Goal: Task Accomplishment & Management: Manage account settings

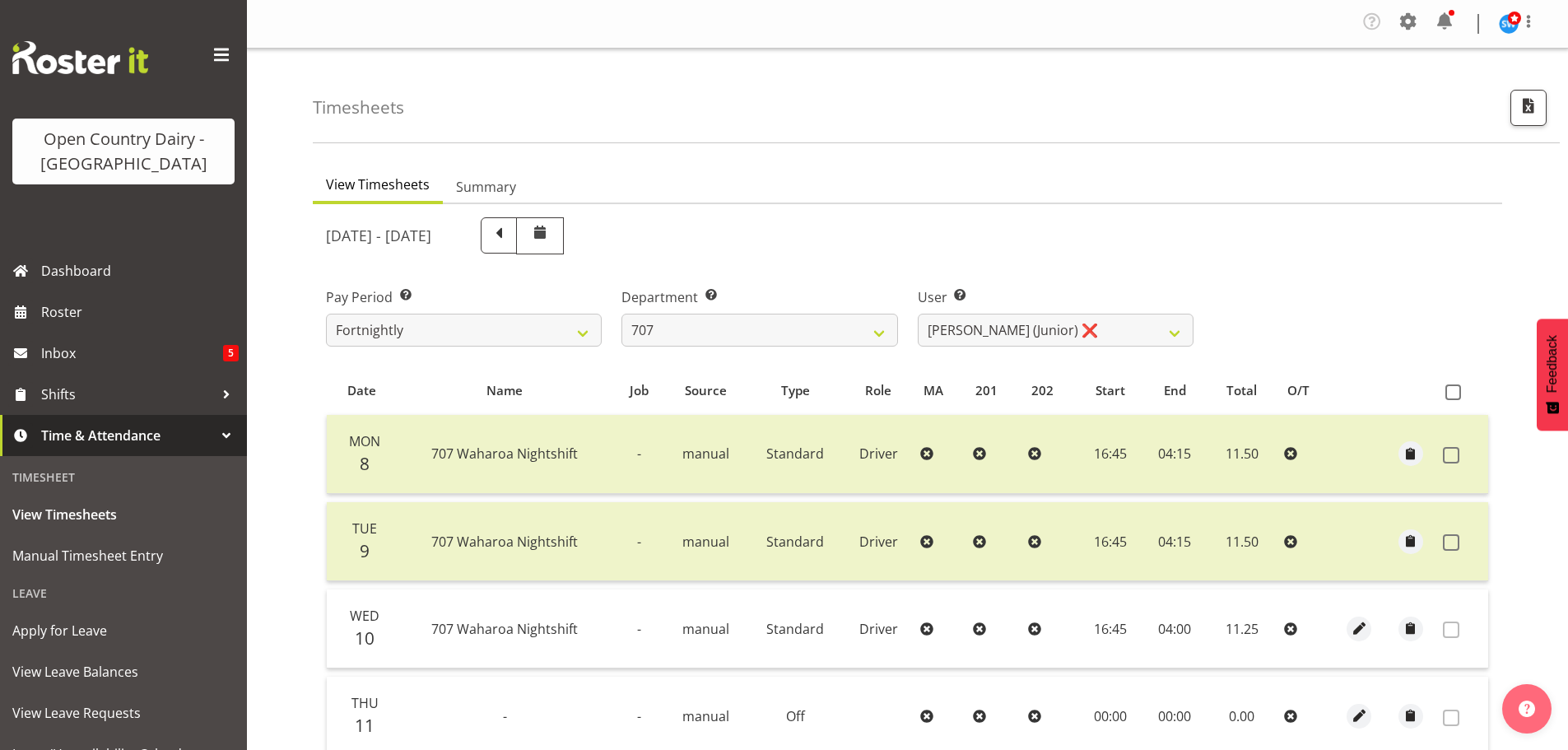
select select "811"
select select "11706"
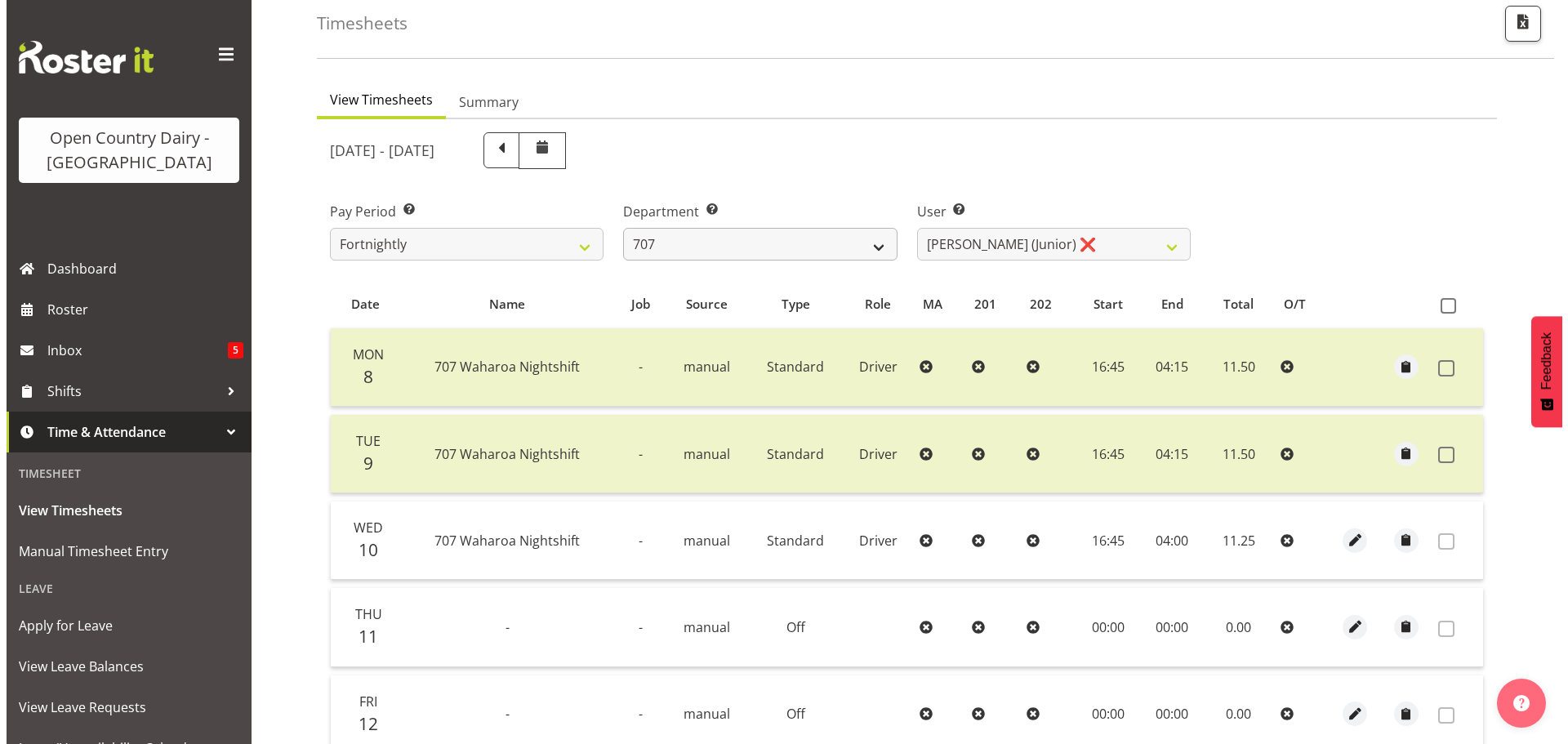
scroll to position [83, 0]
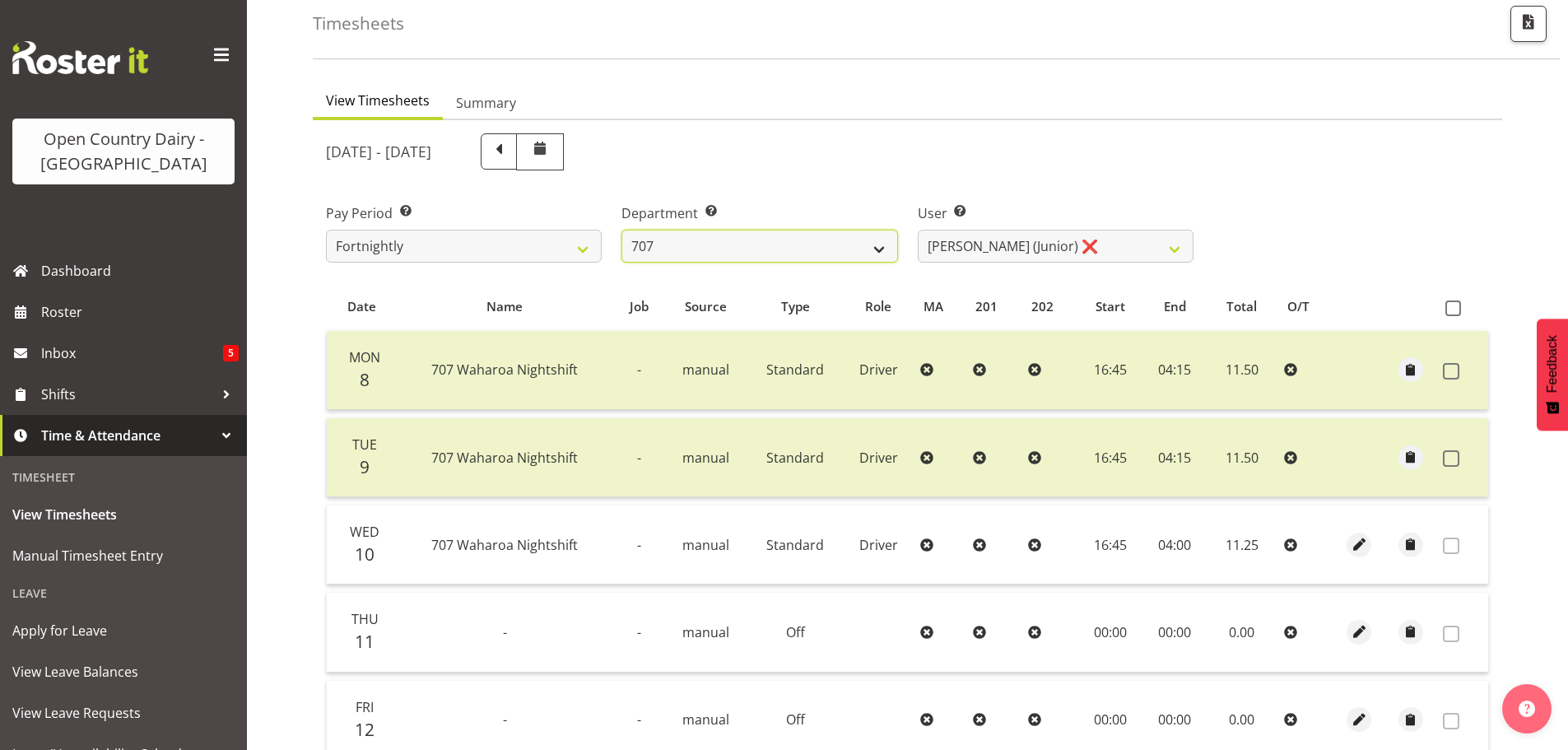
click at [738, 248] on select "701 702 703 704 705 706 707 708 709 710 711 712 713 714 715 716 717 718 719 720" at bounding box center [759, 246] width 276 height 33
select select "762"
click at [621, 230] on select "701 702 703 704 705 706 707 708 709 710 711 712 713 714 715 716 717 718 719 720" at bounding box center [759, 246] width 276 height 33
select select "11587"
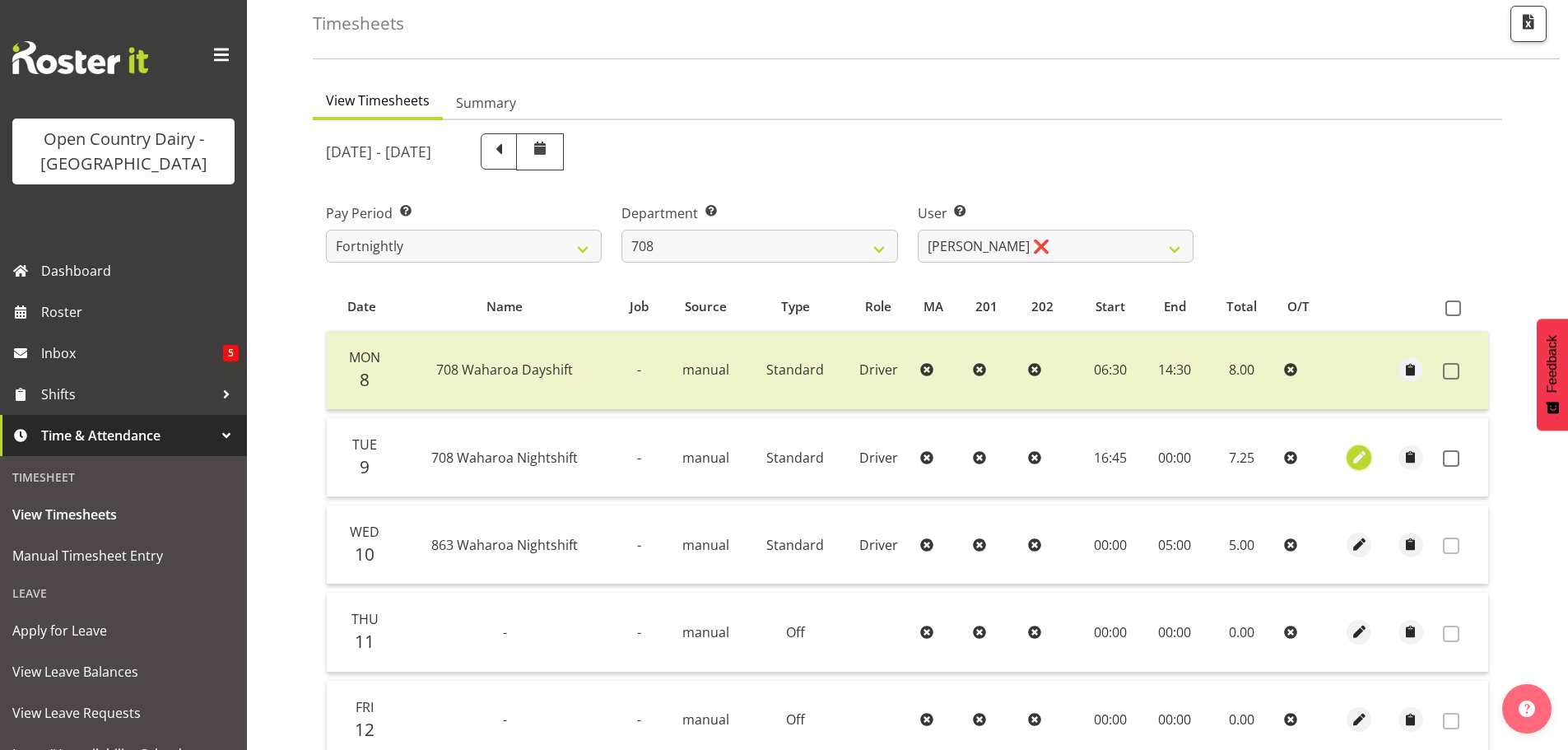
click at [1359, 456] on span "button" at bounding box center [1359, 457] width 19 height 19
select select "Standard"
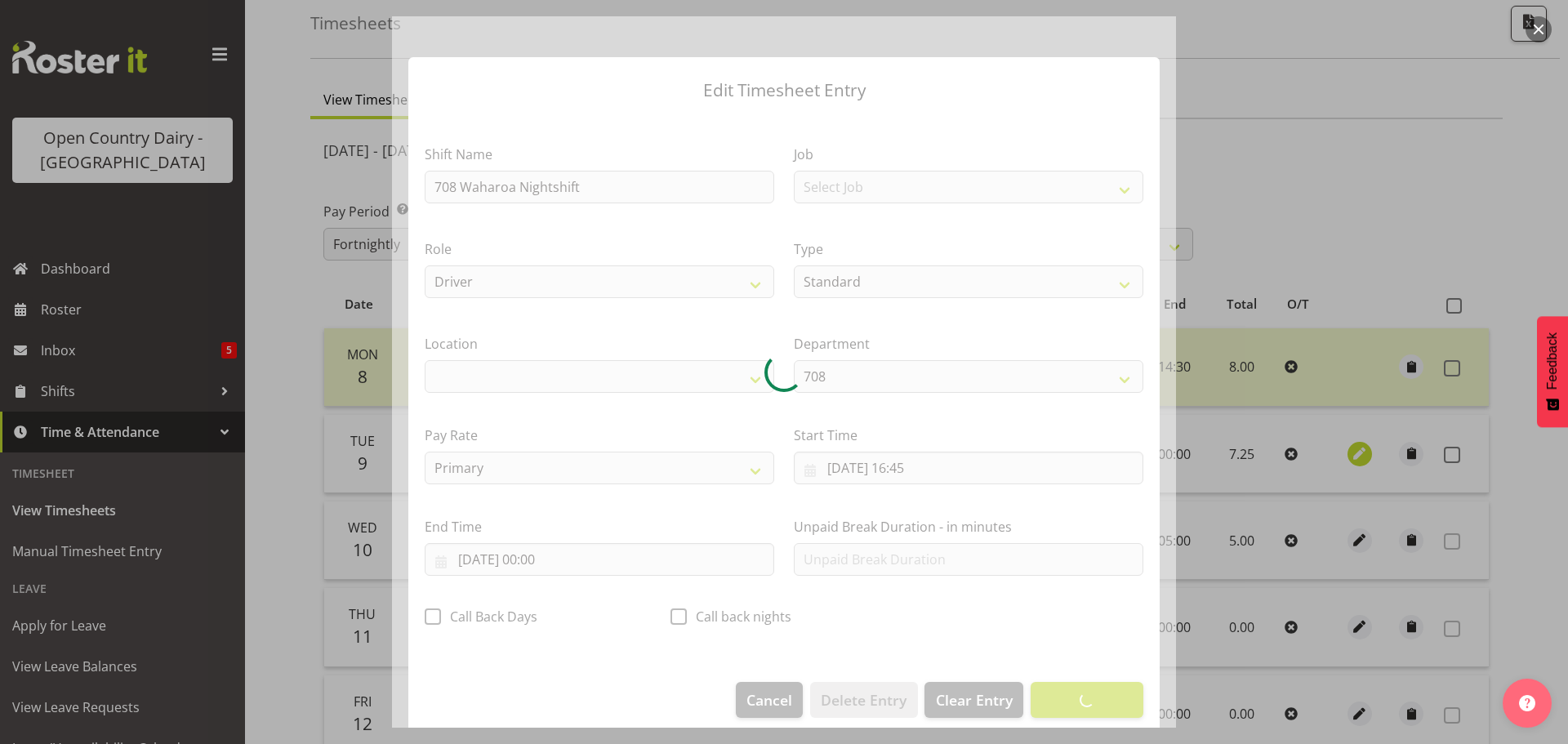
select select "1054"
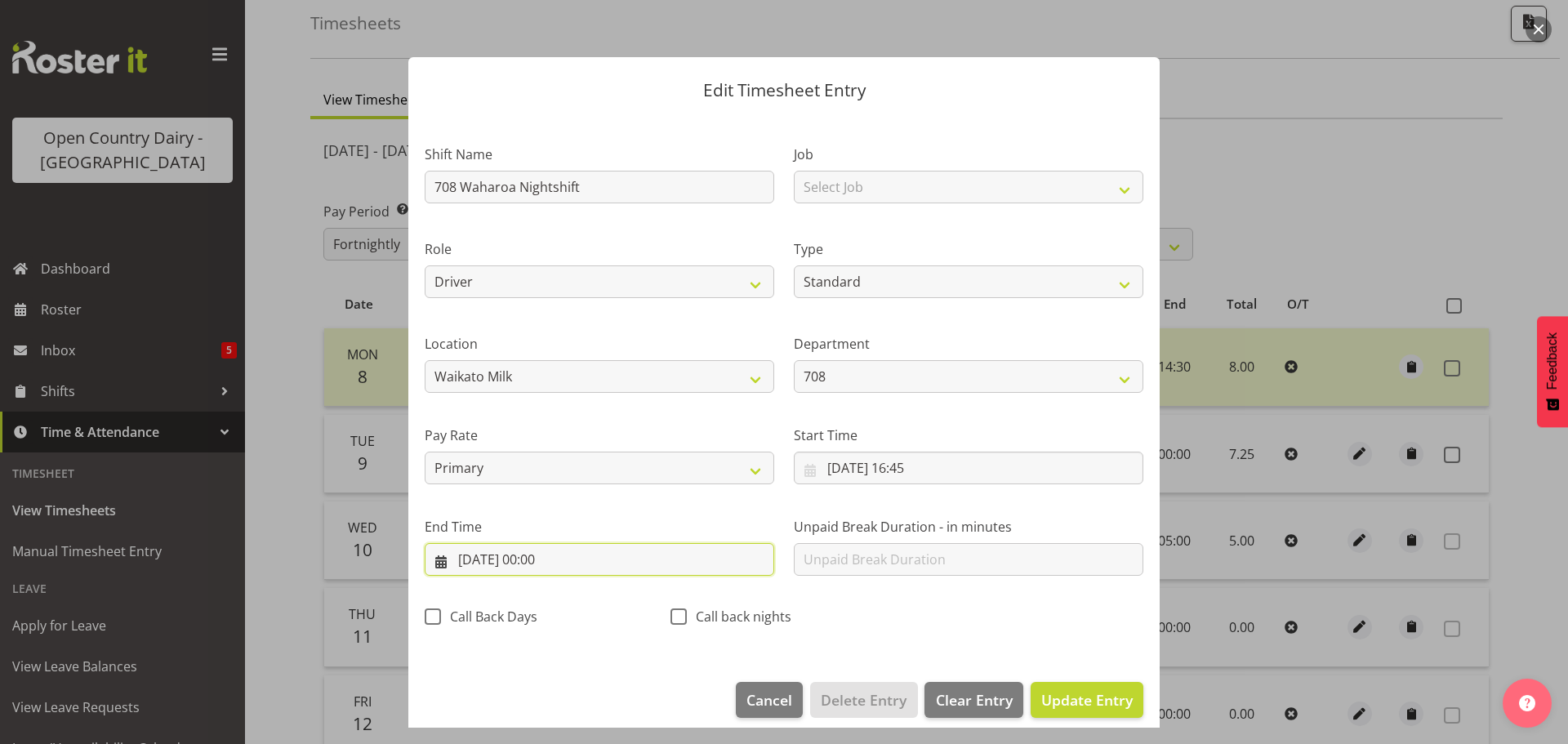
click at [545, 556] on input "[DATE] 00:00" at bounding box center [599, 559] width 349 height 33
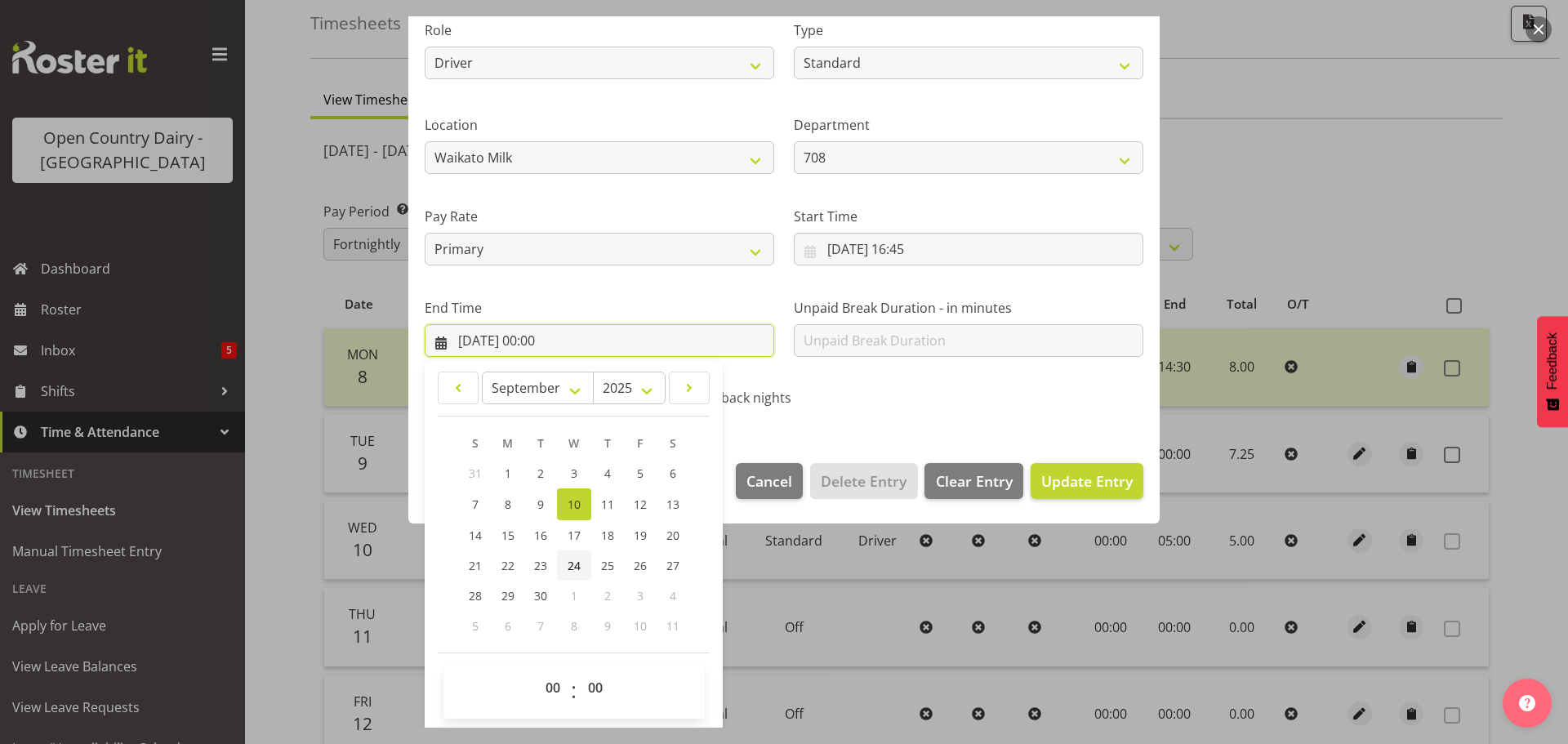
scroll to position [221, 0]
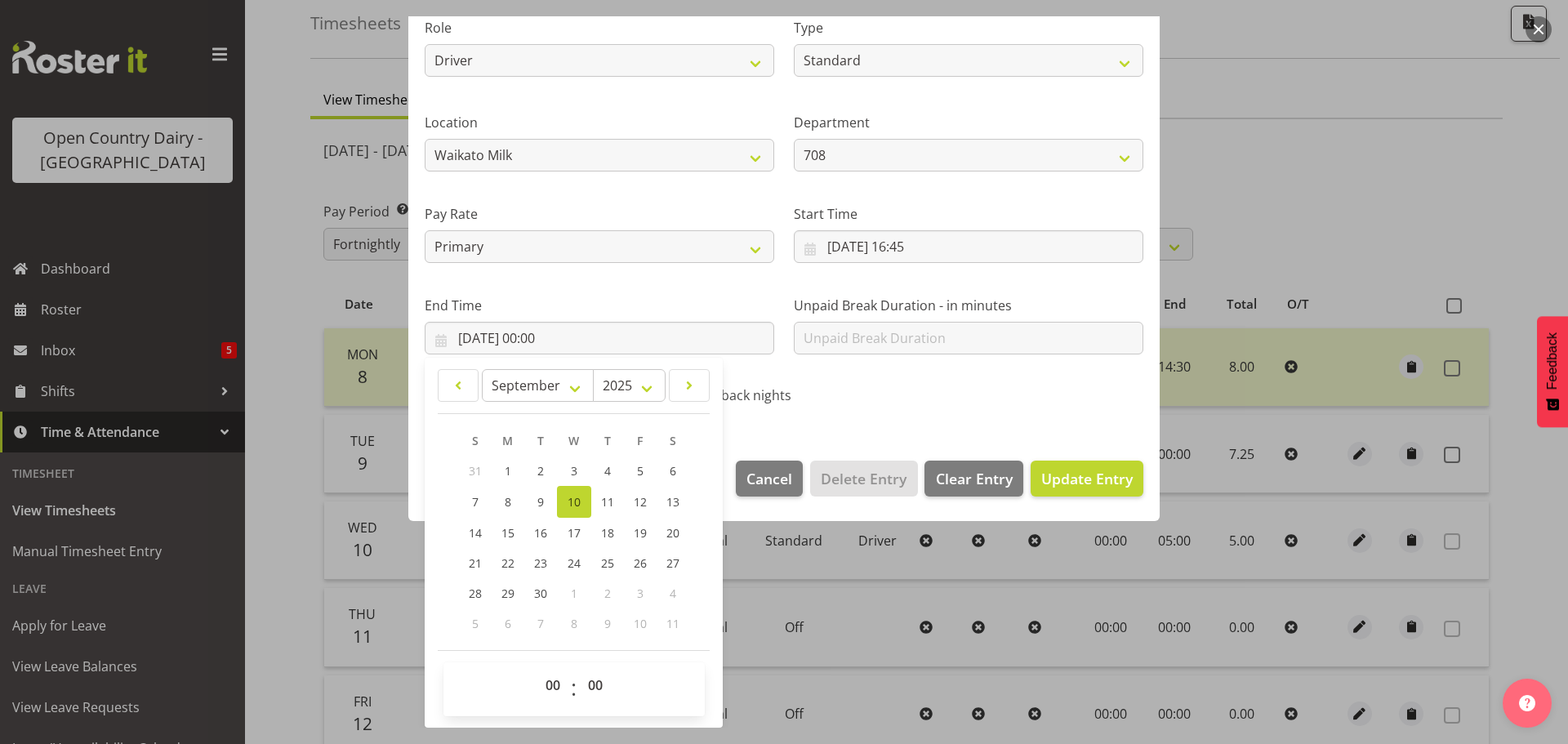
click at [977, 383] on div "Shift Name 708 Waharoa Nightshift Job Select Job Driver Driver supervisor Suppo…" at bounding box center [783, 159] width 738 height 518
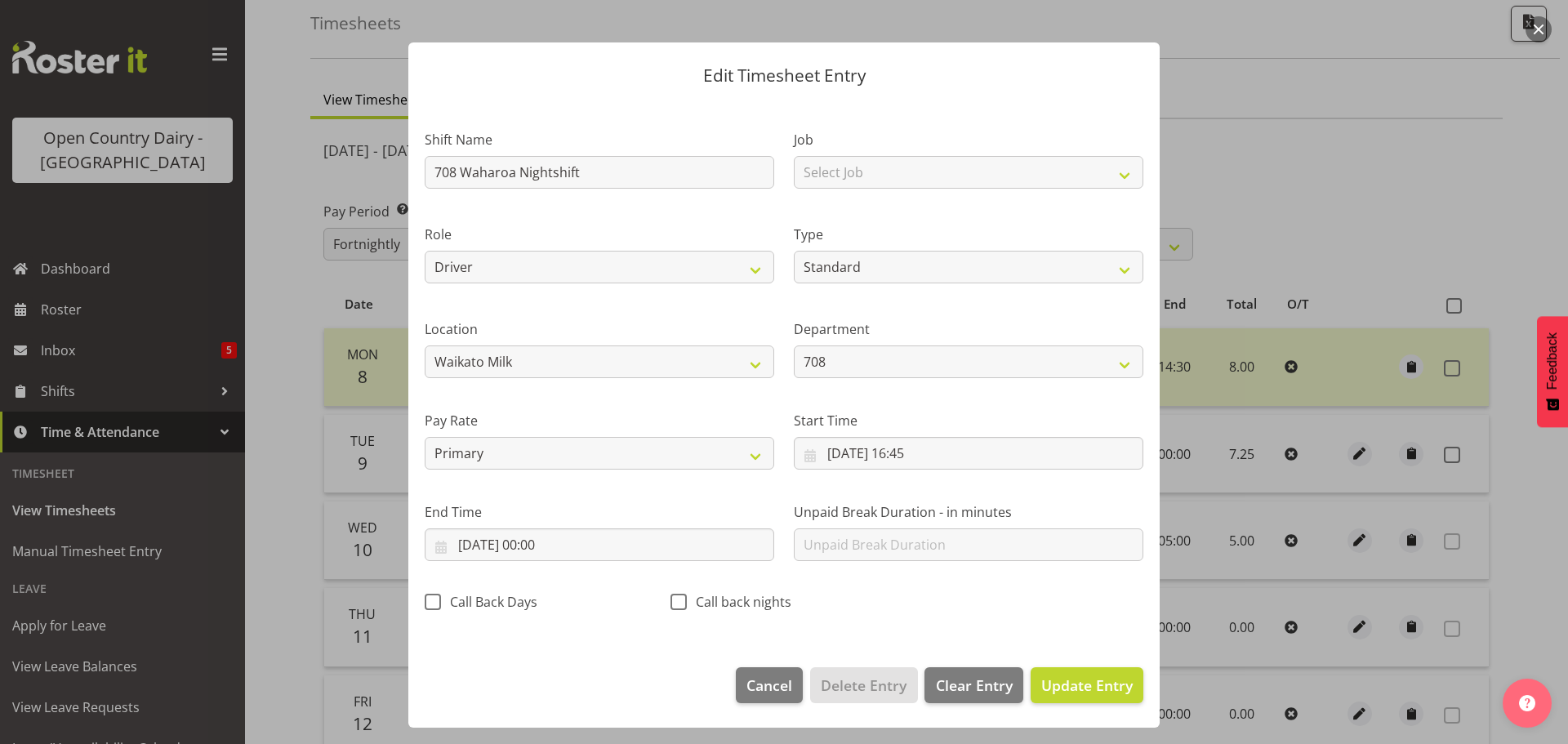
scroll to position [15, 0]
click at [746, 675] on span "Cancel" at bounding box center [769, 685] width 46 height 21
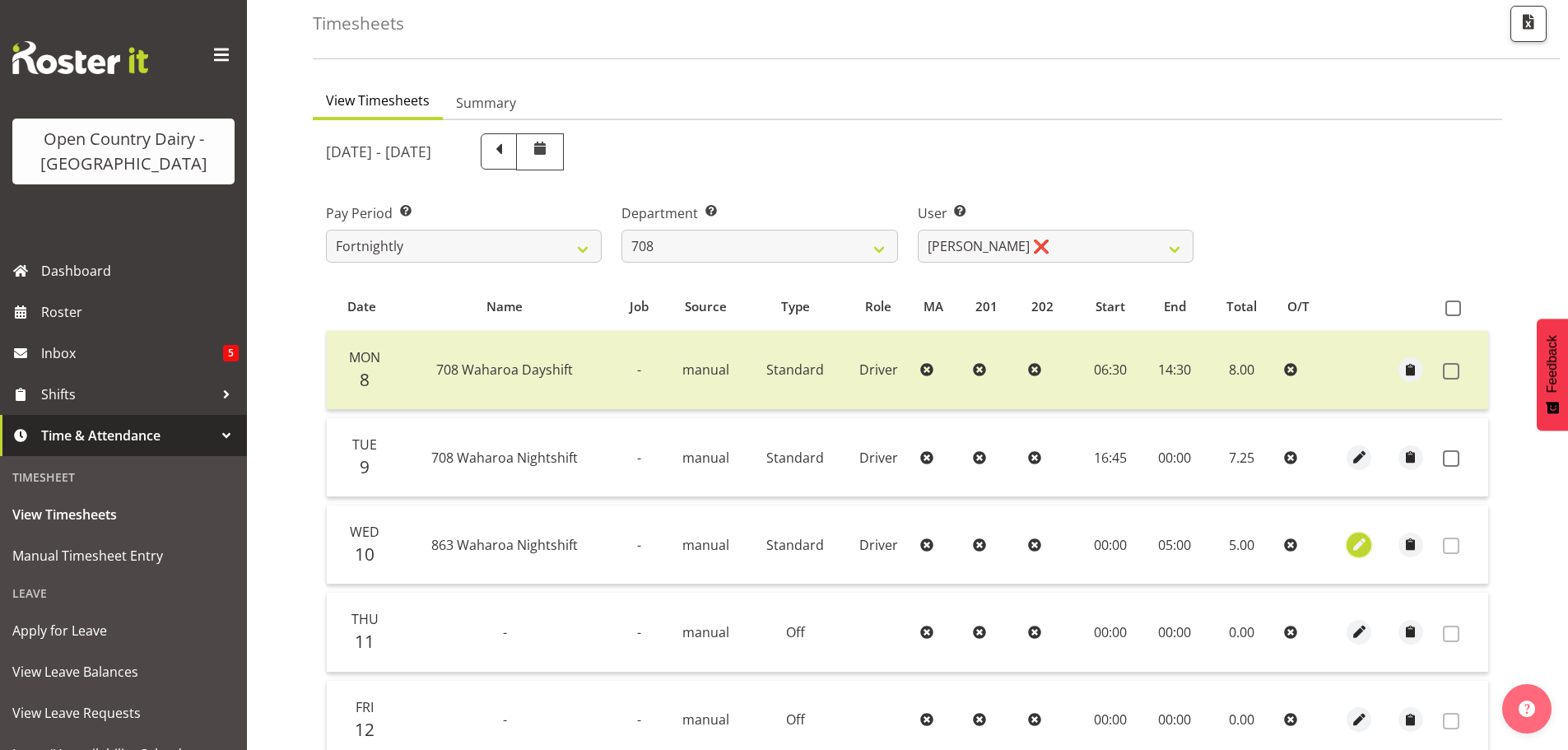
click at [1359, 546] on span "button" at bounding box center [1359, 545] width 19 height 19
select select "Standard"
select select "880"
select select "8"
select select "2025"
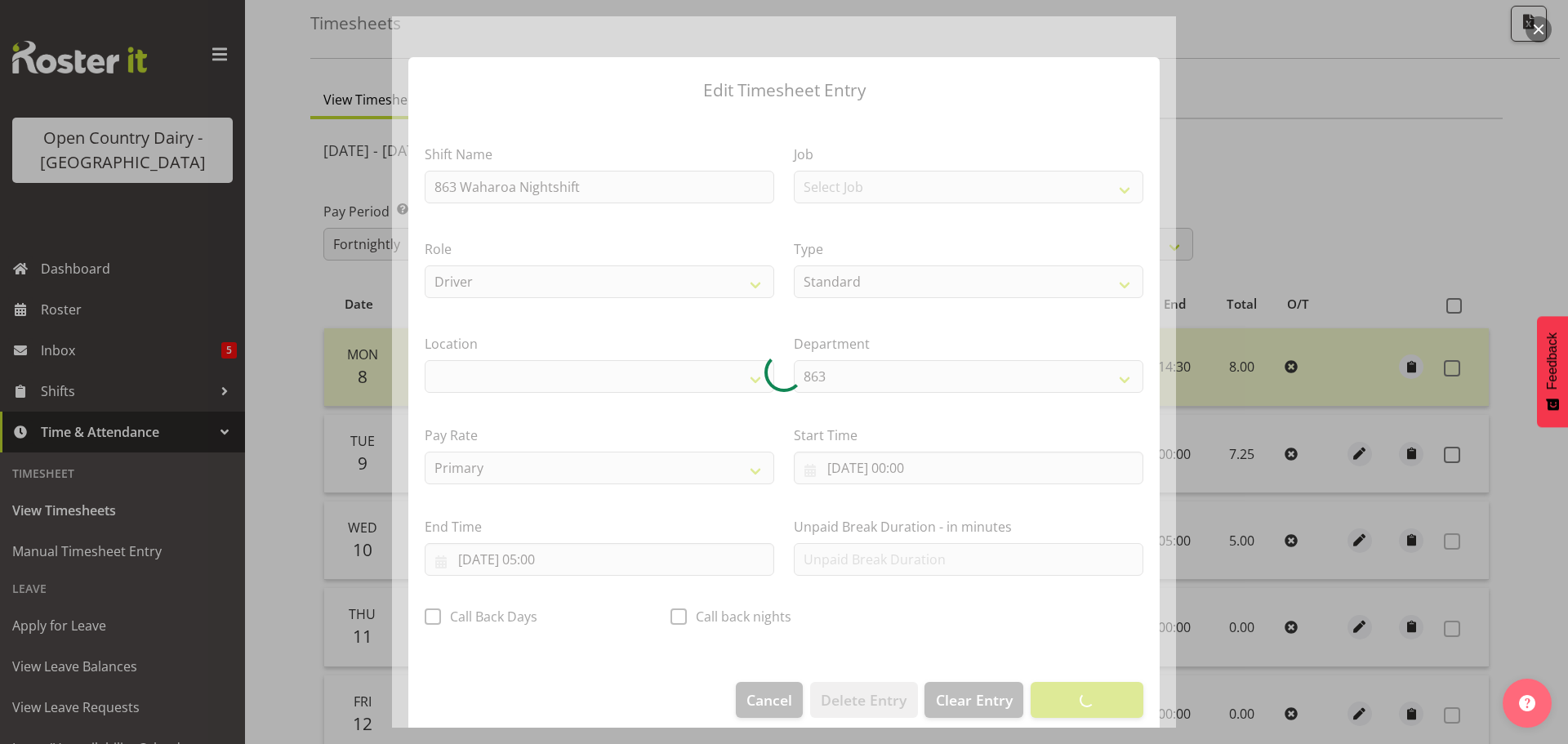
select select "1054"
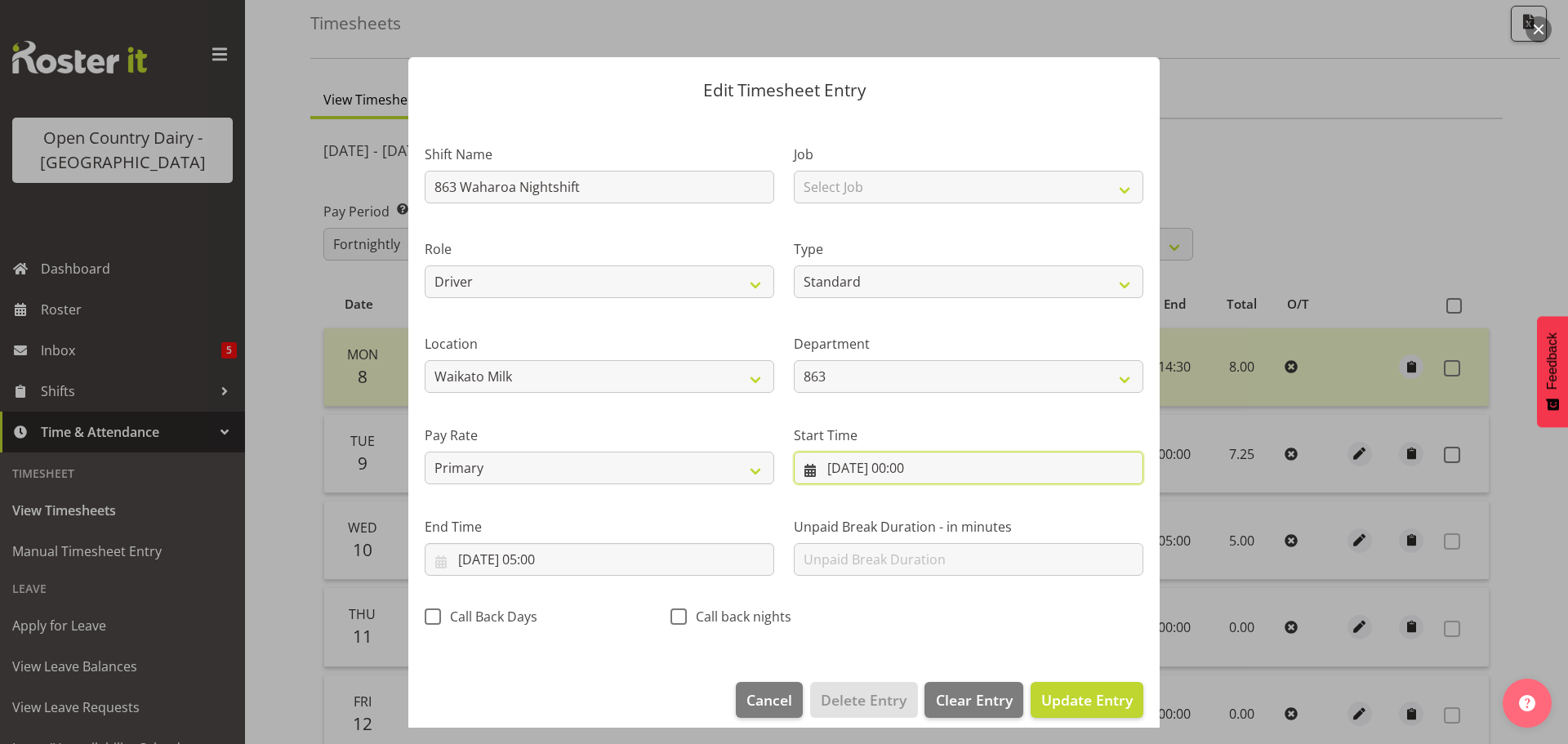
click at [914, 463] on input "[DATE] 00:00" at bounding box center [968, 468] width 349 height 33
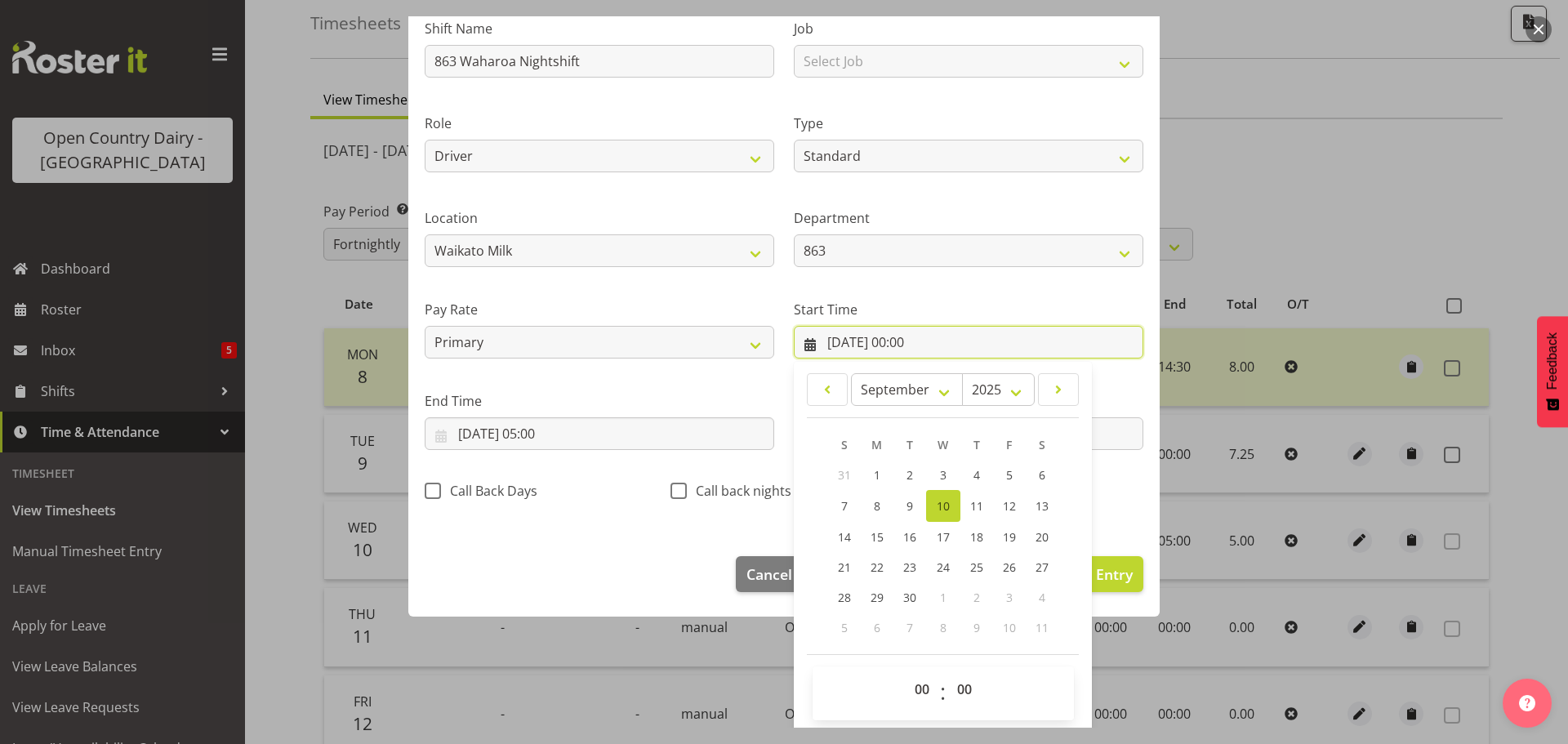
scroll to position [130, 0]
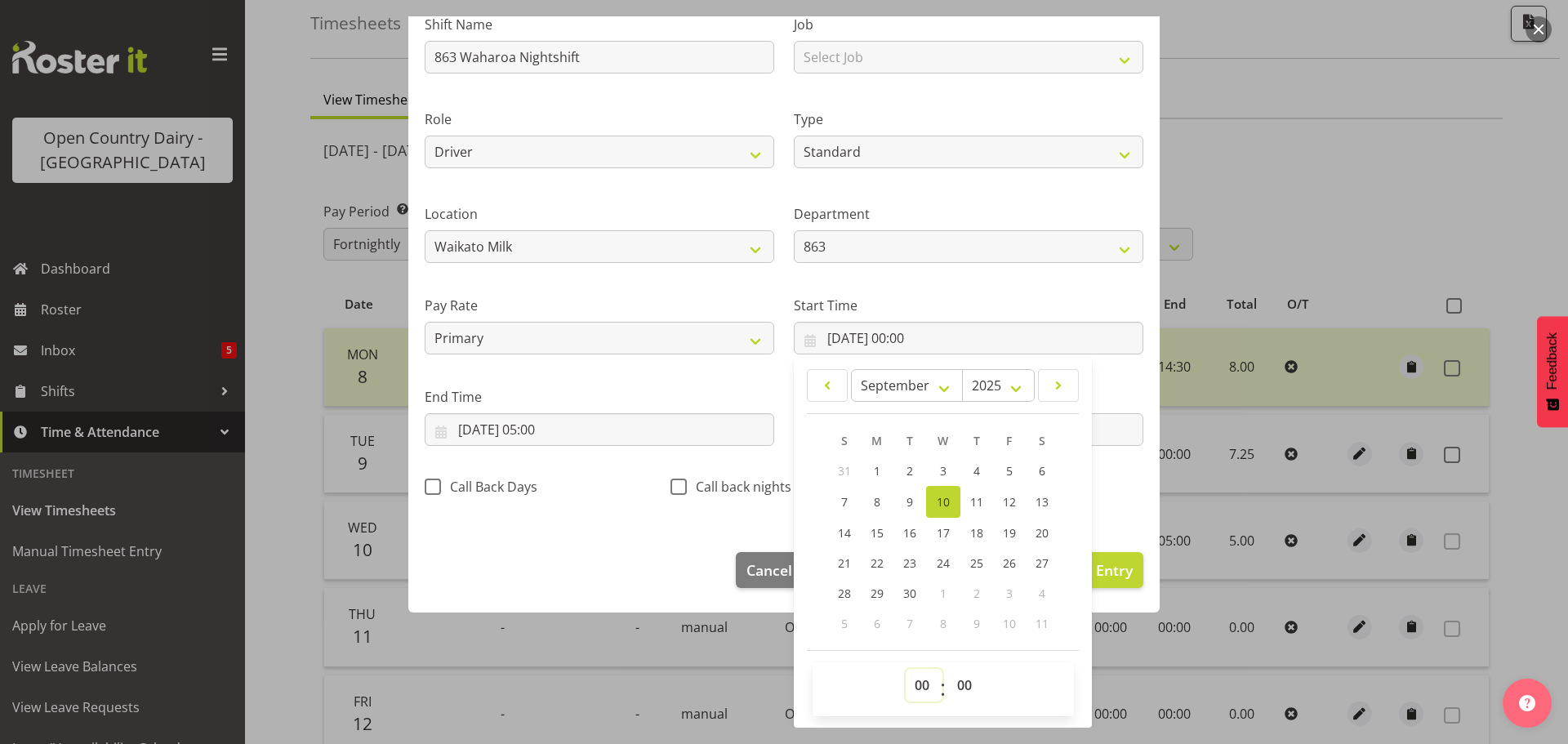
click at [917, 680] on select "00 01 02 03 04 05 06 07 08 09 10 11 12 13 14 15 16 17 18 19 20 21 22 23" at bounding box center [924, 685] width 37 height 33
select select "16"
click at [905, 669] on select "00 01 02 03 04 05 06 07 08 09 10 11 12 13 14 15 16 17 18 19 20 21 22 23" at bounding box center [924, 685] width 37 height 33
type input "[DATE] 16:00"
click at [953, 684] on select "00 01 02 03 04 05 06 07 08 09 10 11 12 13 14 15 16 17 18 19 20 21 22 23 24 25 2…" at bounding box center [967, 685] width 37 height 33
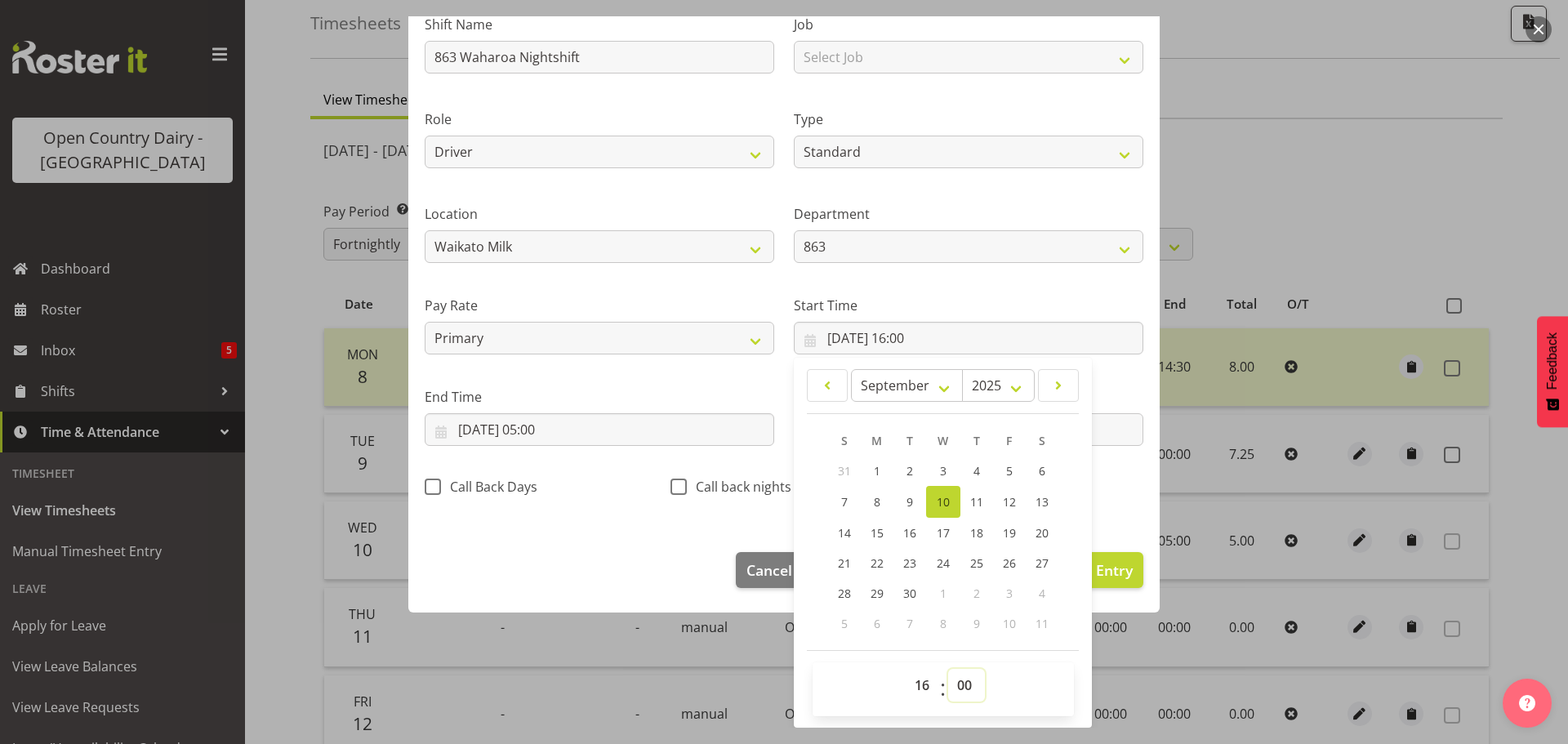
select select "45"
click at [948, 669] on select "00 01 02 03 04 05 06 07 08 09 10 11 12 13 14 15 16 17 18 19 20 21 22 23 24 25 2…" at bounding box center [967, 685] width 37 height 33
type input "[DATE] 16:45"
click at [472, 426] on input "[DATE] 05:00" at bounding box center [599, 429] width 349 height 33
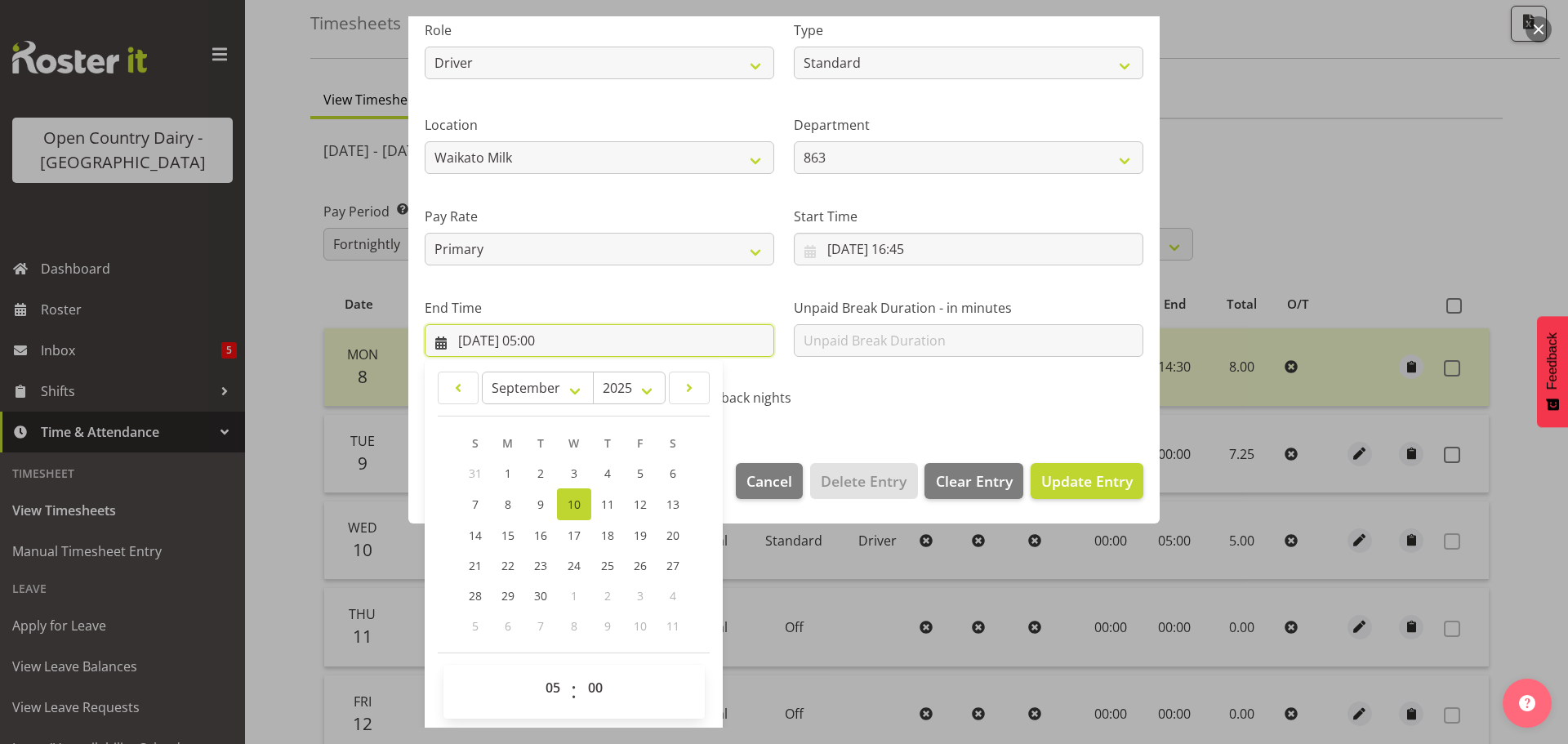
scroll to position [221, 0]
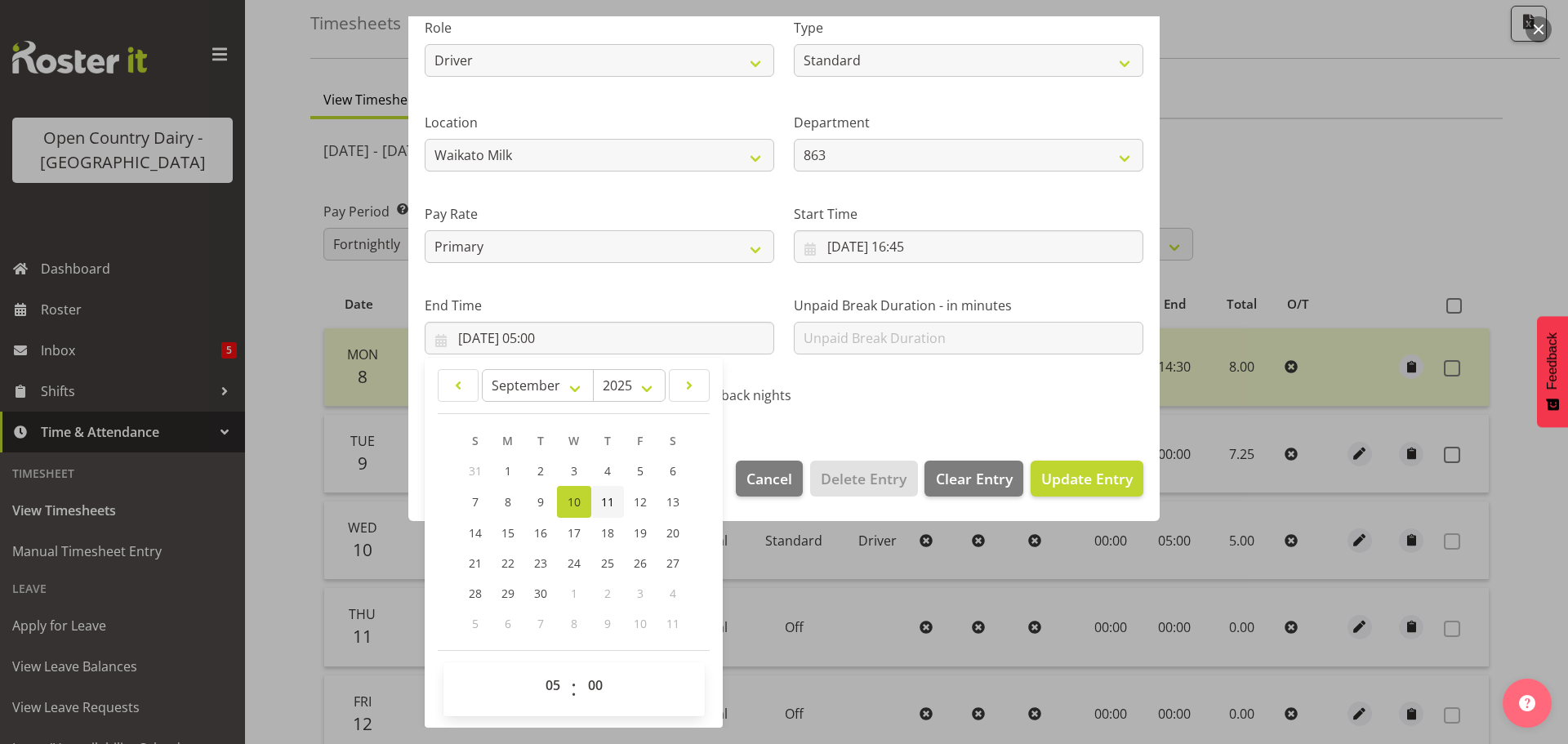
click at [606, 502] on span "11" at bounding box center [607, 502] width 13 height 16
type input "[DATE] 05:00"
click at [543, 337] on input "[DATE] 05:00" at bounding box center [599, 338] width 349 height 33
click at [551, 679] on select "00 01 02 03 04 05 06 07 08 09 10 11 12 13 14 15 16 17 18 19 20 21 22 23" at bounding box center [554, 685] width 37 height 33
select select "4"
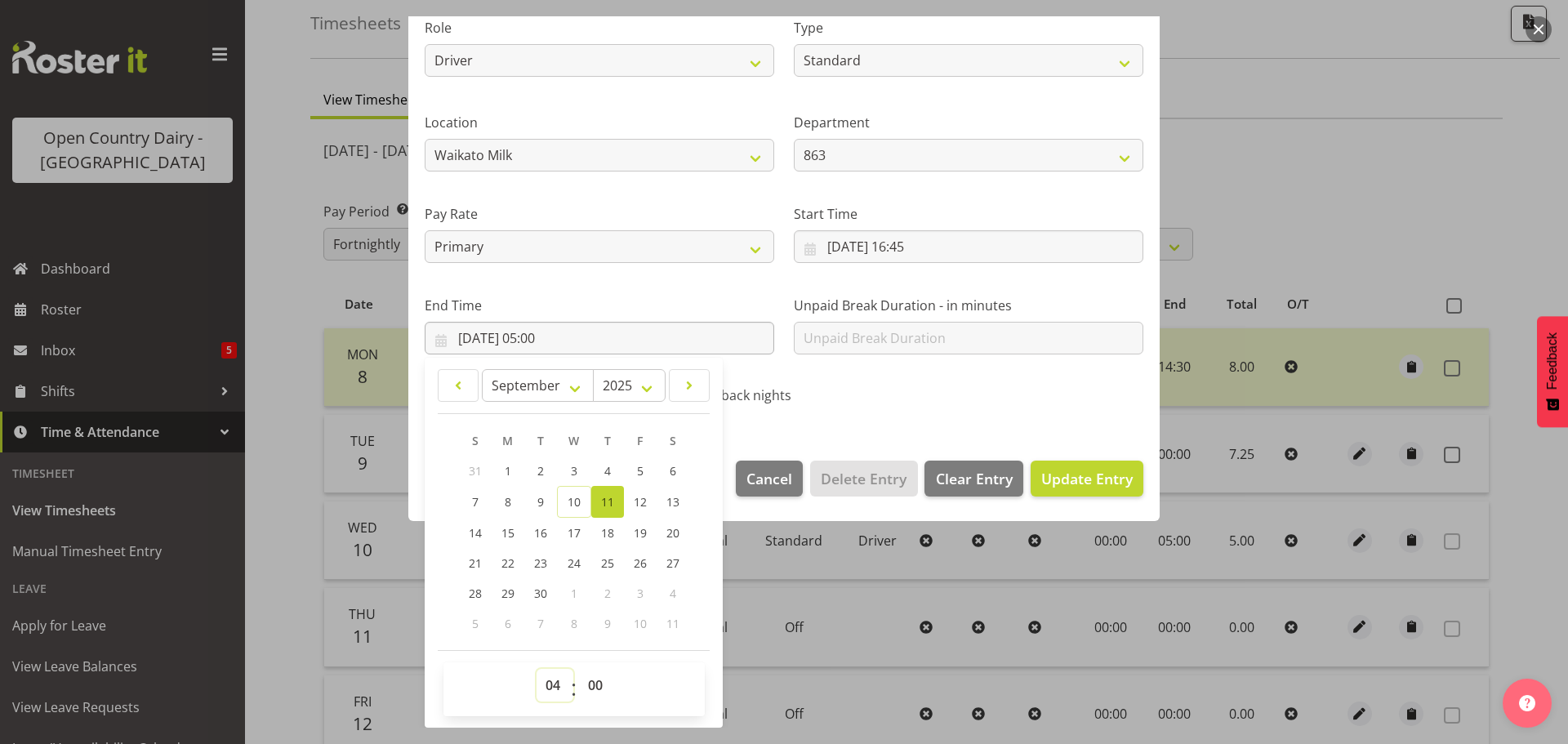
click at [536, 669] on select "00 01 02 03 04 05 06 07 08 09 10 11 12 13 14 15 16 17 18 19 20 21 22 23" at bounding box center [554, 685] width 37 height 33
type input "[DATE] 04:00"
click at [1064, 477] on span "Update Entry" at bounding box center [1086, 478] width 91 height 19
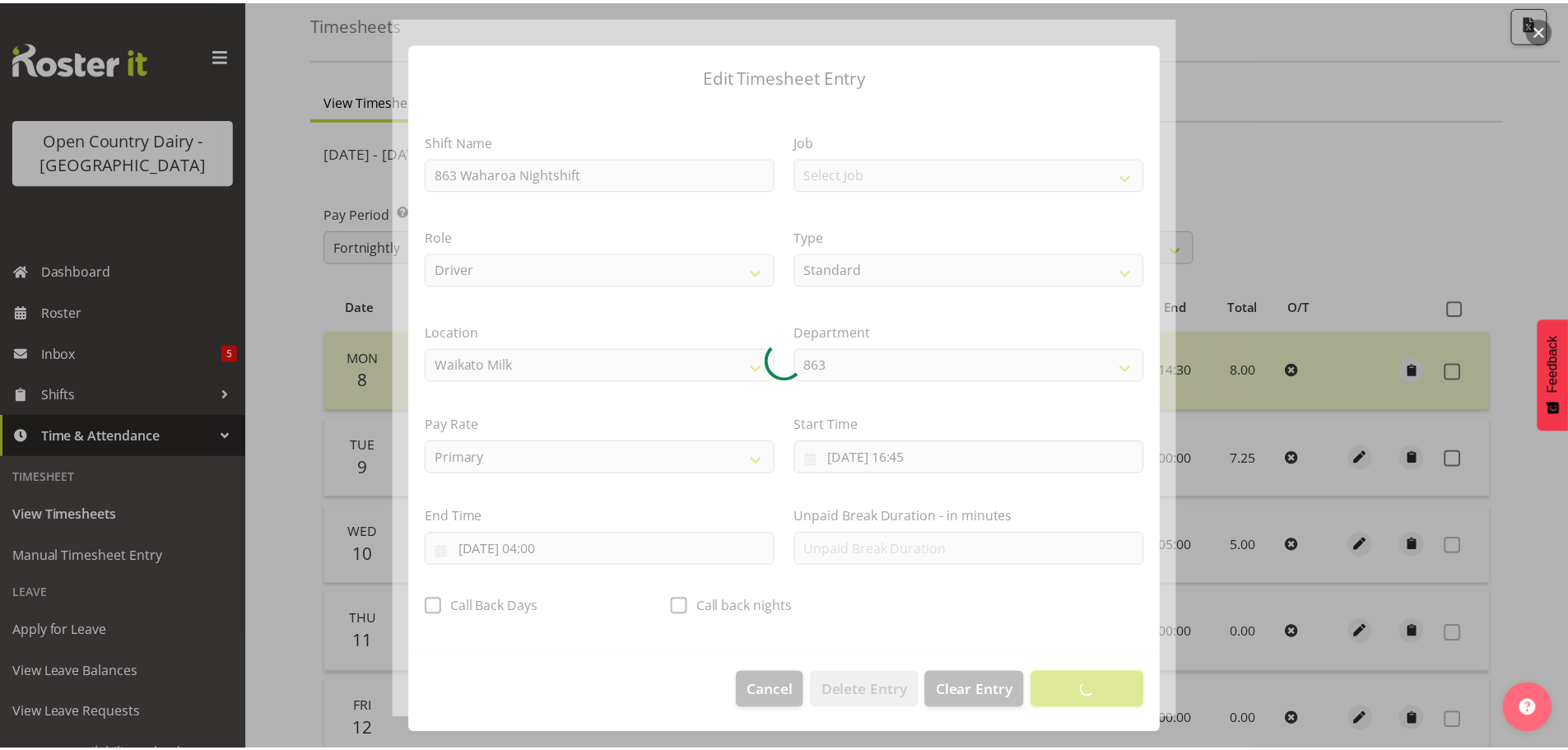
scroll to position [15, 0]
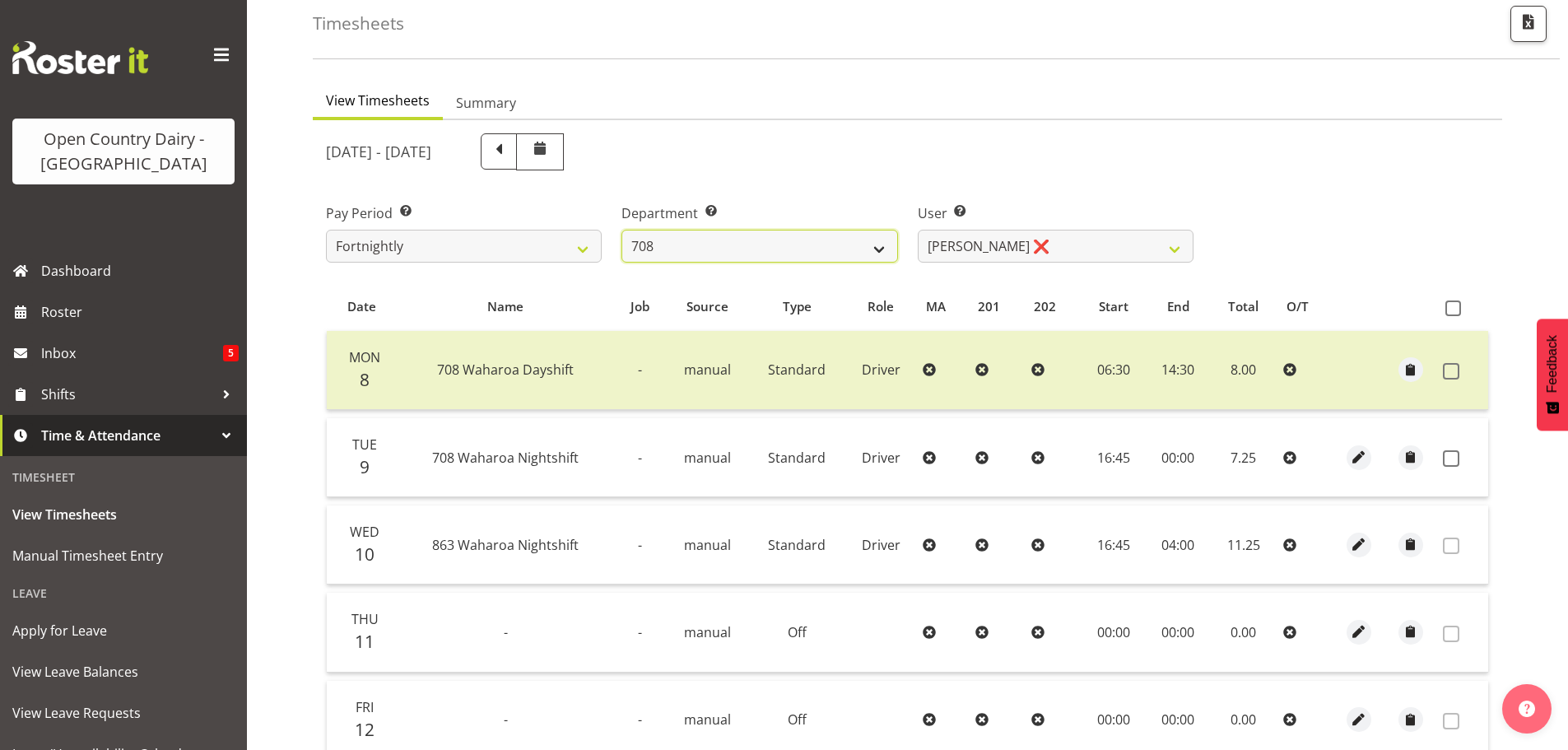
click at [695, 245] on select "701 702 703 704 705 706 707 708 709 710 711 712 713 714 715 716 717 718 719 720" at bounding box center [759, 246] width 276 height 33
select select "832"
click at [621, 230] on select "701 702 703 704 705 706 707 708 709 710 711 712 713 714 715 716 717 718 719 720" at bounding box center [759, 246] width 276 height 33
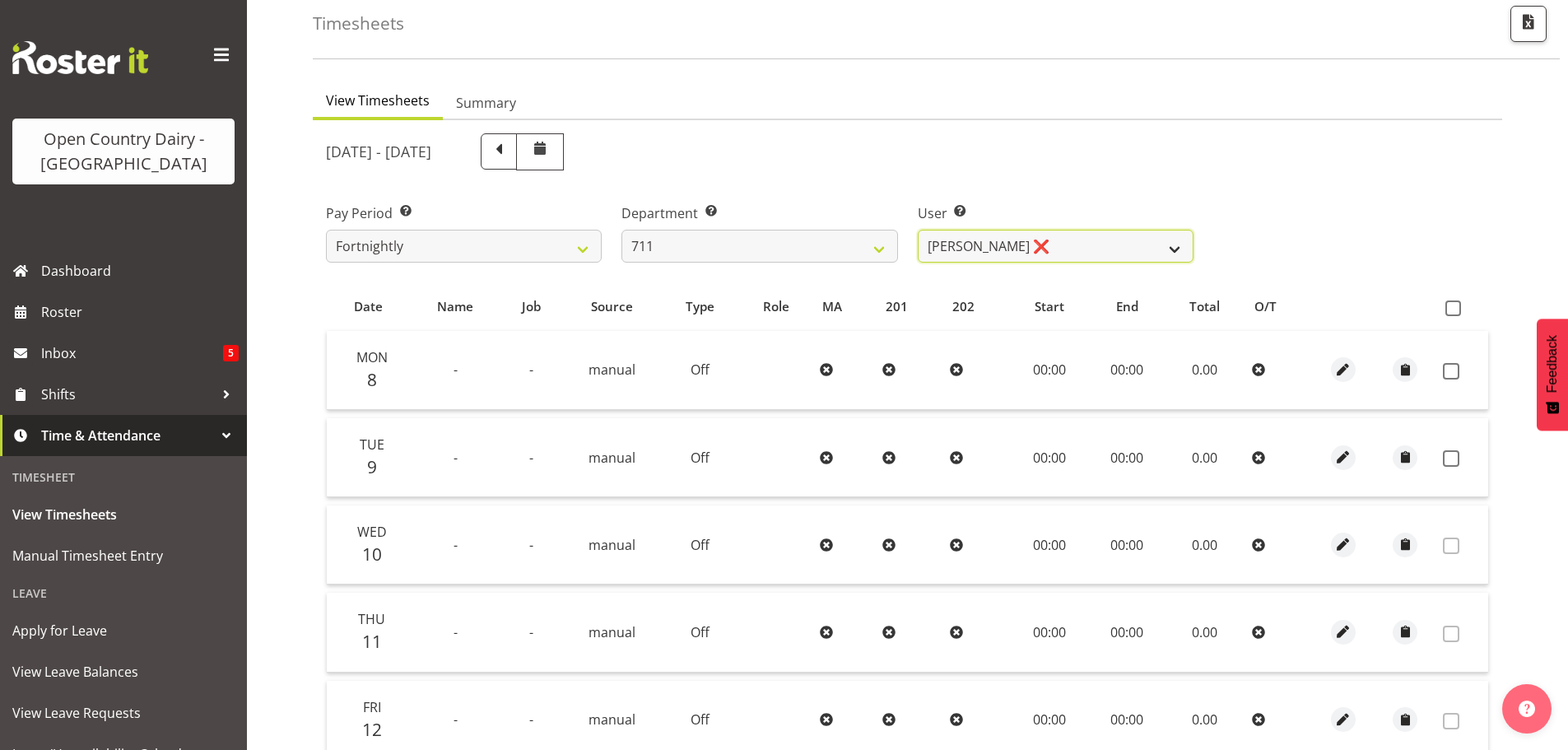
click at [1034, 253] on select "[PERSON_NAME] ❌ [PERSON_NAME] ❌ [PERSON_NAME] ❌" at bounding box center [1055, 246] width 276 height 33
select select "10409"
click at [918, 230] on select "[PERSON_NAME] ❌ [PERSON_NAME] ❌ [PERSON_NAME] ❌" at bounding box center [1055, 246] width 276 height 33
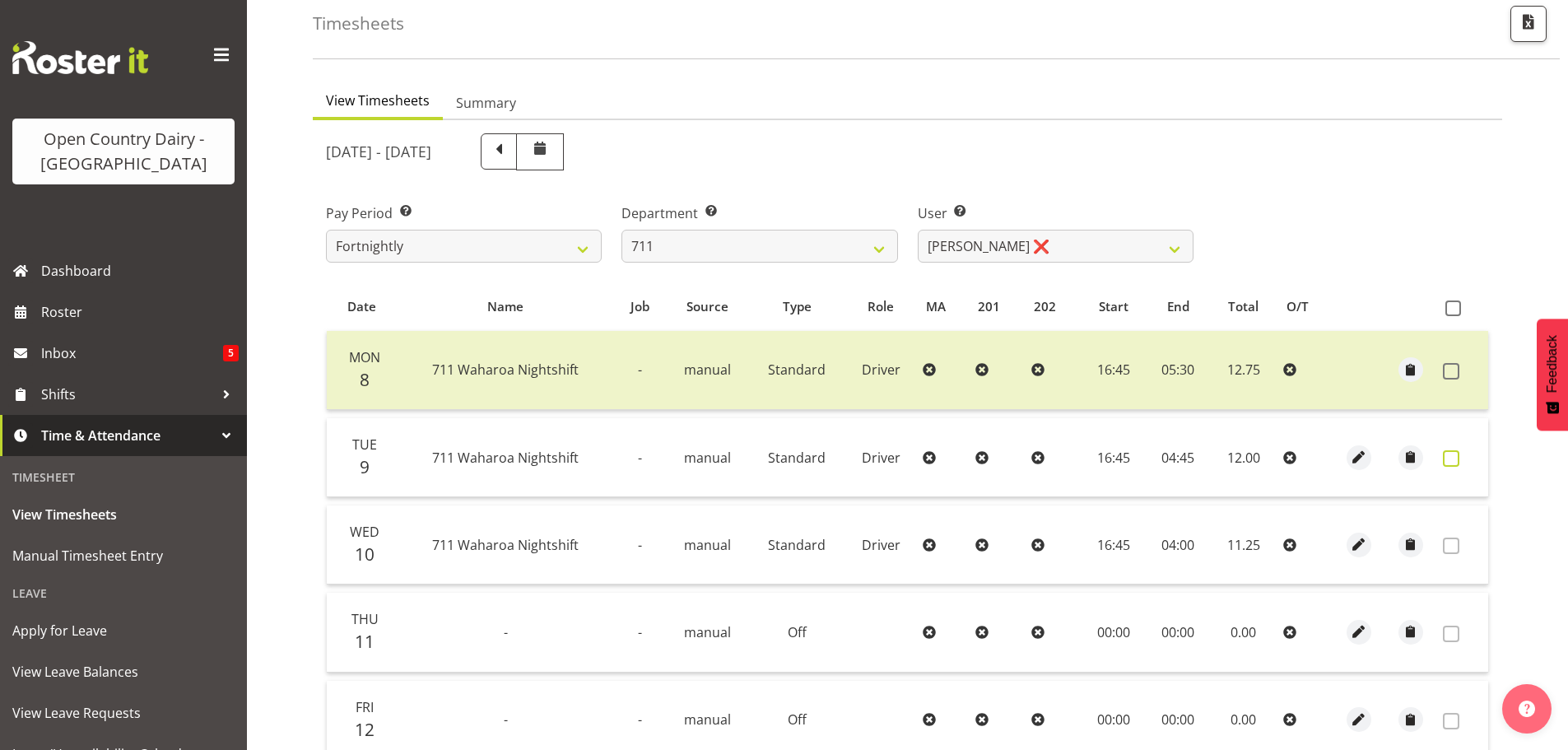
click at [1447, 457] on span at bounding box center [1451, 458] width 16 height 16
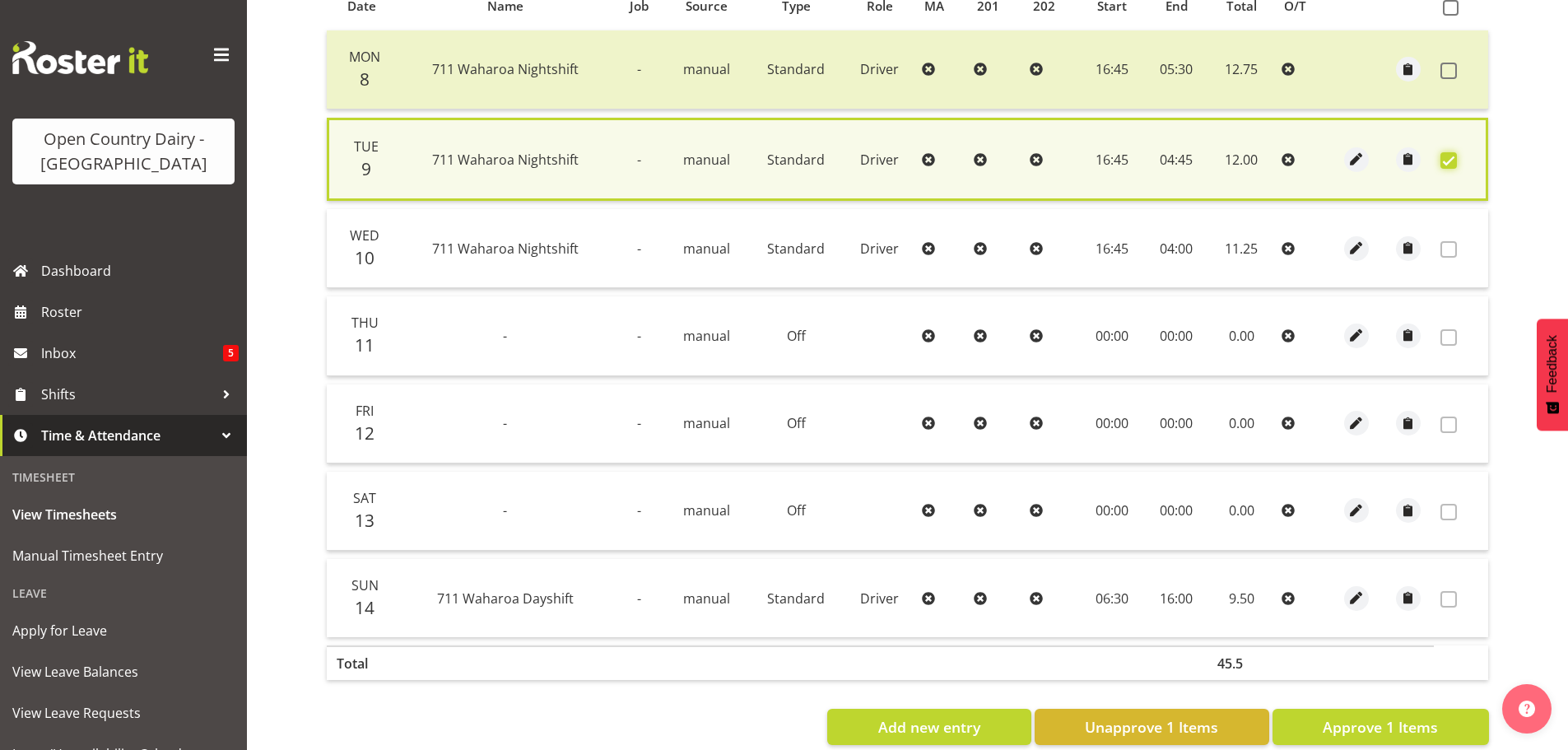
scroll to position [417, 0]
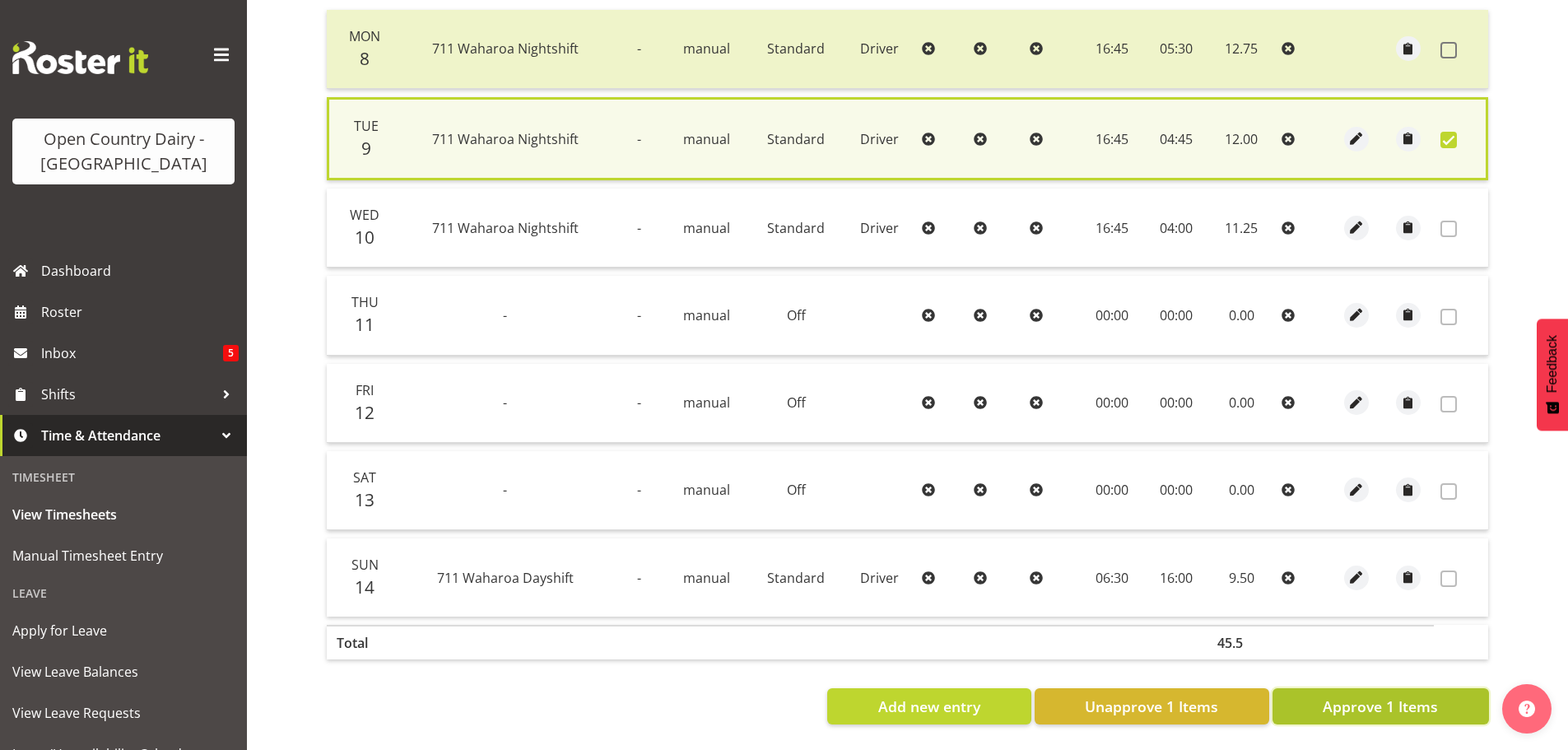
click at [1399, 696] on span "Approve 1 Items" at bounding box center [1381, 706] width 115 height 21
checkbox input "false"
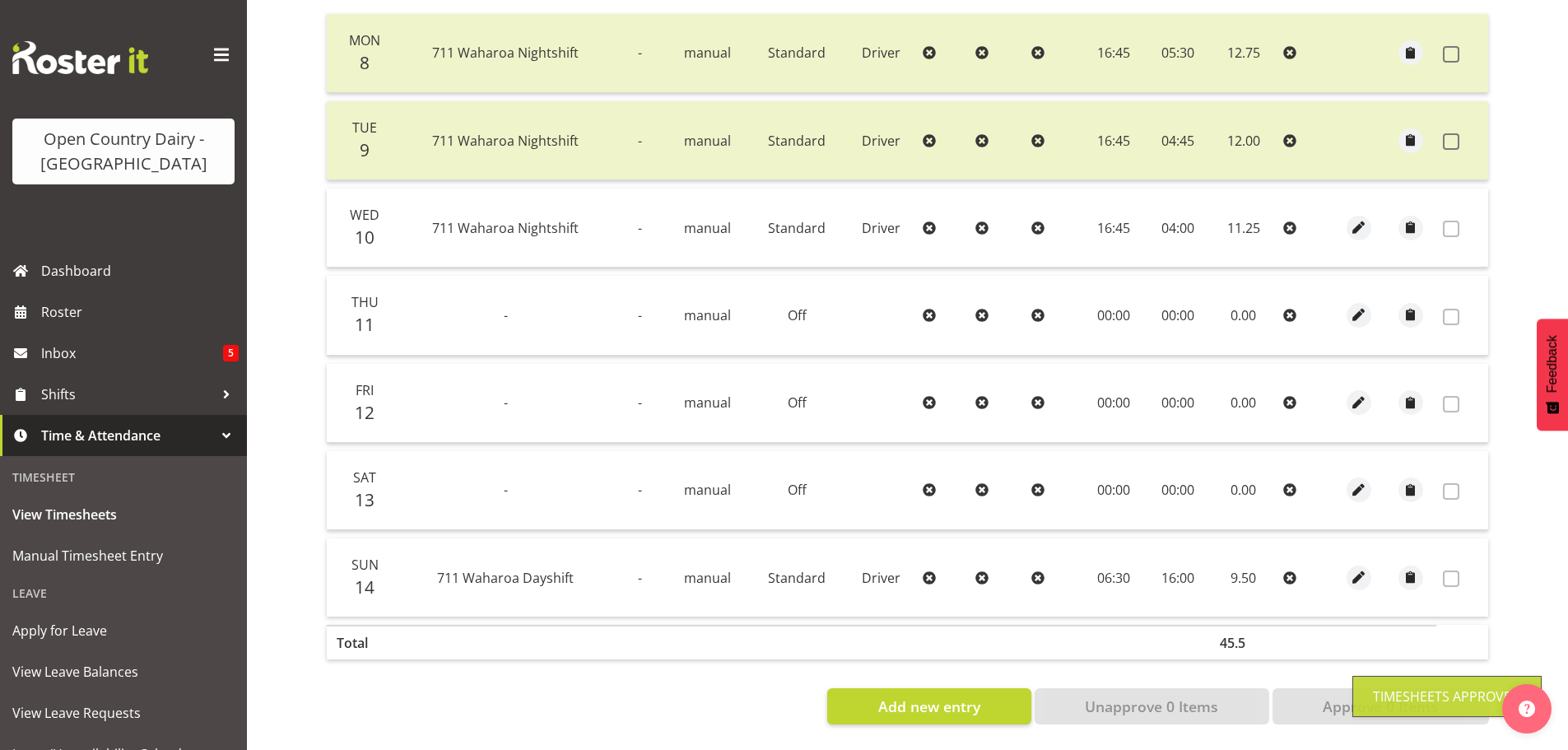
scroll to position [166, 0]
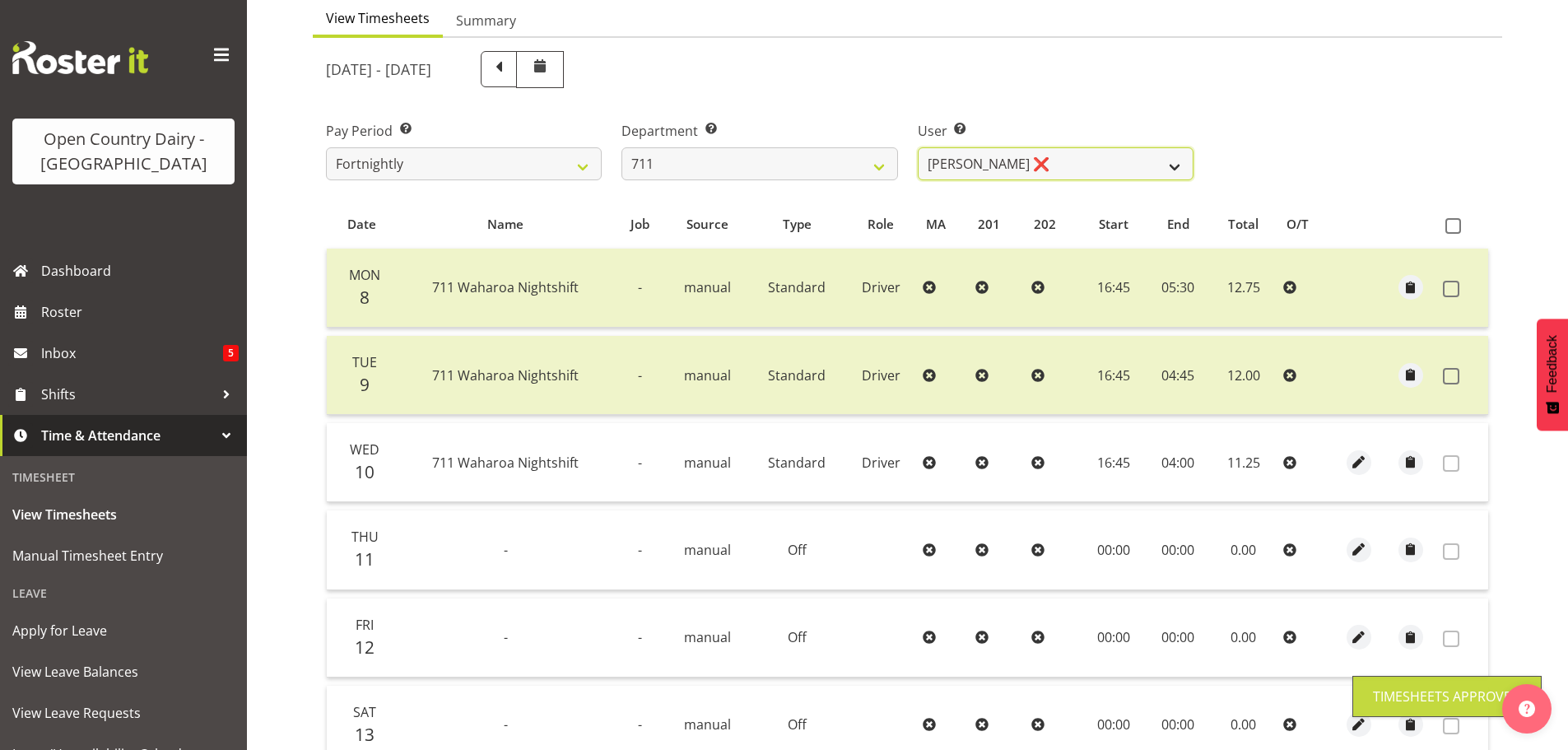
click at [968, 168] on select "[PERSON_NAME] ❌ [PERSON_NAME] ❌ [PERSON_NAME] ❌" at bounding box center [1055, 163] width 276 height 33
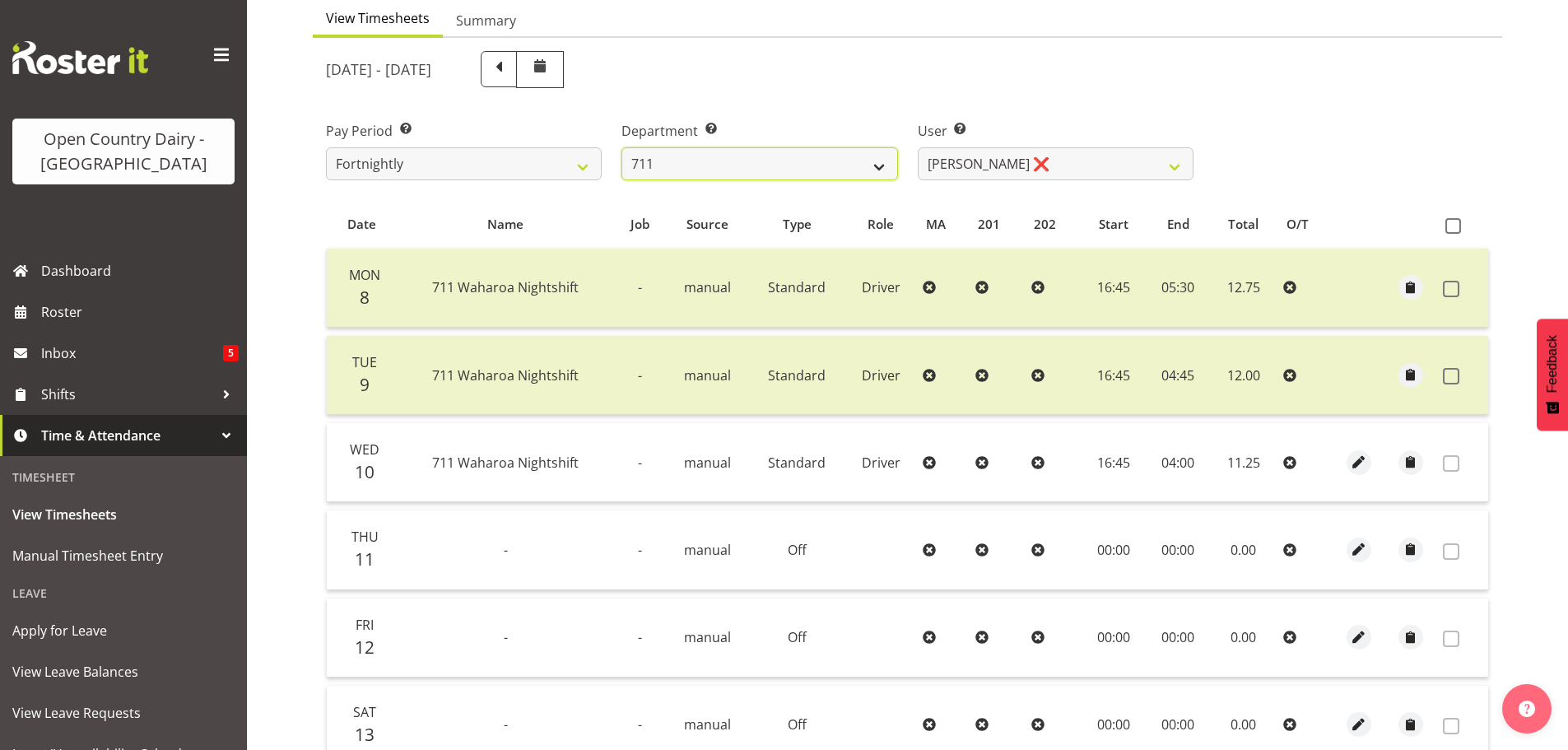
click at [754, 172] on select "701 702 703 704 705 706 707 708 709 710 711 712 713 714 715 716 717 718 719 720" at bounding box center [759, 163] width 276 height 33
select select "714"
click at [621, 147] on select "701 702 703 704 705 706 707 708 709 710 711 712 713 714 715 716 717 718 719 720" at bounding box center [759, 163] width 276 height 33
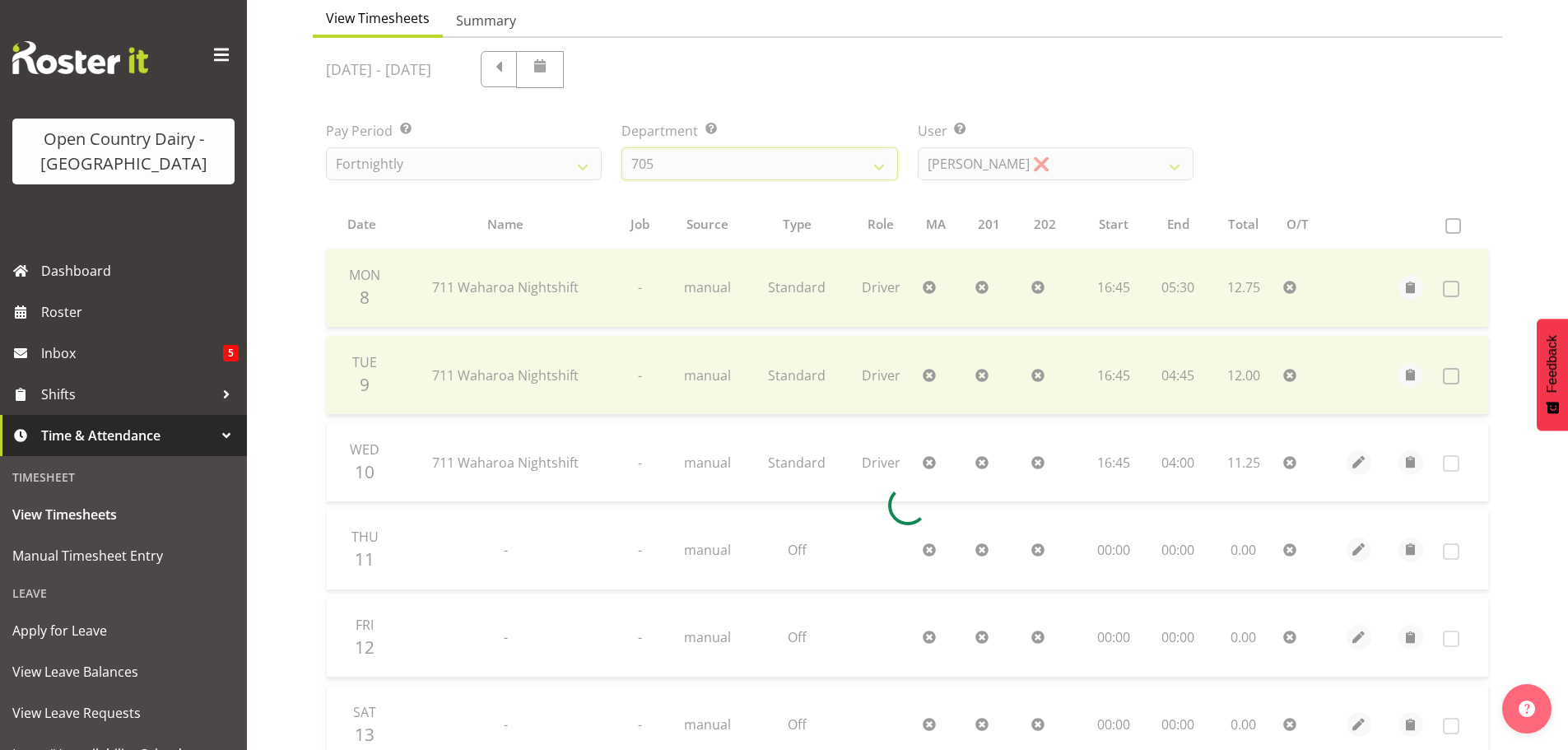
scroll to position [77, 0]
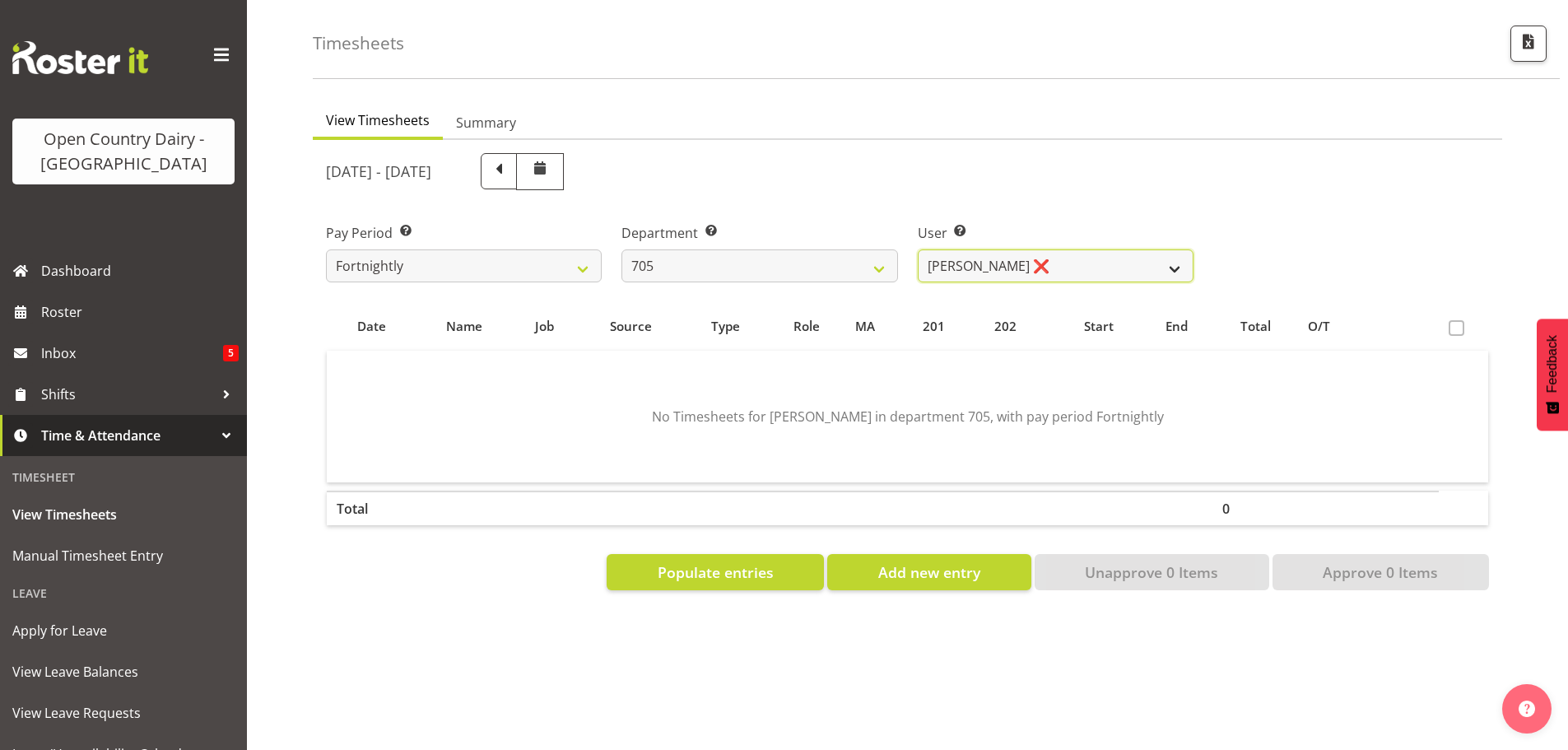
click at [1033, 249] on select "[PERSON_NAME] ❌ [PERSON_NAME] ❌ [PERSON_NAME] ❌ [PERSON_NAME] ❌" at bounding box center [1055, 265] width 276 height 33
select select "8282"
click at [918, 249] on select "[PERSON_NAME] ❌ [PERSON_NAME] ❌ [PERSON_NAME] ❌ [PERSON_NAME] ❌" at bounding box center [1055, 265] width 276 height 33
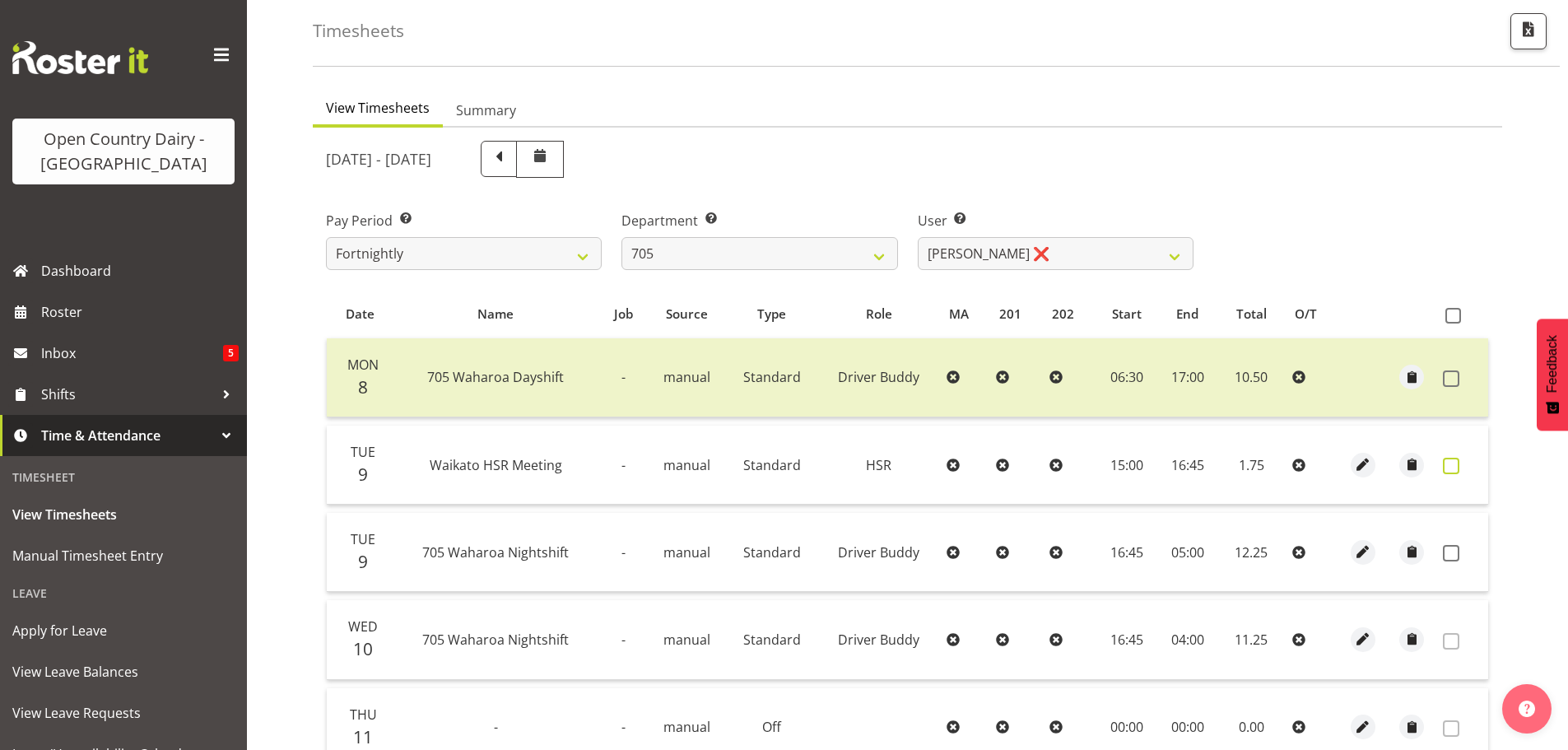
click at [1451, 470] on span at bounding box center [1451, 465] width 16 height 16
checkbox input "true"
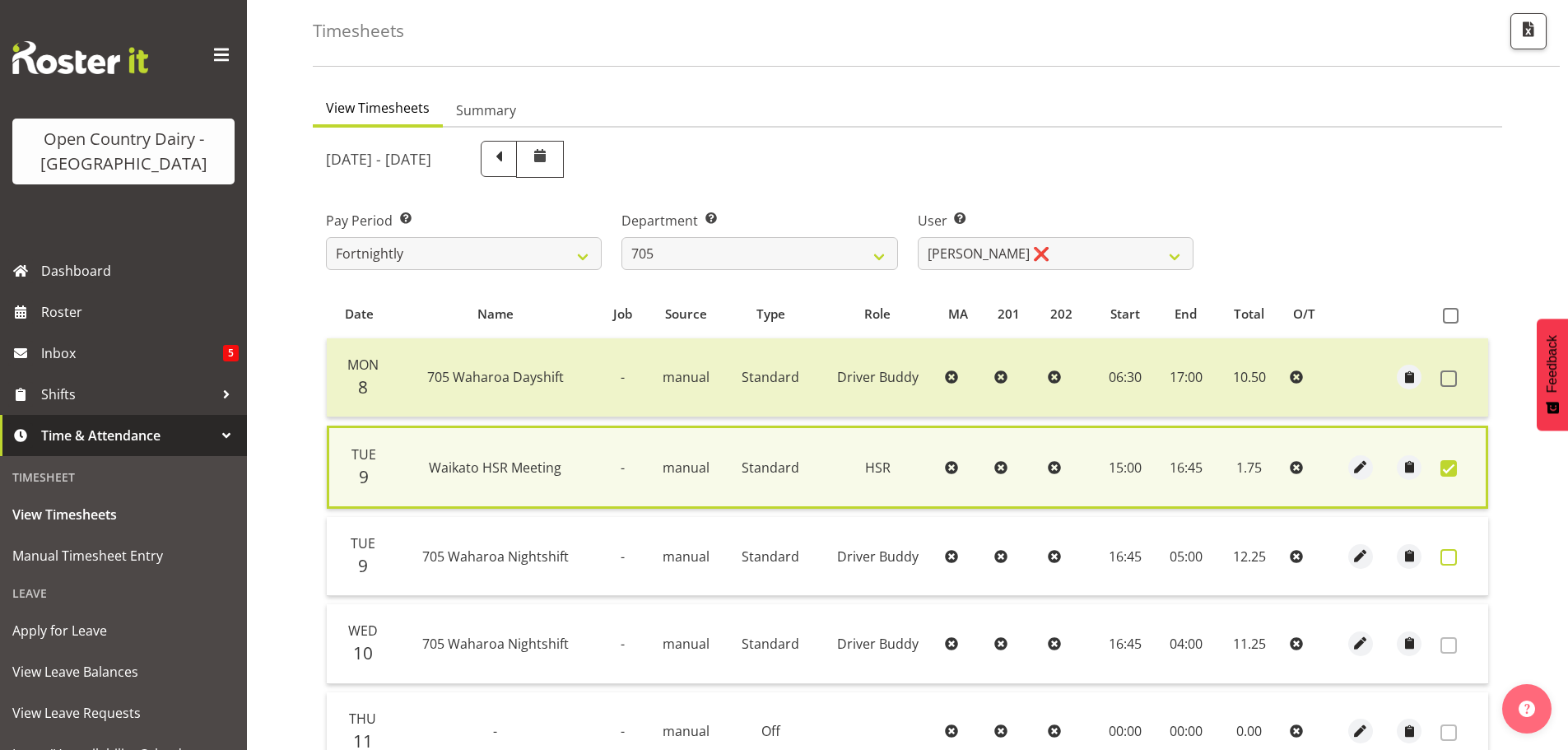
click at [1446, 557] on span at bounding box center [1448, 557] width 16 height 16
checkbox input "true"
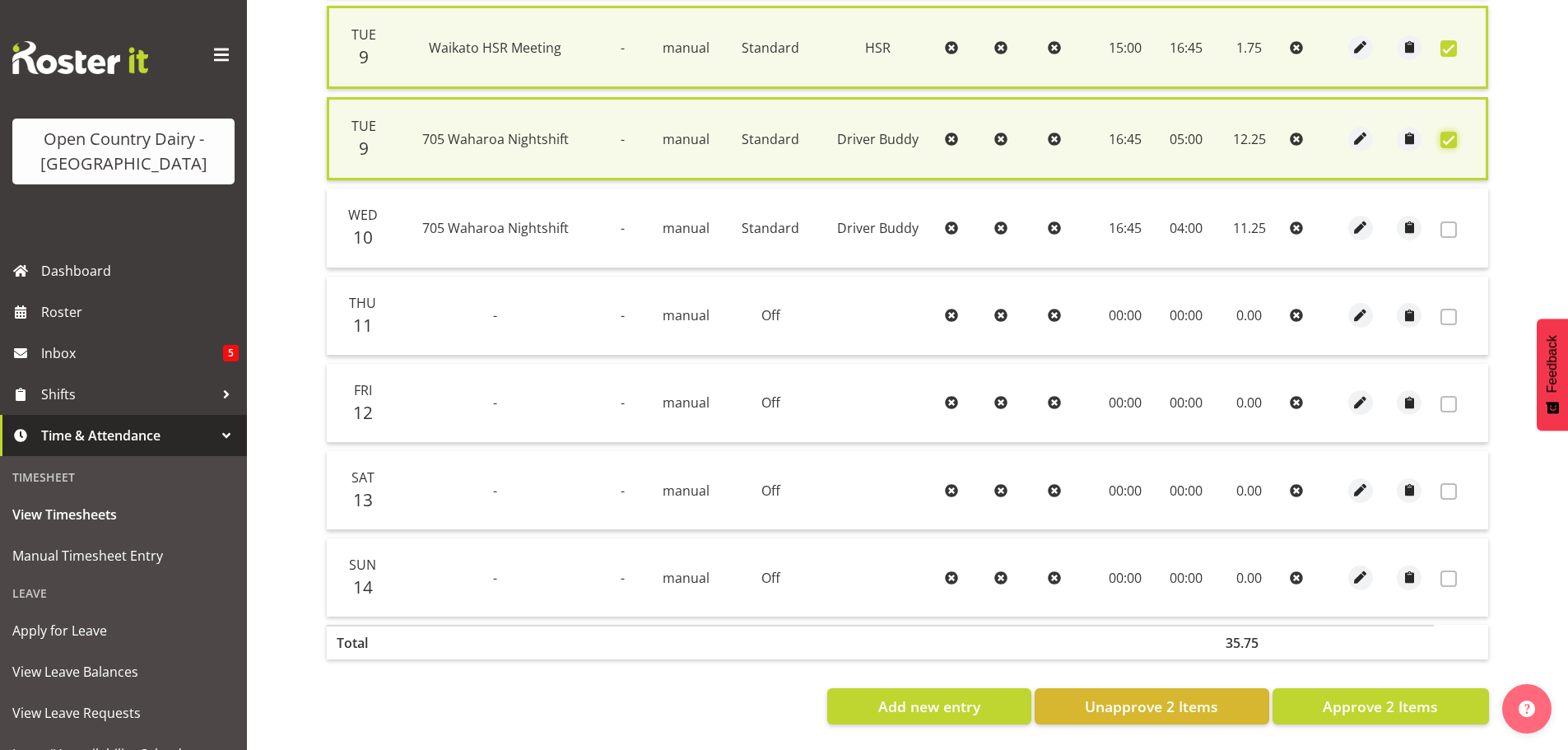
scroll to position [508, 0]
click at [1386, 704] on span "Approve 2 Items" at bounding box center [1381, 706] width 115 height 21
checkbox input "false"
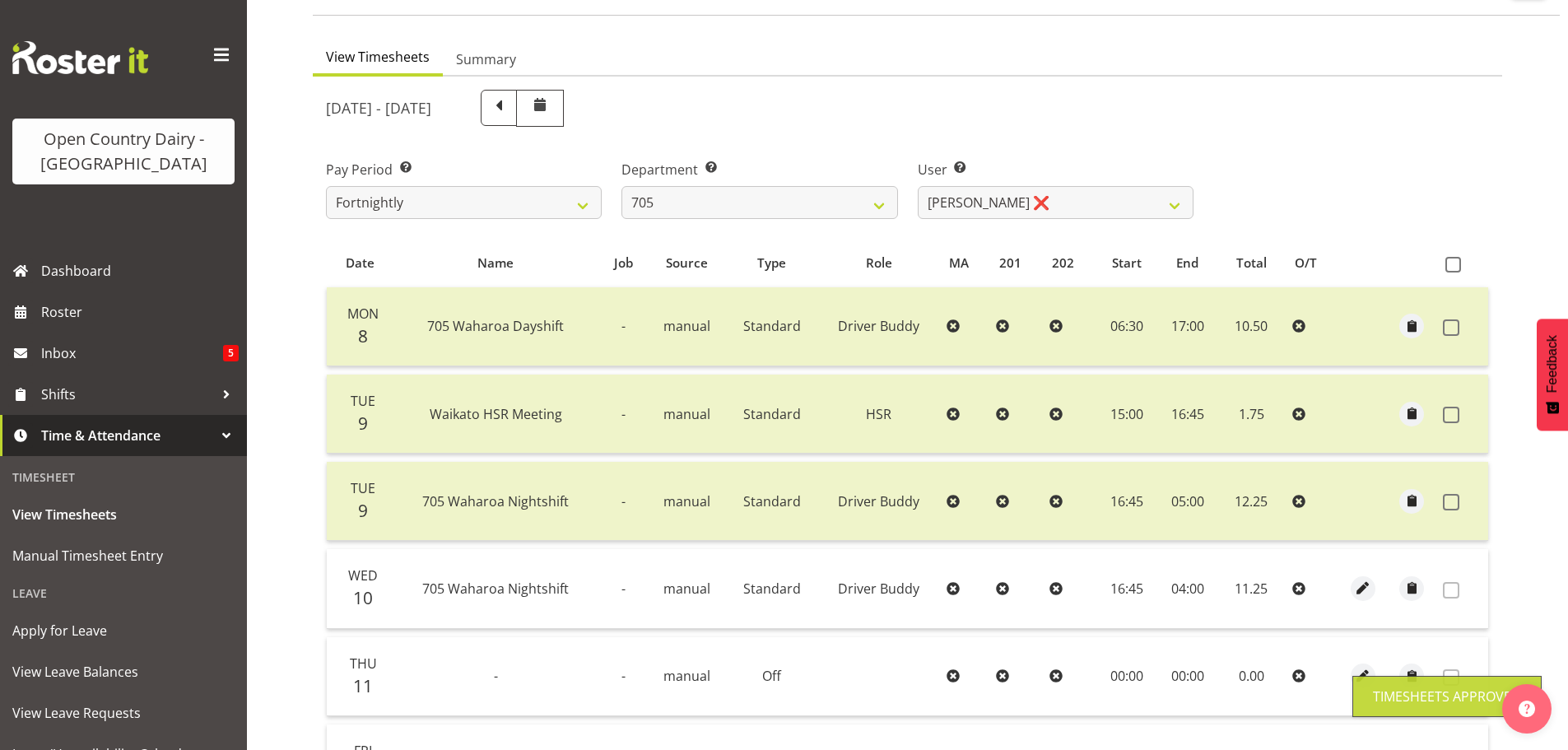
scroll to position [89, 0]
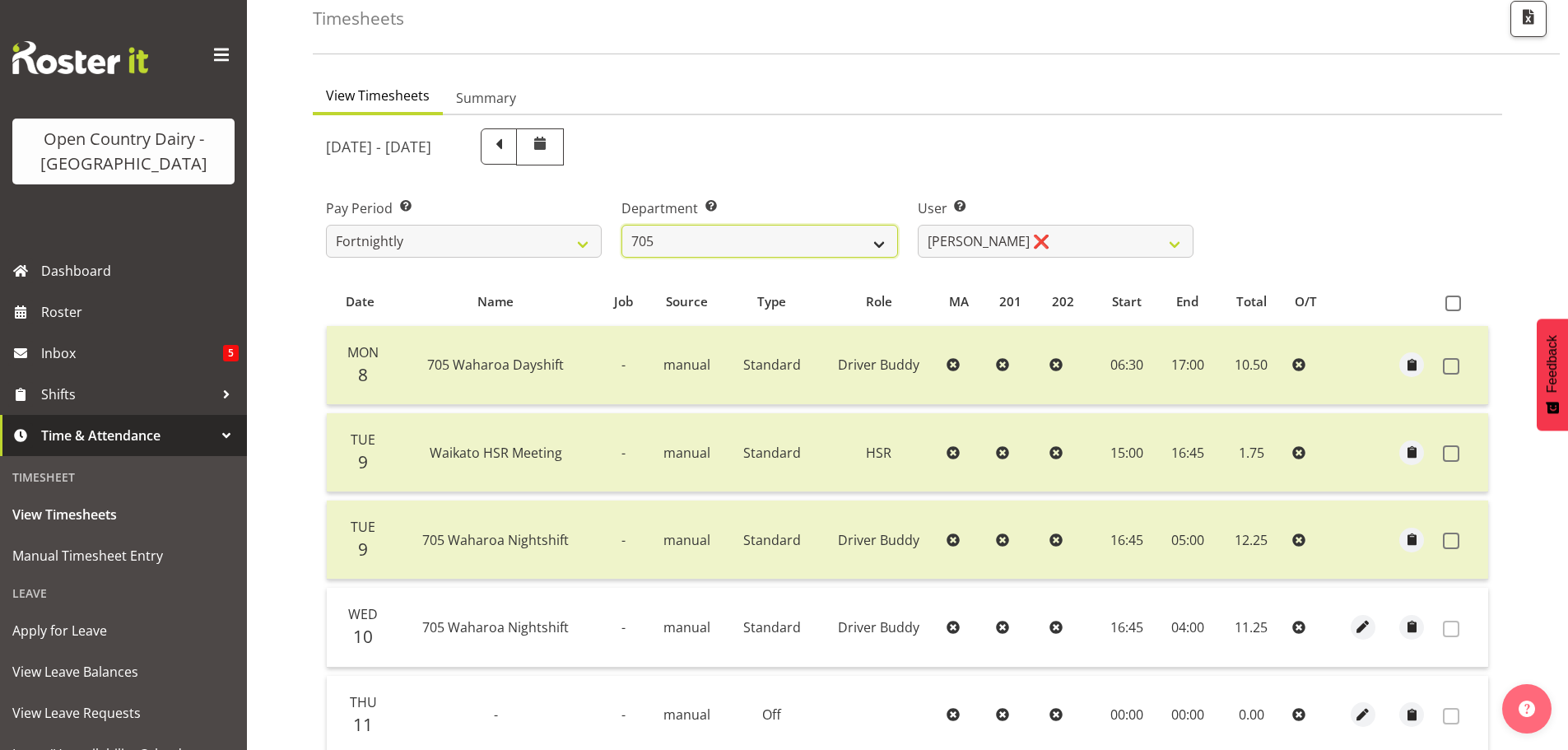
click at [780, 245] on select "701 702 703 704 705 706 707 708 709 710 711 712 713 714 715 716 717 718 719 720" at bounding box center [759, 241] width 276 height 33
select select "754"
click at [621, 225] on select "701 702 703 704 705 706 707 708 709 710 711 712 713 714 715 716 717 718 719 720" at bounding box center [759, 241] width 276 height 33
select select "8172"
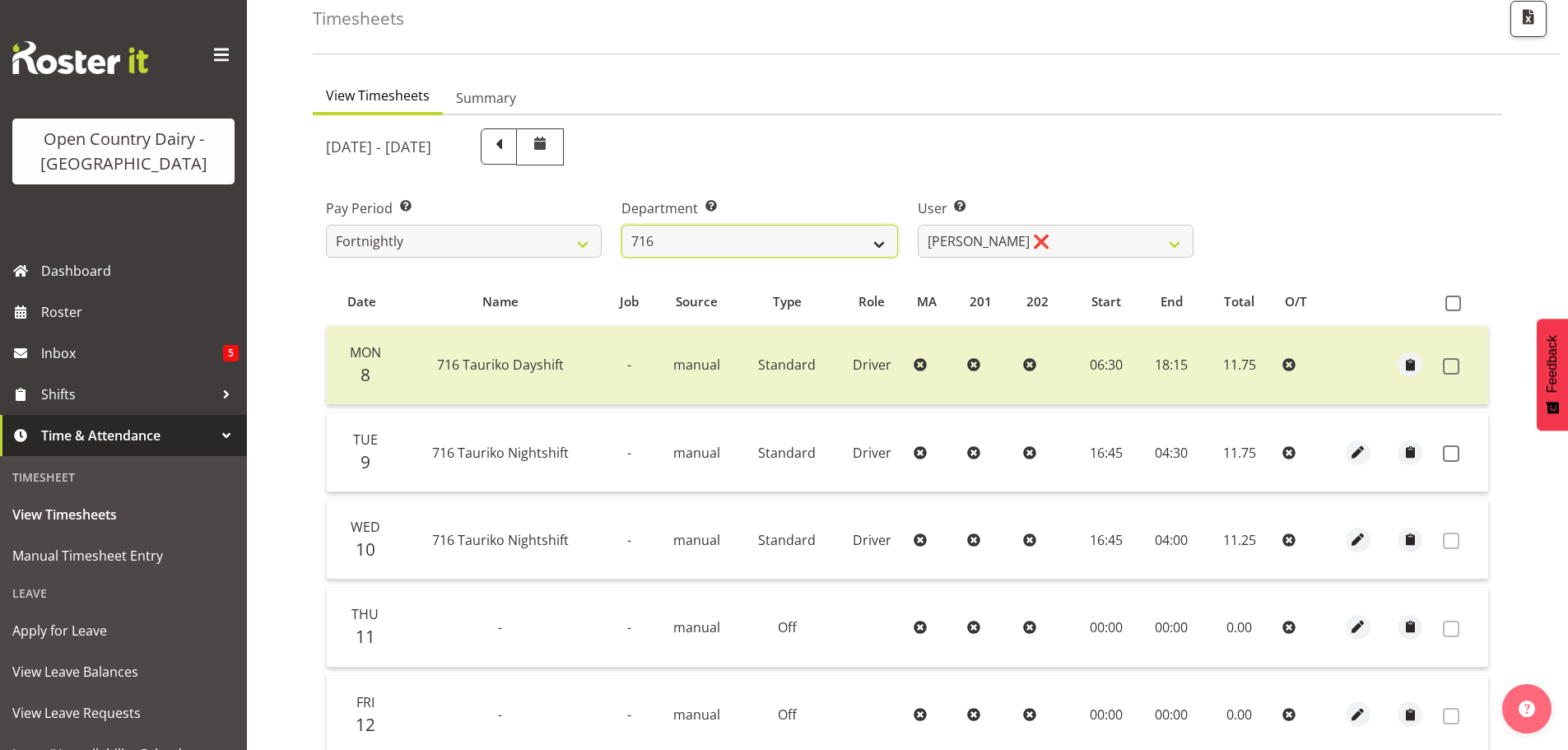
click at [751, 246] on select "701 702 703 704 705 706 707 708 709 710 711 712 713 714 715 716 717 718 719 720" at bounding box center [759, 241] width 276 height 33
select select "762"
click at [621, 225] on select "701 702 703 704 705 706 707 708 709 710 711 712 713 714 715 716 717 718 719 720" at bounding box center [759, 241] width 276 height 33
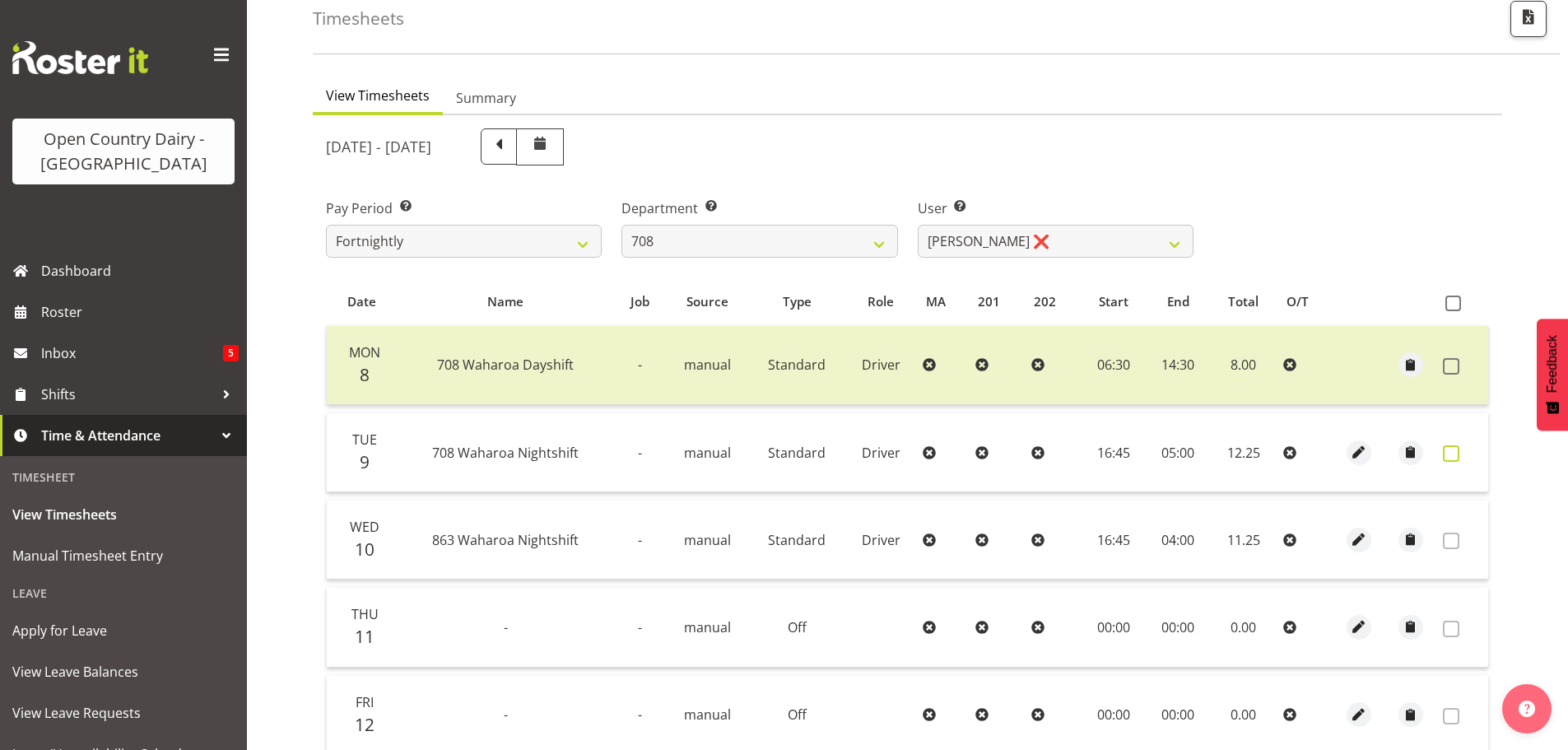
click at [1450, 452] on span at bounding box center [1451, 453] width 16 height 16
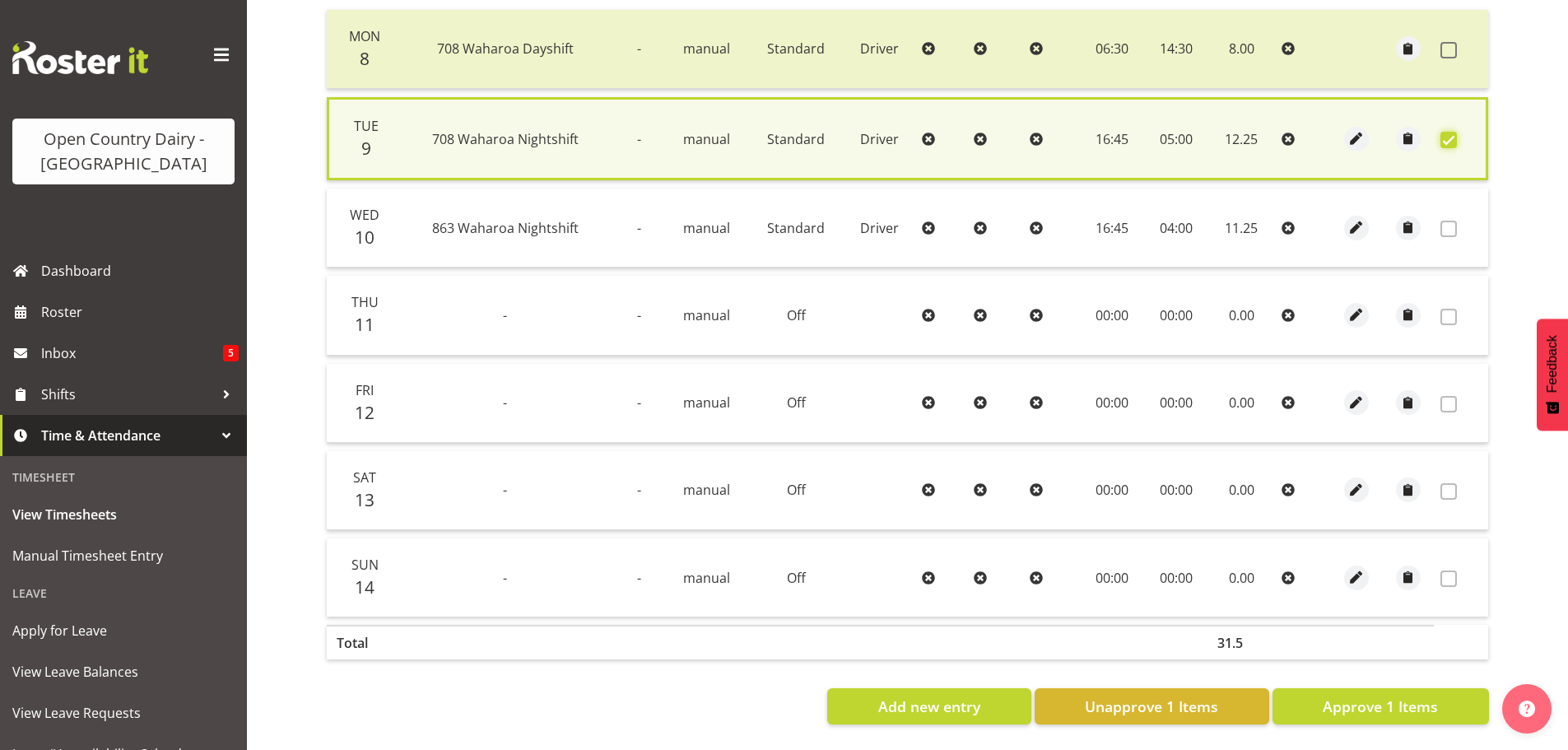
scroll to position [417, 0]
click at [1373, 697] on span "Approve 1 Items" at bounding box center [1381, 706] width 115 height 21
checkbox input "false"
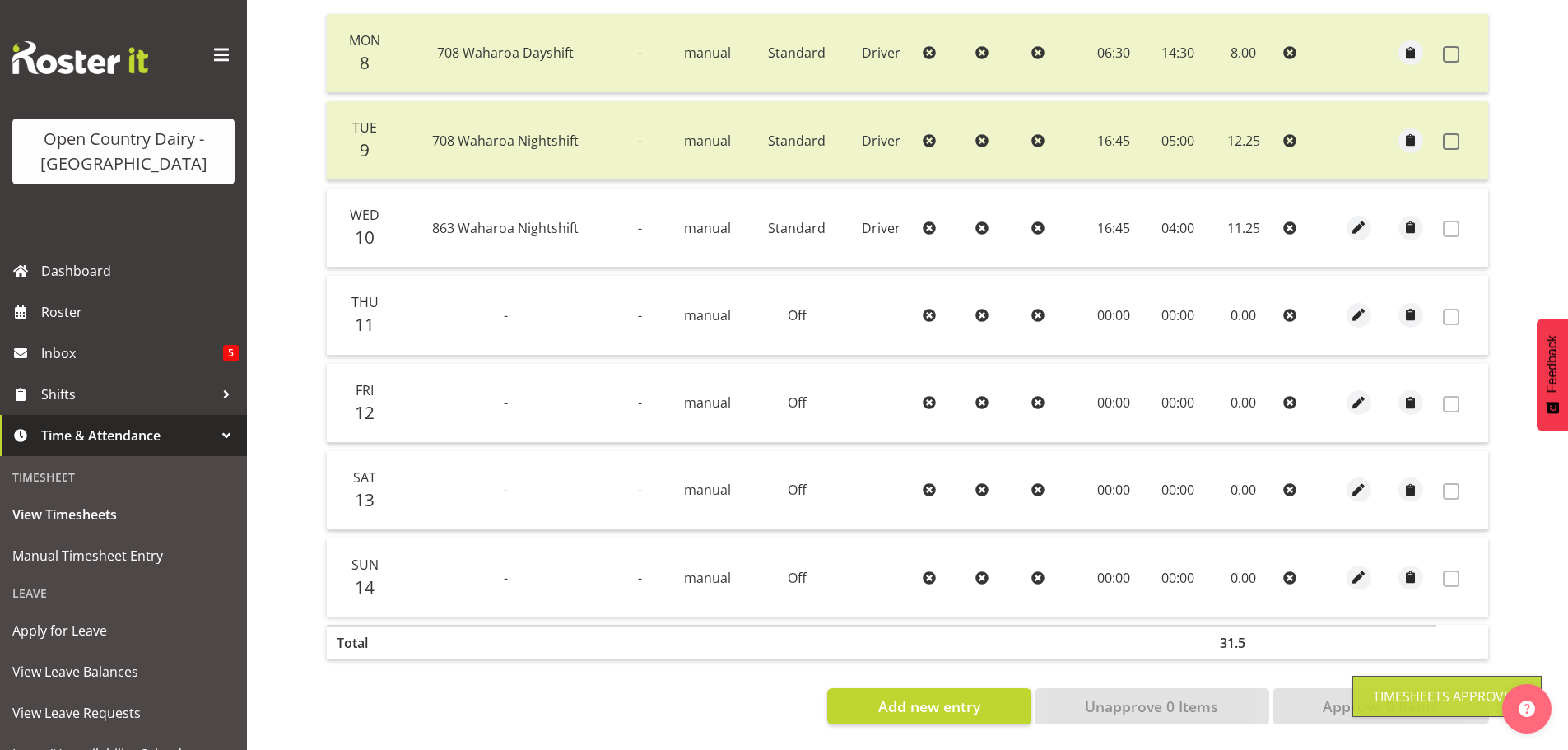
scroll to position [2, 0]
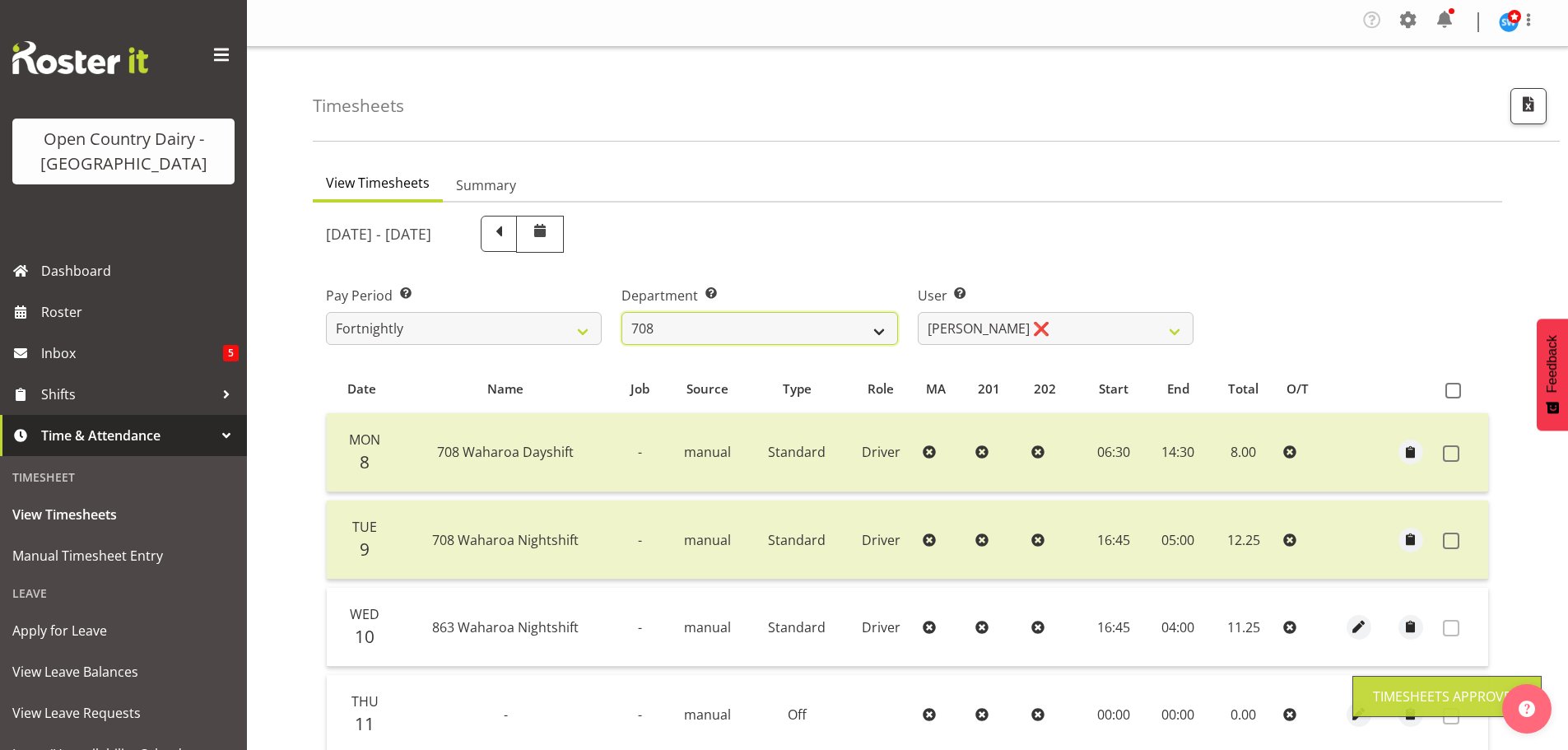
click at [774, 329] on select "701 702 703 704 705 706 707 708 709 710 711 712 713 714 715 716 717 718 719 720" at bounding box center [759, 328] width 276 height 33
click at [621, 312] on select "701 702 703 704 705 706 707 708 709 710 711 712 713 714 715 716 717 718 719 720" at bounding box center [759, 328] width 276 height 33
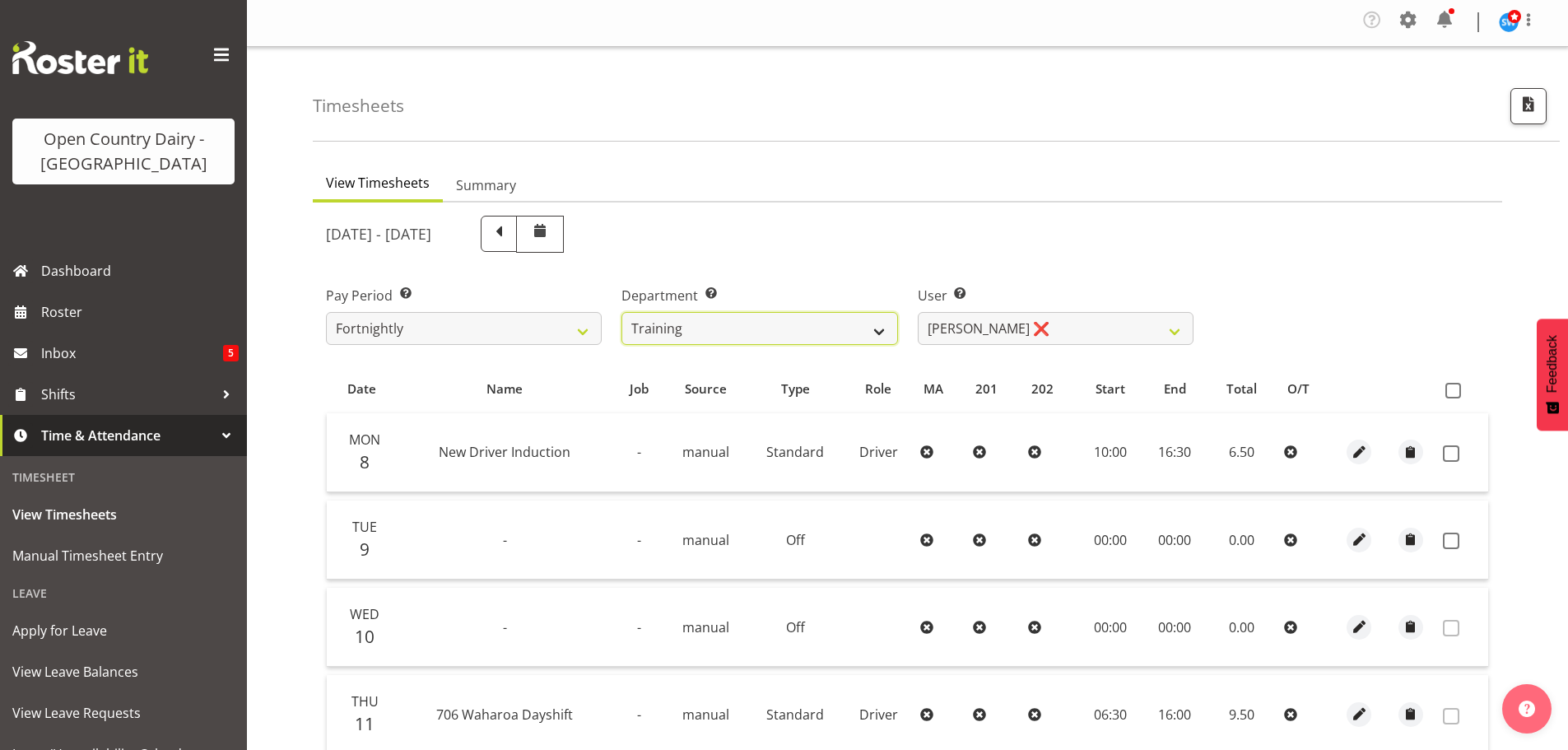
click at [779, 340] on select "701 702 703 704 705 706 707 708 709 710 711 712 713 714 715 716 717 718 719 720" at bounding box center [759, 328] width 276 height 33
click at [621, 312] on select "701 702 703 704 705 706 707 708 709 710 711 712 713 714 715 716 717 718 719 720" at bounding box center [759, 328] width 276 height 33
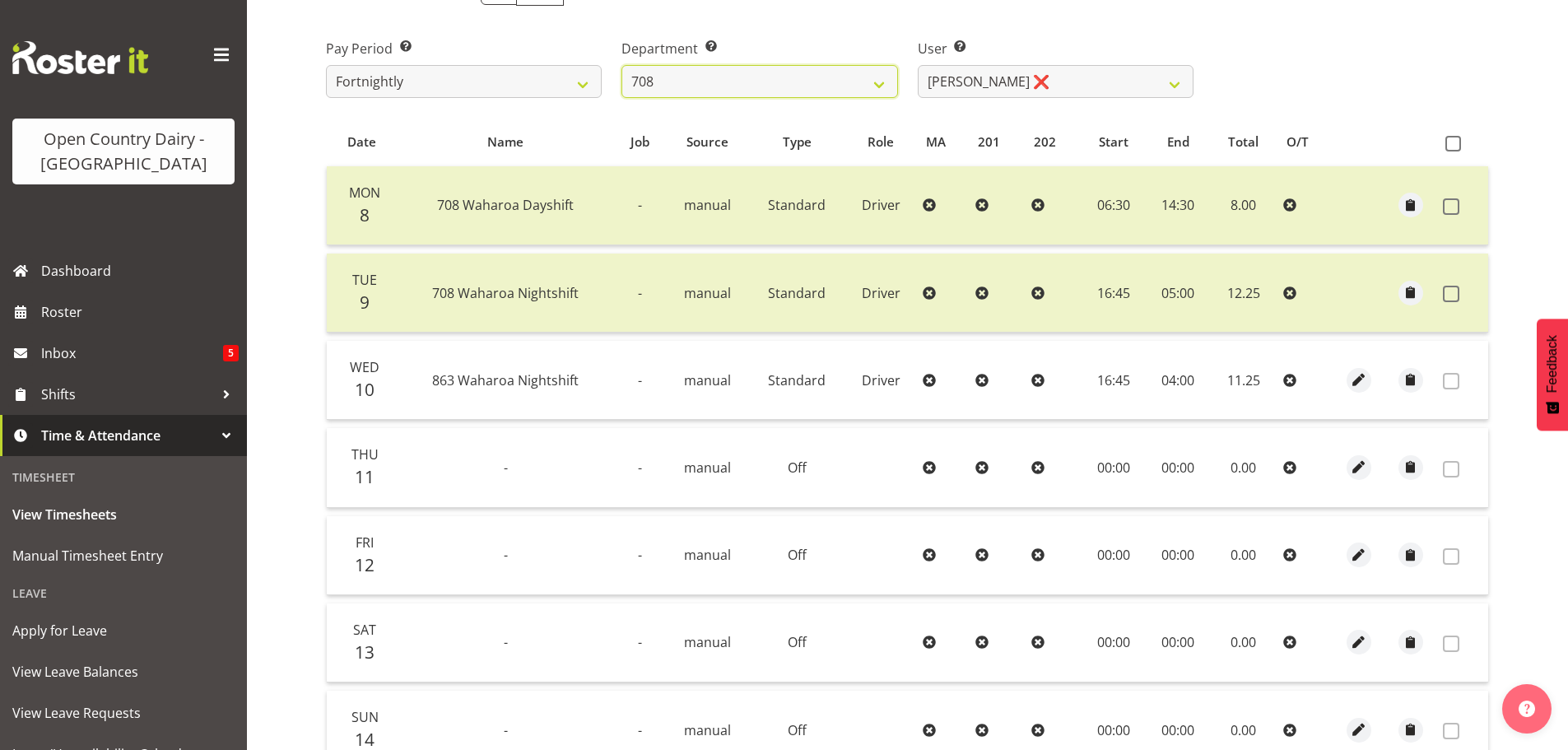
scroll to position [0, 0]
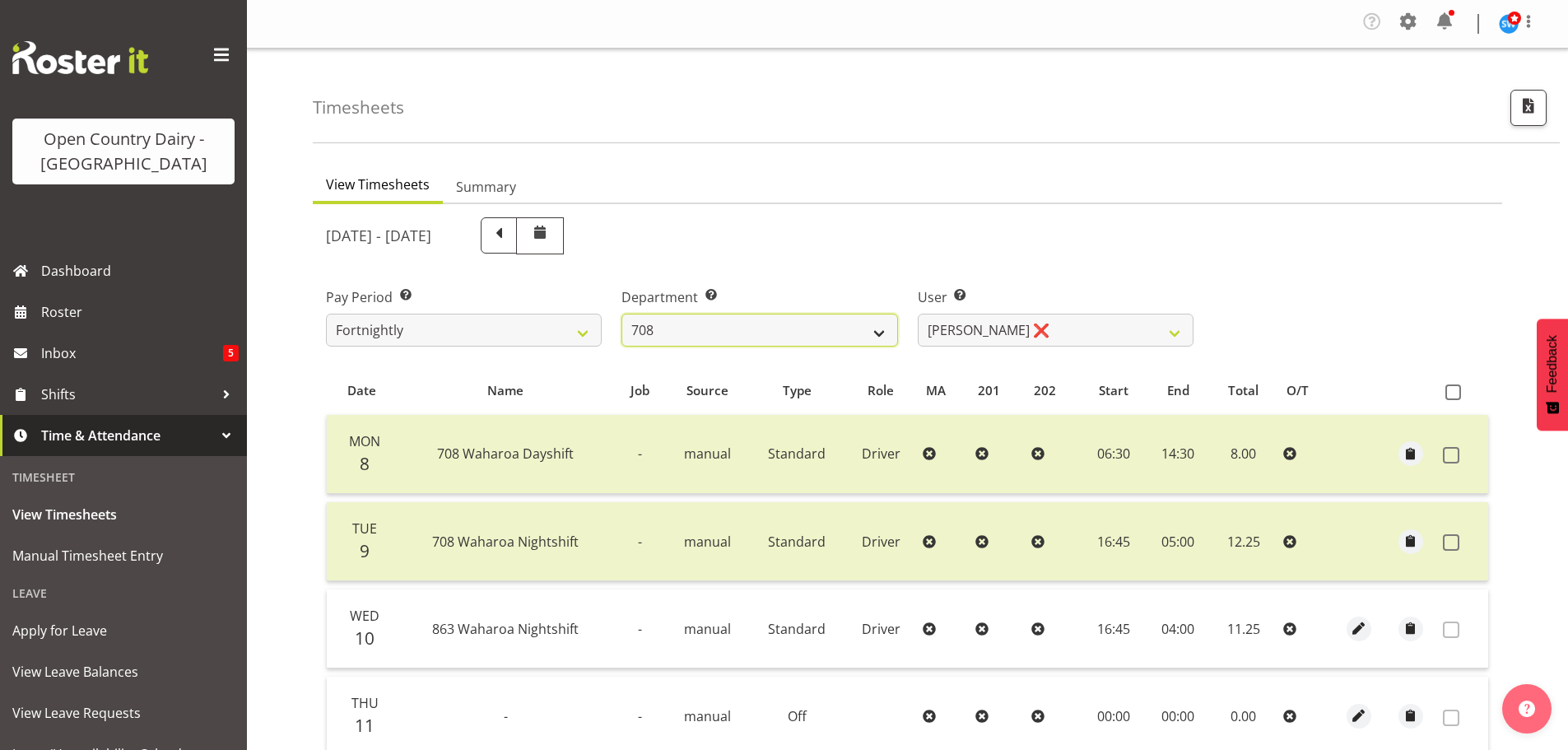
click at [761, 331] on select "701 702 703 704 705 706 707 708 709 710 711 712 713 714 715 716 717 718 719 720" at bounding box center [759, 329] width 276 height 33
select select "763"
click at [621, 313] on select "701 702 703 704 705 706 707 708 709 710 711 712 713 714 715 716 717 718 719 720" at bounding box center [759, 329] width 276 height 33
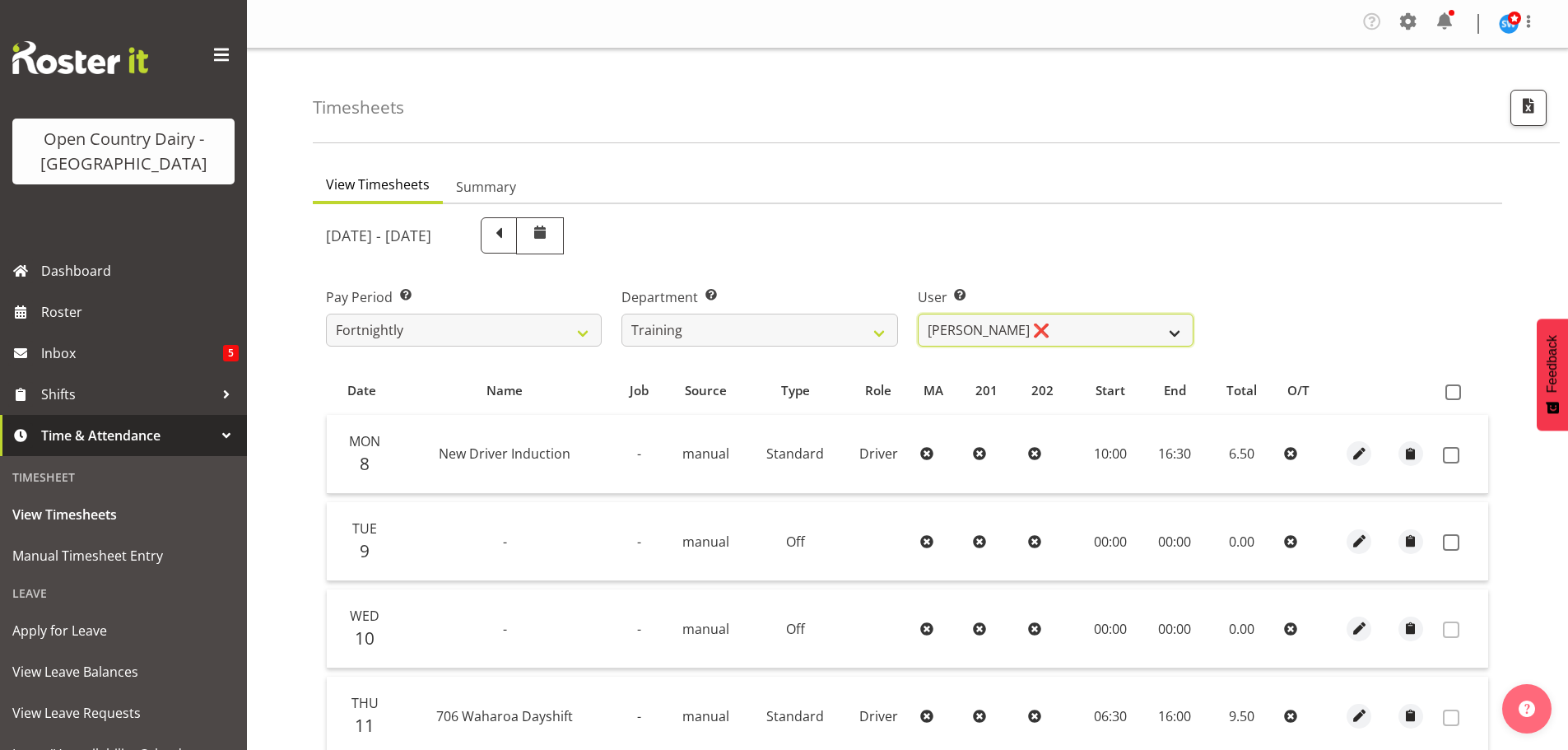
click at [1037, 329] on select "[PERSON_NAME] ❌ [PERSON_NAME] ❌ [PERSON_NAME] ❌ [PERSON_NAME] ❌ [PERSON_NAME] ❌…" at bounding box center [1055, 329] width 276 height 33
select select "11906"
click at [918, 313] on select "[PERSON_NAME] ❌ [PERSON_NAME] ❌ [PERSON_NAME] ❌ [PERSON_NAME] ❌ [PERSON_NAME] ❌…" at bounding box center [1055, 329] width 276 height 33
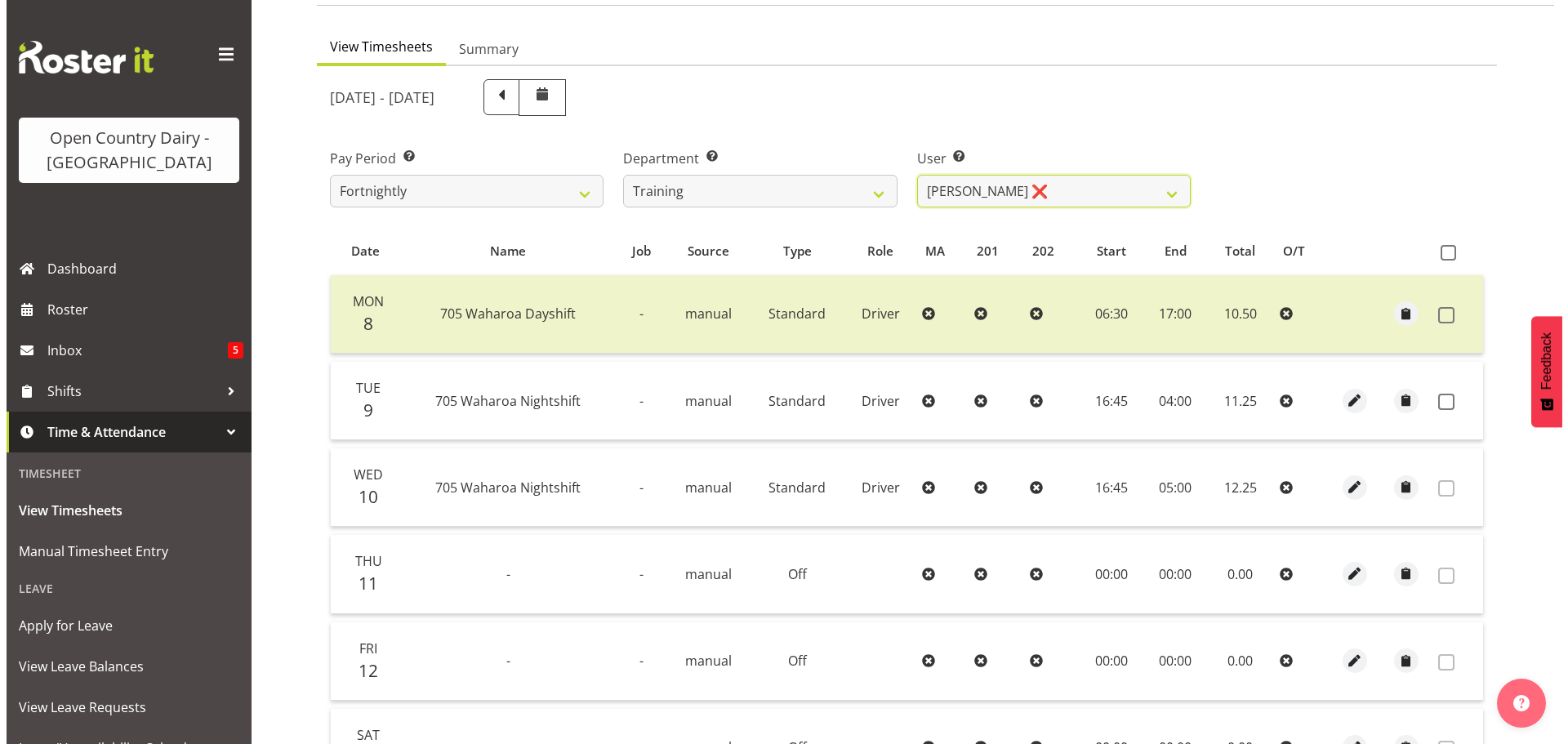
scroll to position [245, 0]
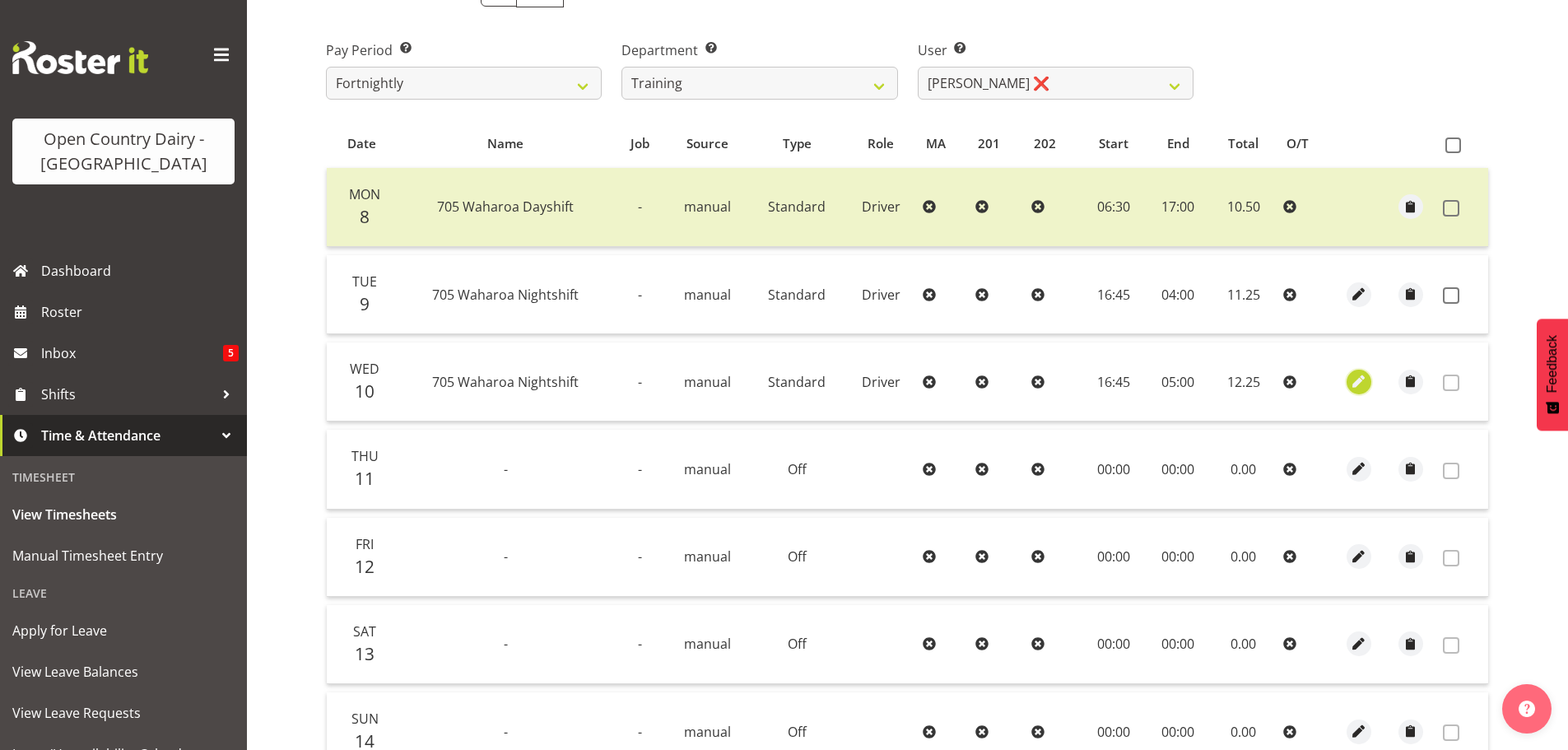
click at [1361, 381] on span "button" at bounding box center [1359, 382] width 19 height 19
select select "Standard"
select select "714"
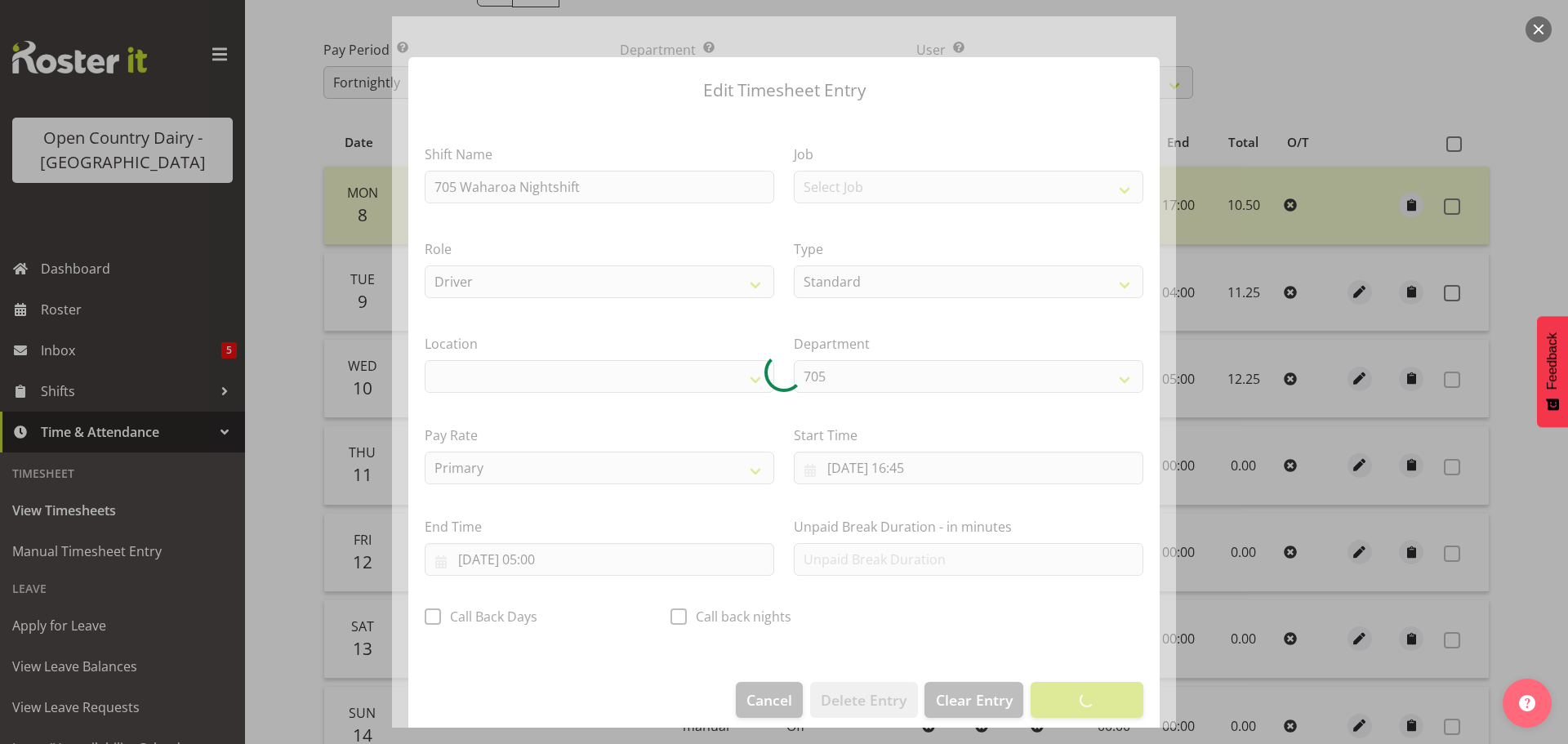
select select "1054"
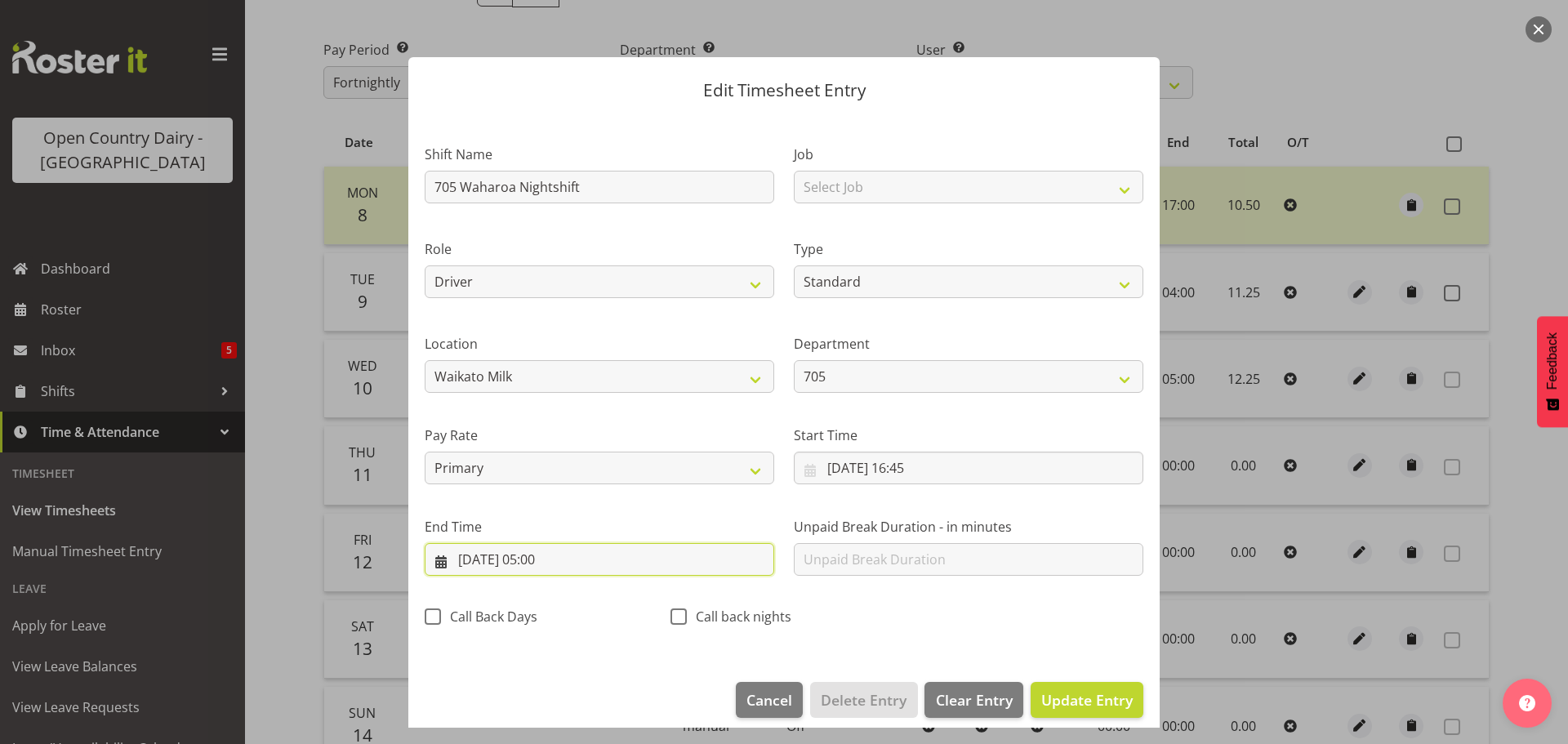
click at [545, 560] on input "[DATE] 05:00" at bounding box center [599, 559] width 349 height 33
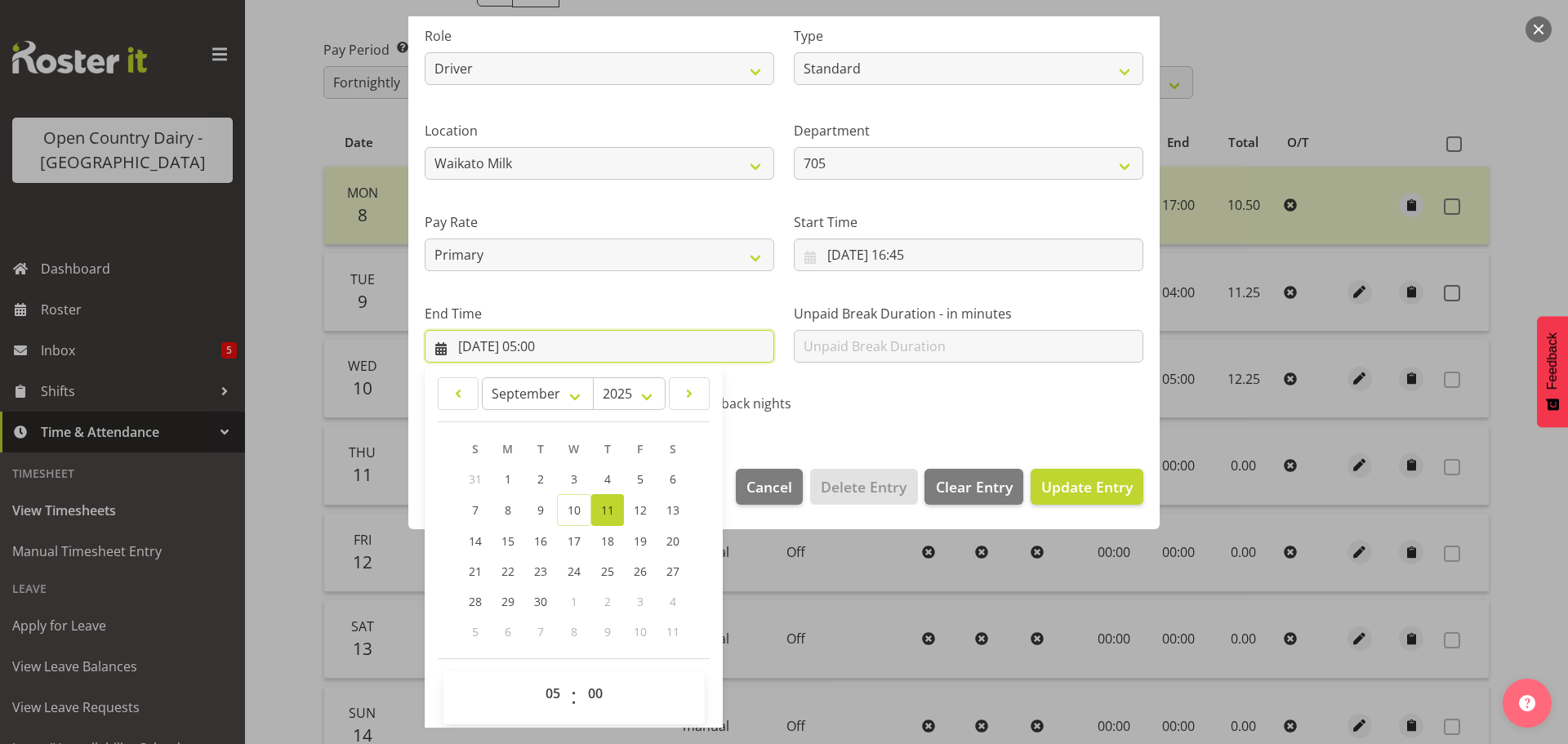
scroll to position [221, 0]
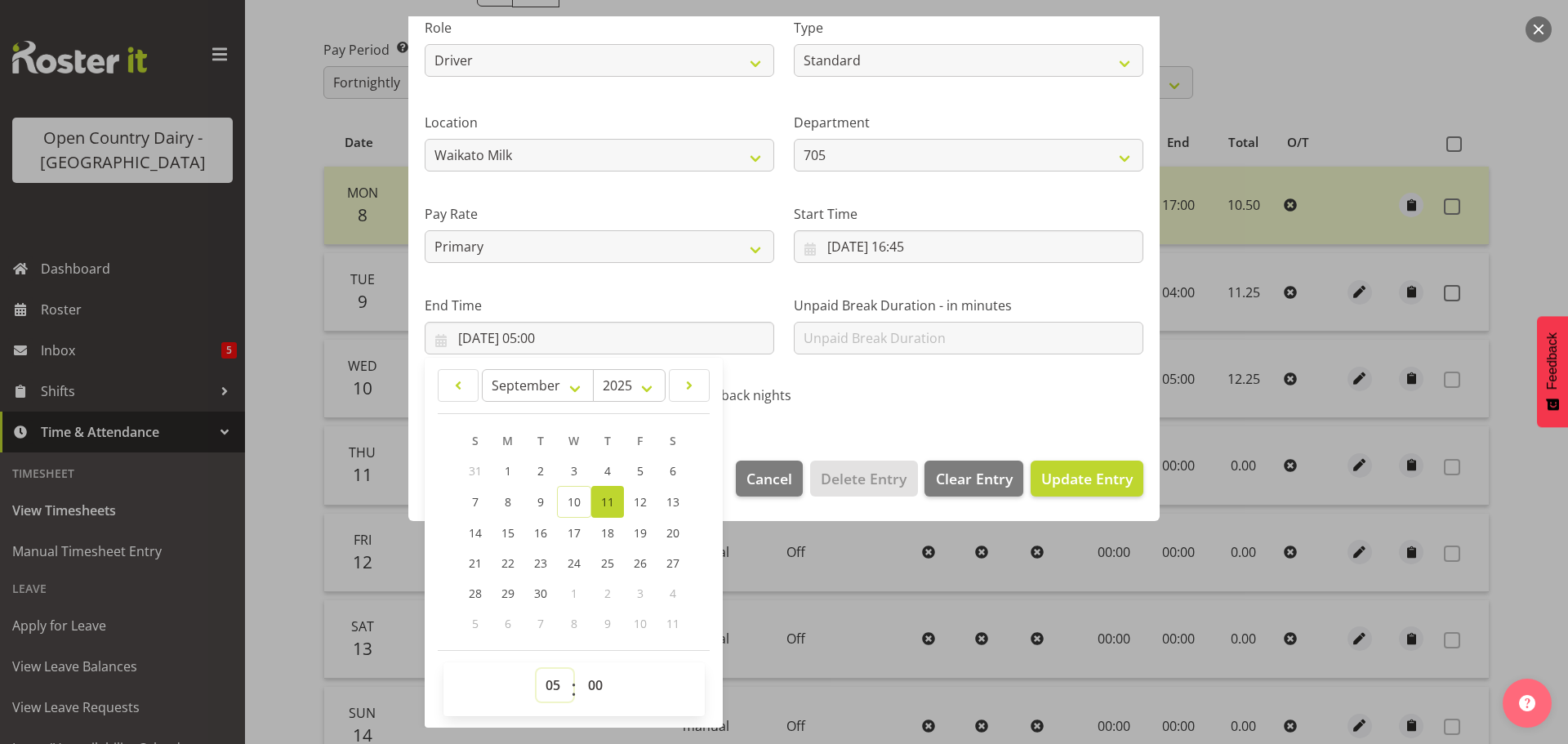
click at [546, 688] on select "00 01 02 03 04 05 06 07 08 09 10 11 12 13 14 15 16 17 18 19 20 21 22 23" at bounding box center [554, 685] width 37 height 33
select select "4"
click at [536, 669] on select "00 01 02 03 04 05 06 07 08 09 10 11 12 13 14 15 16 17 18 19 20 21 22 23" at bounding box center [554, 685] width 37 height 33
type input "[DATE] 04:00"
click at [1073, 475] on span "Update Entry" at bounding box center [1086, 478] width 91 height 19
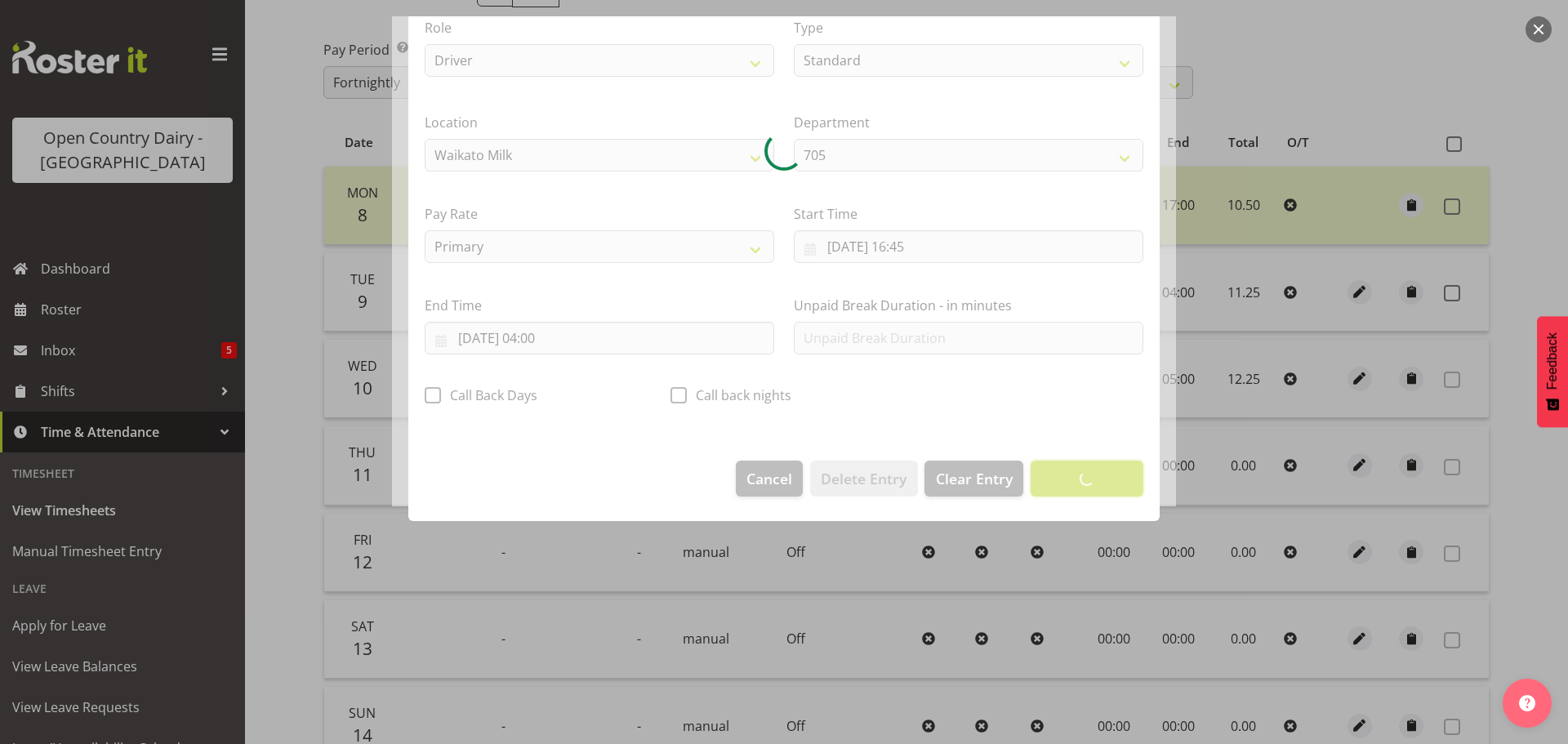
scroll to position [15, 0]
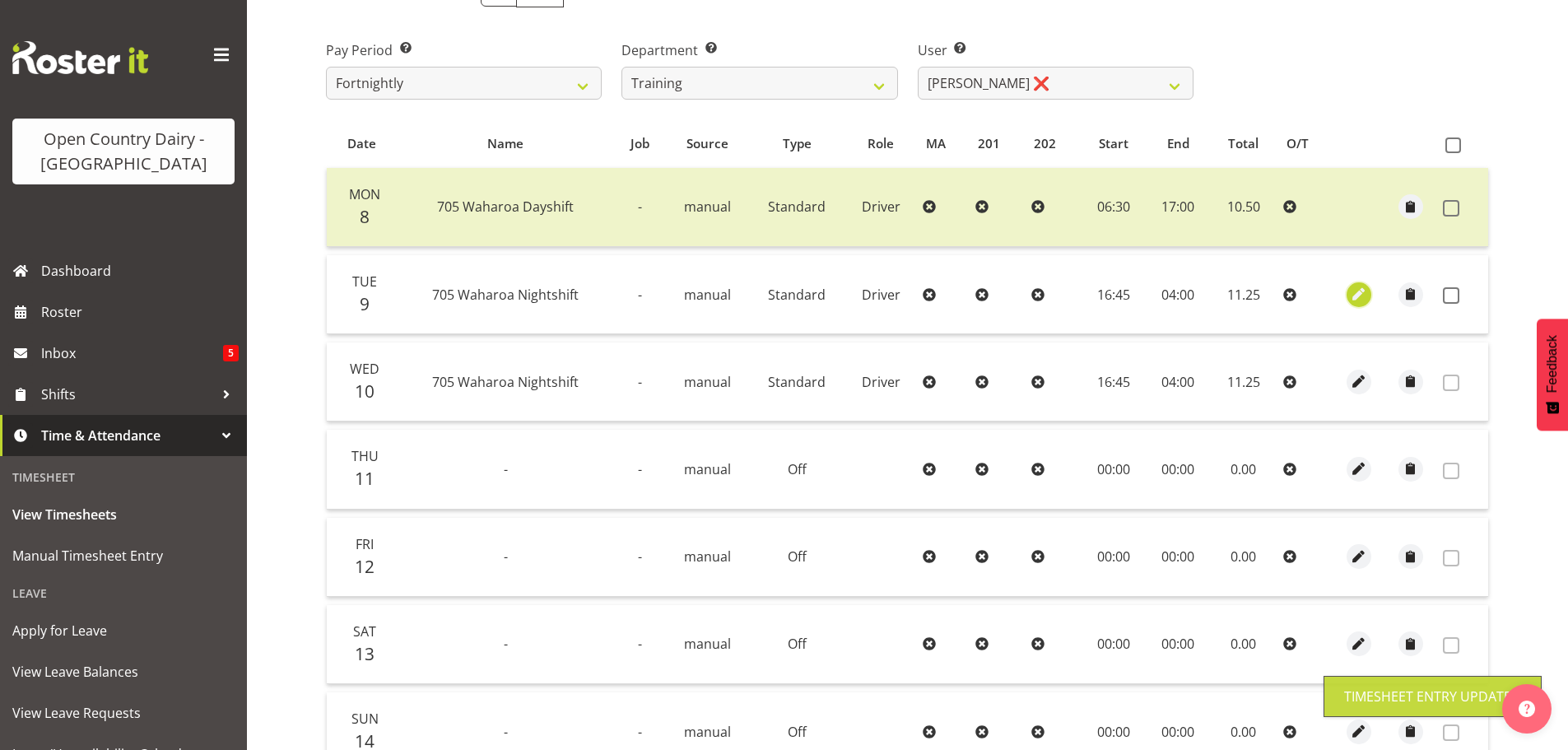
click at [1359, 287] on span "button" at bounding box center [1359, 294] width 19 height 19
select select "Standard"
select select "714"
select select "8"
select select "2025"
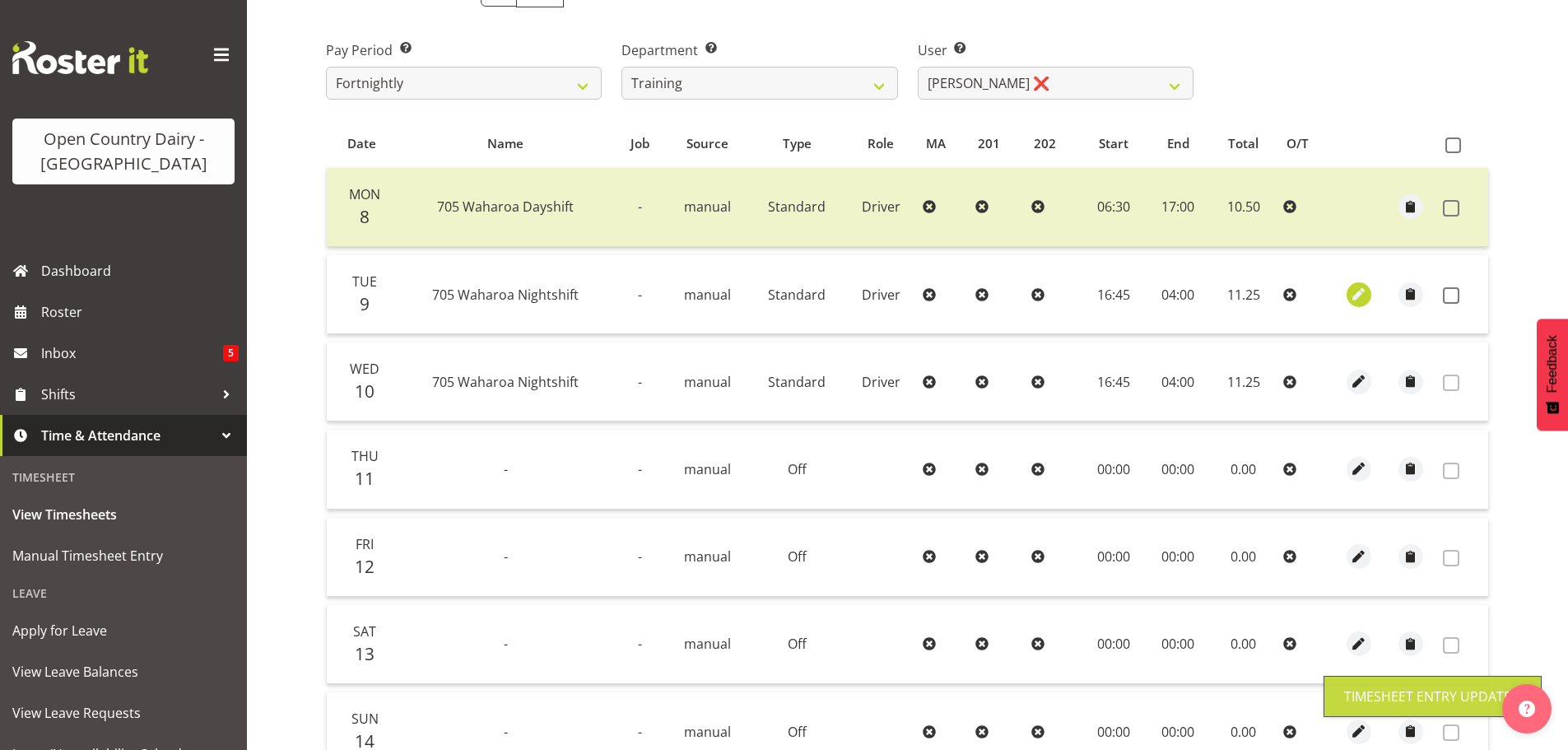
select select "4"
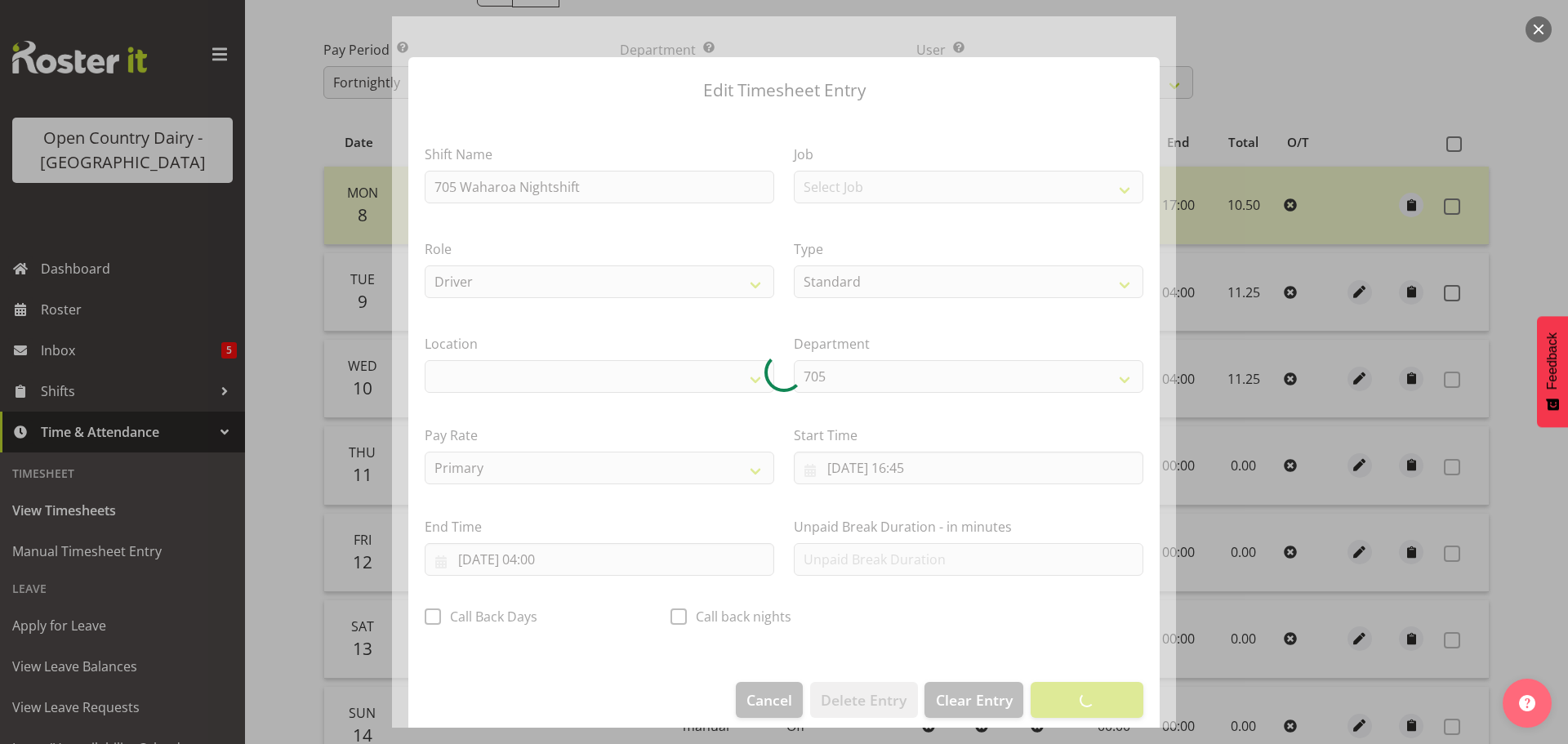
select select "1054"
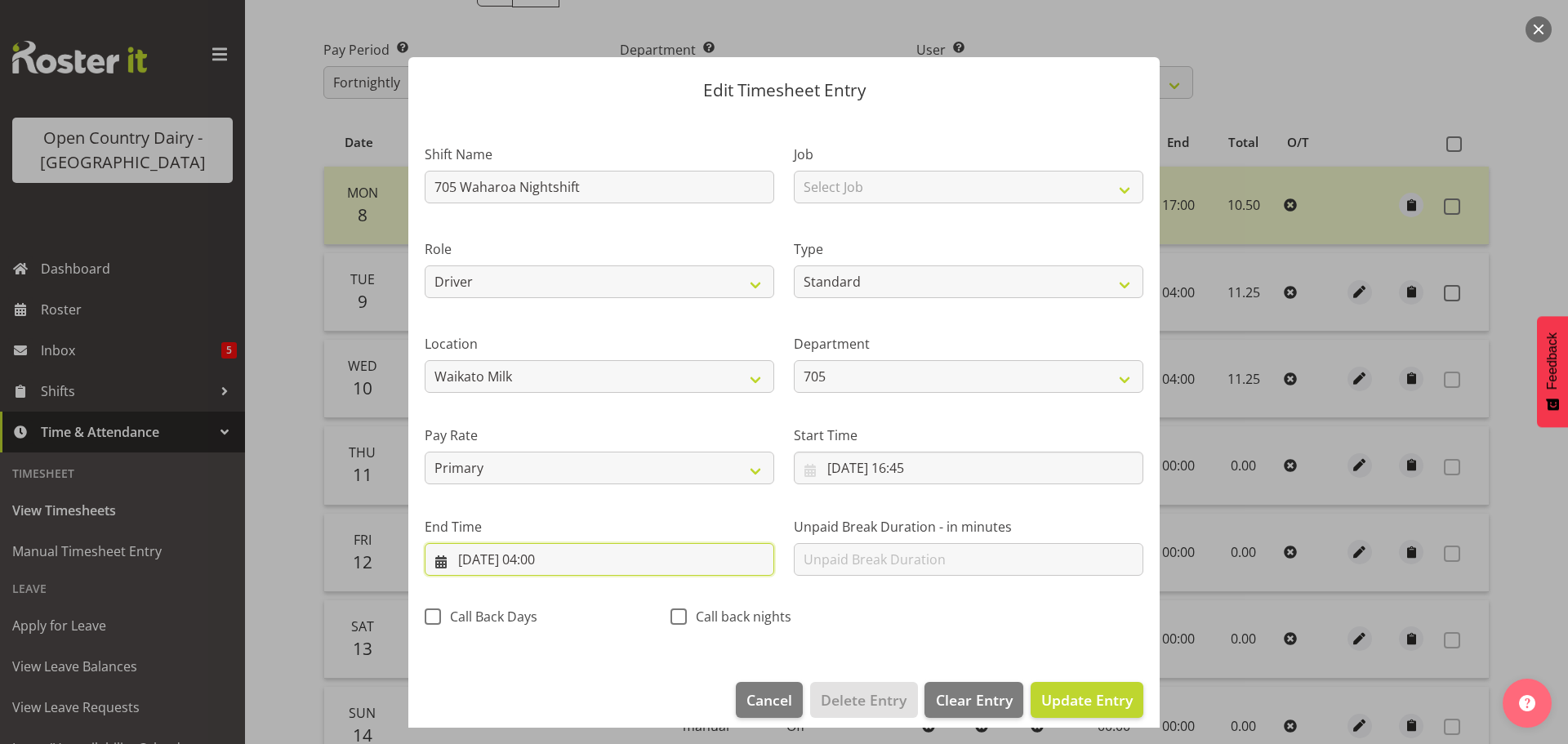
click at [545, 560] on input "[DATE] 04:00" at bounding box center [599, 559] width 349 height 33
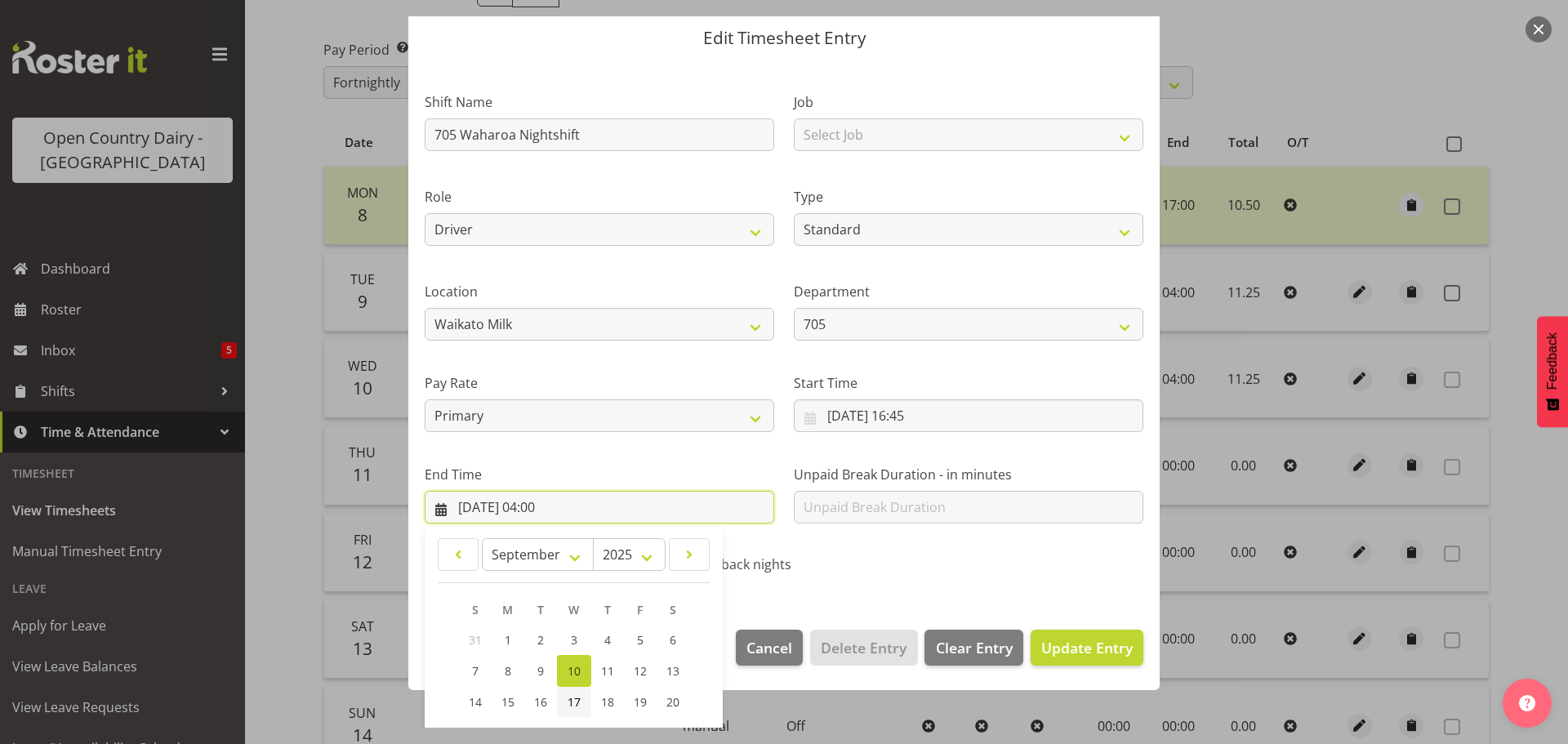
scroll to position [221, 0]
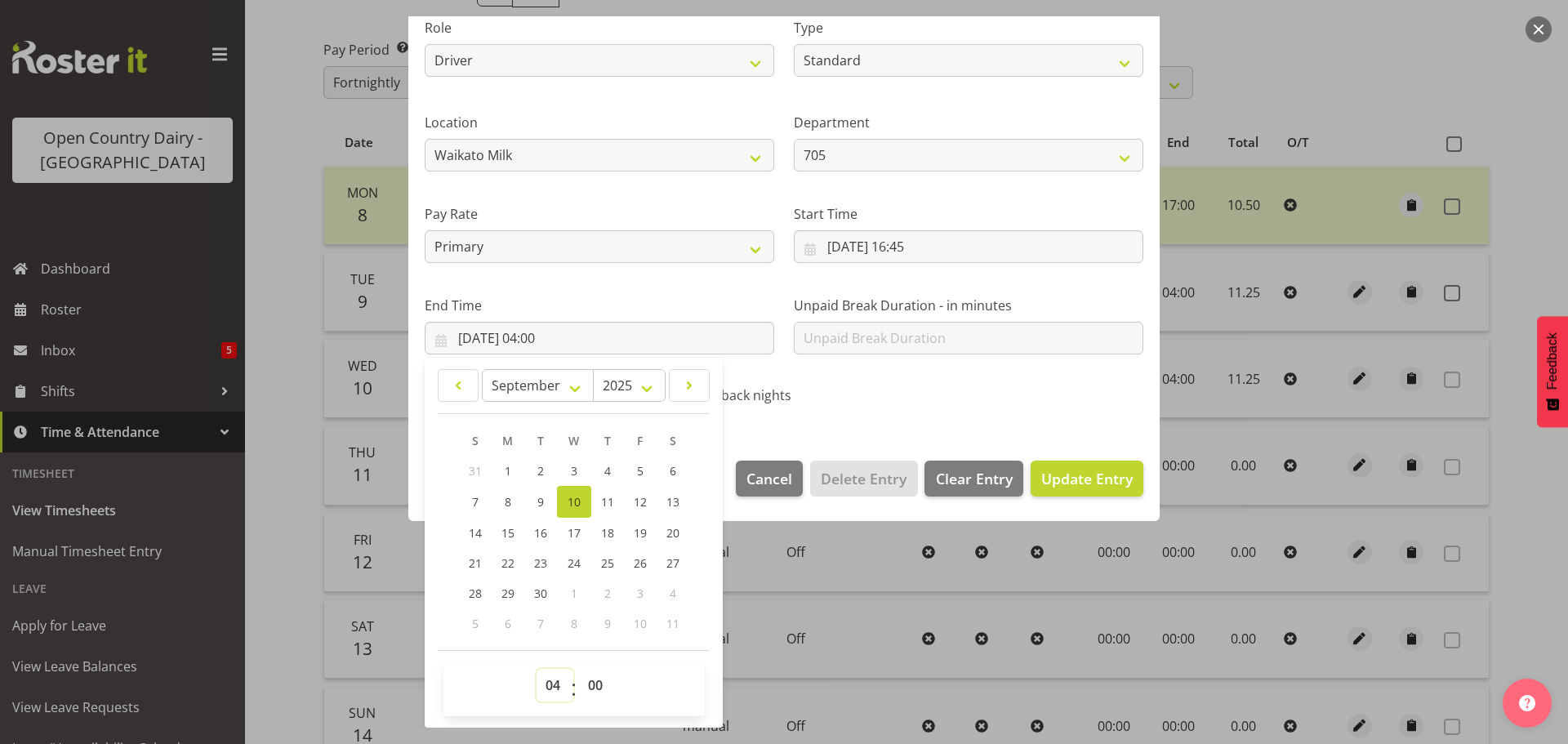
click at [542, 683] on select "00 01 02 03 04 05 06 07 08 09 10 11 12 13 14 15 16 17 18 19 20 21 22 23" at bounding box center [554, 685] width 37 height 33
select select "5"
click at [536, 669] on select "00 01 02 03 04 05 06 07 08 09 10 11 12 13 14 15 16 17 18 19 20 21 22 23" at bounding box center [554, 685] width 37 height 33
type input "[DATE] 05:00"
click at [1074, 471] on span "Update Entry" at bounding box center [1086, 478] width 91 height 19
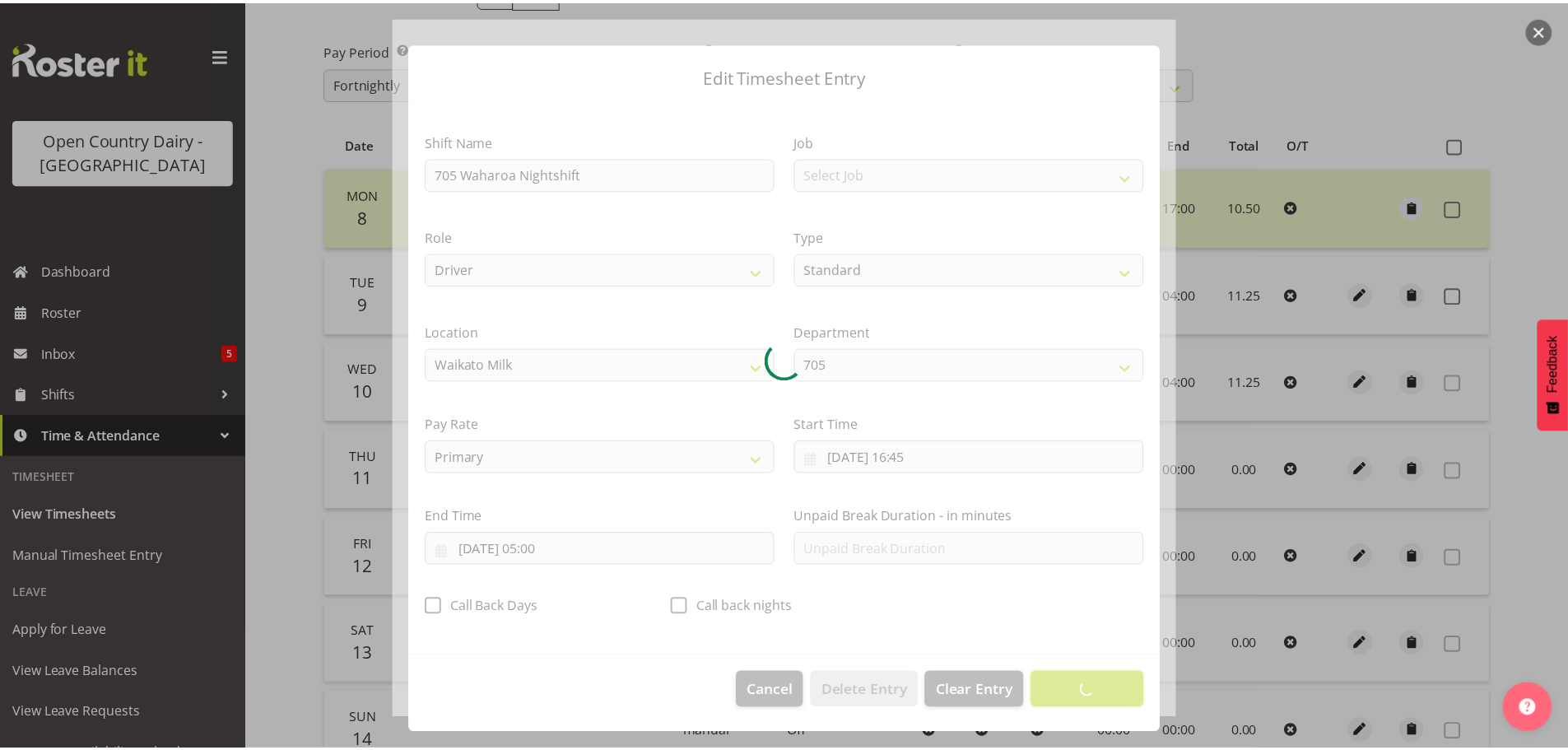
scroll to position [15, 0]
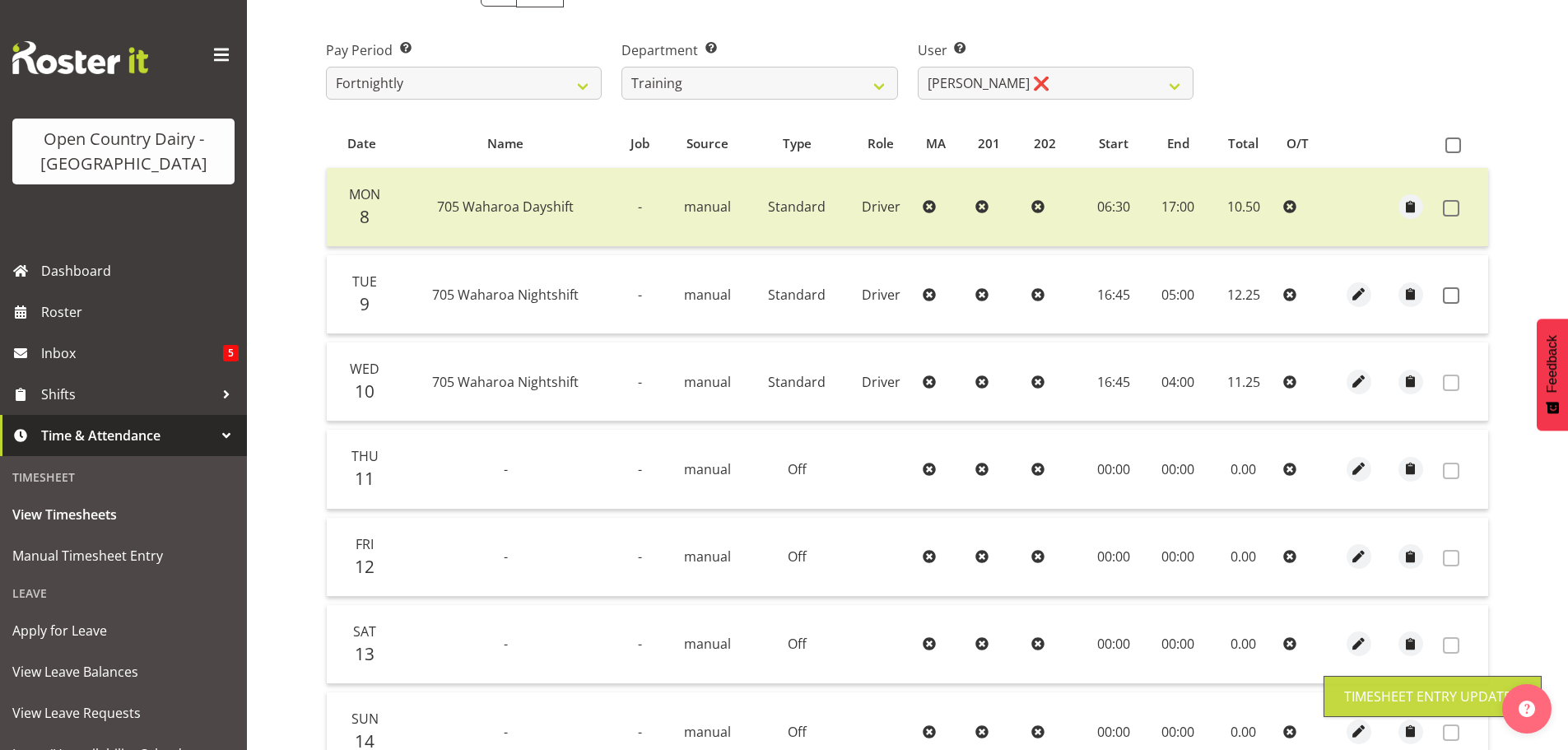
click at [1450, 289] on span at bounding box center [1451, 295] width 16 height 16
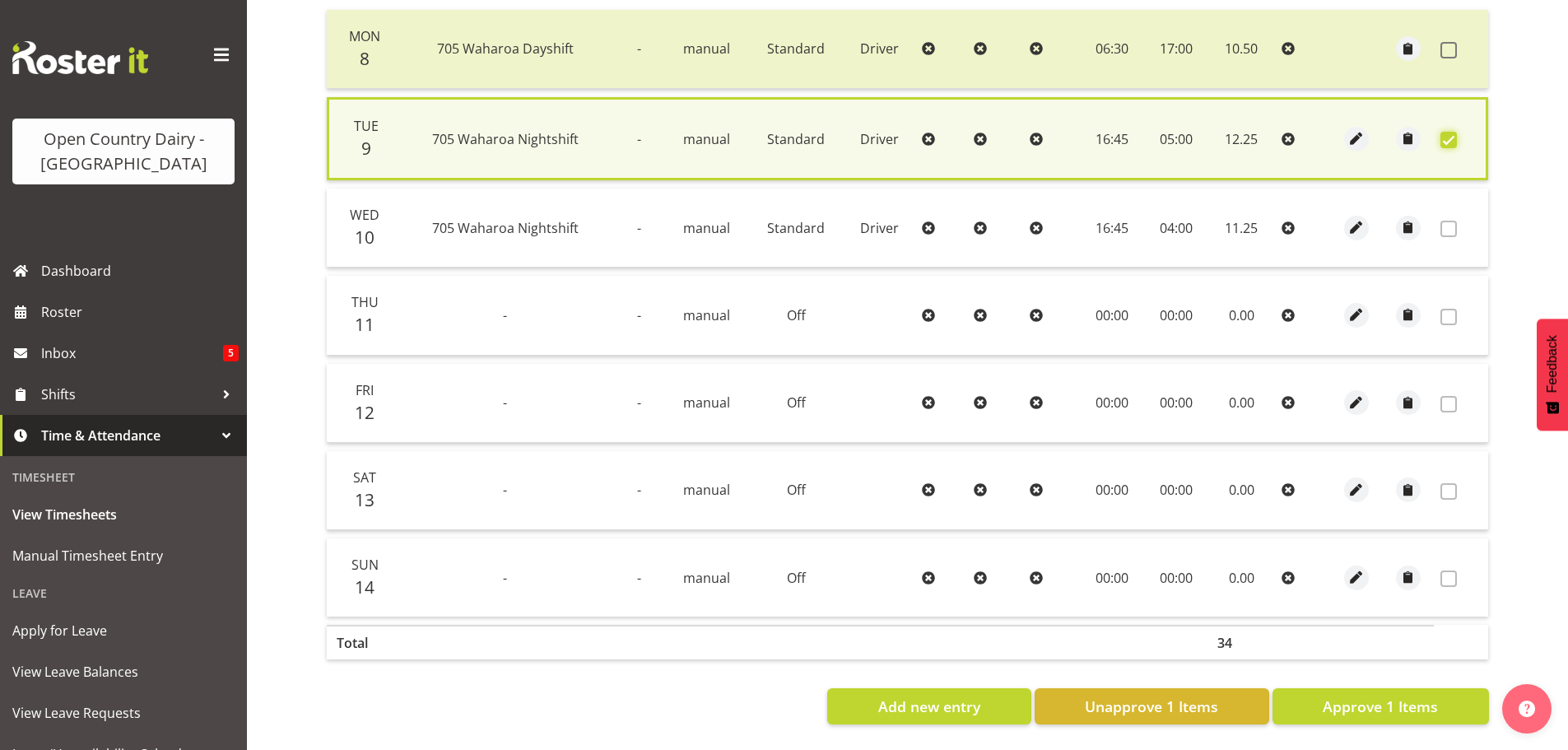
scroll to position [417, 0]
click at [1310, 688] on button "Approve 1 Items" at bounding box center [1381, 706] width 216 height 36
checkbox input "false"
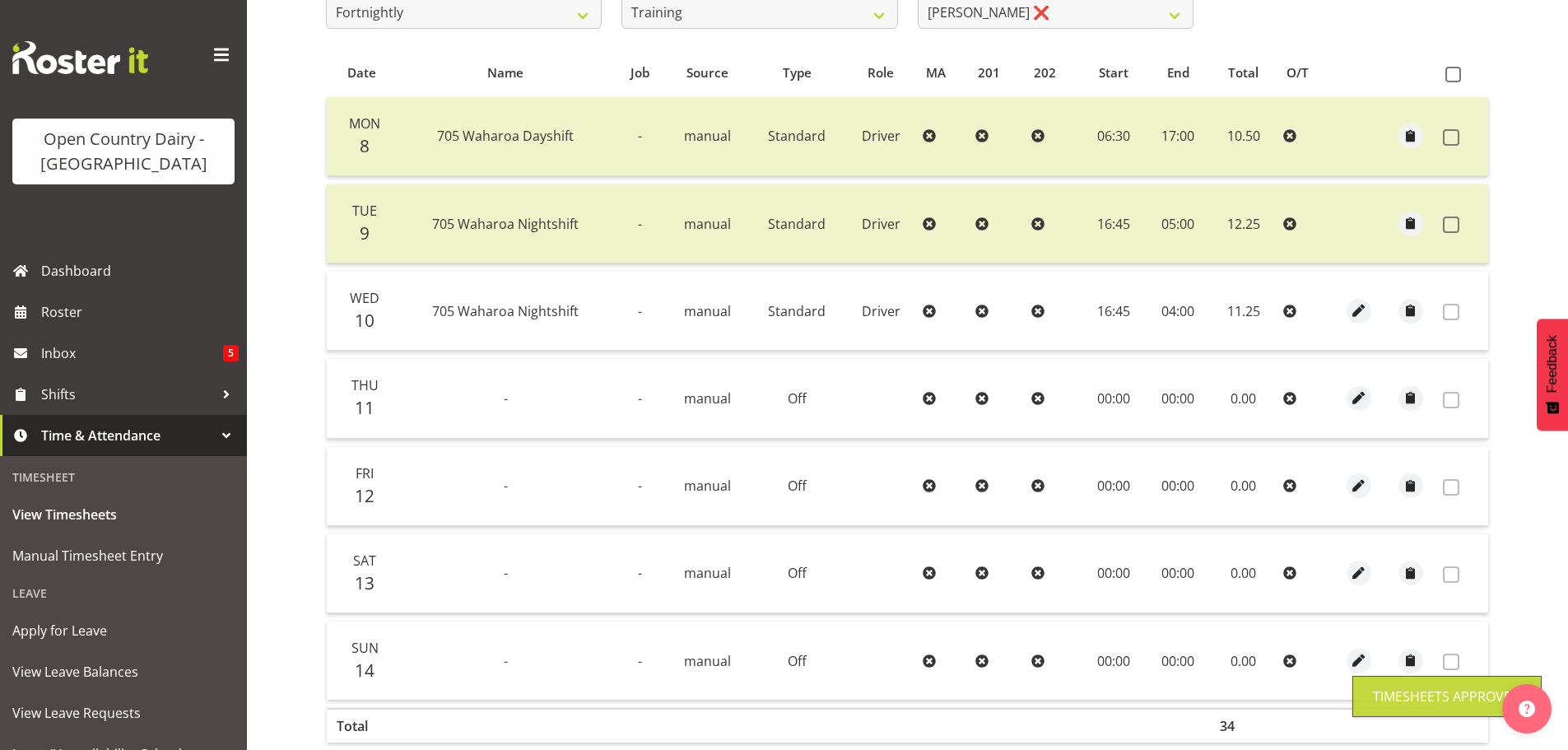
scroll to position [166, 0]
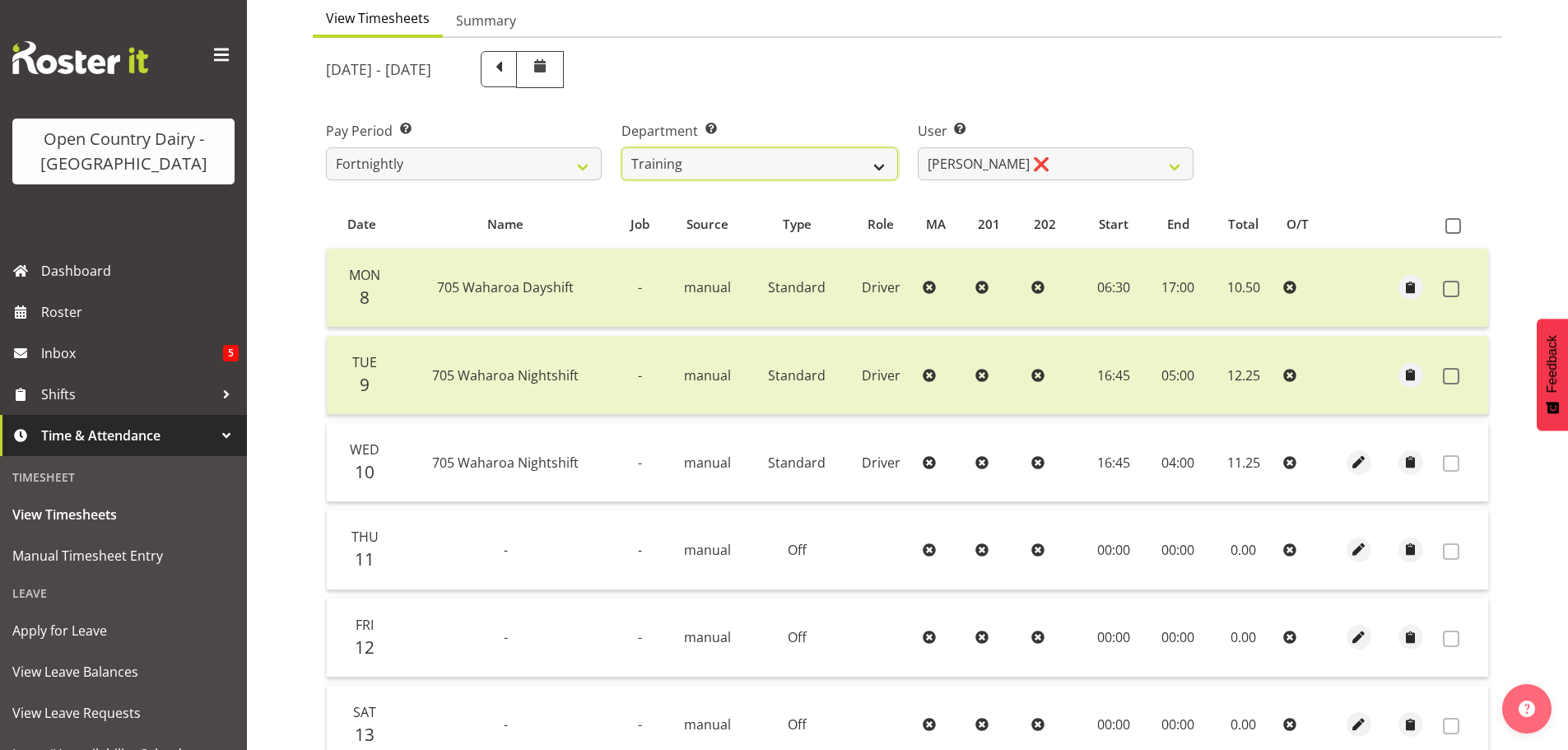
click at [730, 163] on select "701 702 703 704 705 706 707 708 709 710 711 712 713 714 715 716 717 718 719 720" at bounding box center [759, 163] width 276 height 33
select select "880"
click at [621, 147] on select "701 702 703 704 705 706 707 708 709 710 711 712 713 714 715 716 717 718 719 720" at bounding box center [759, 163] width 276 height 33
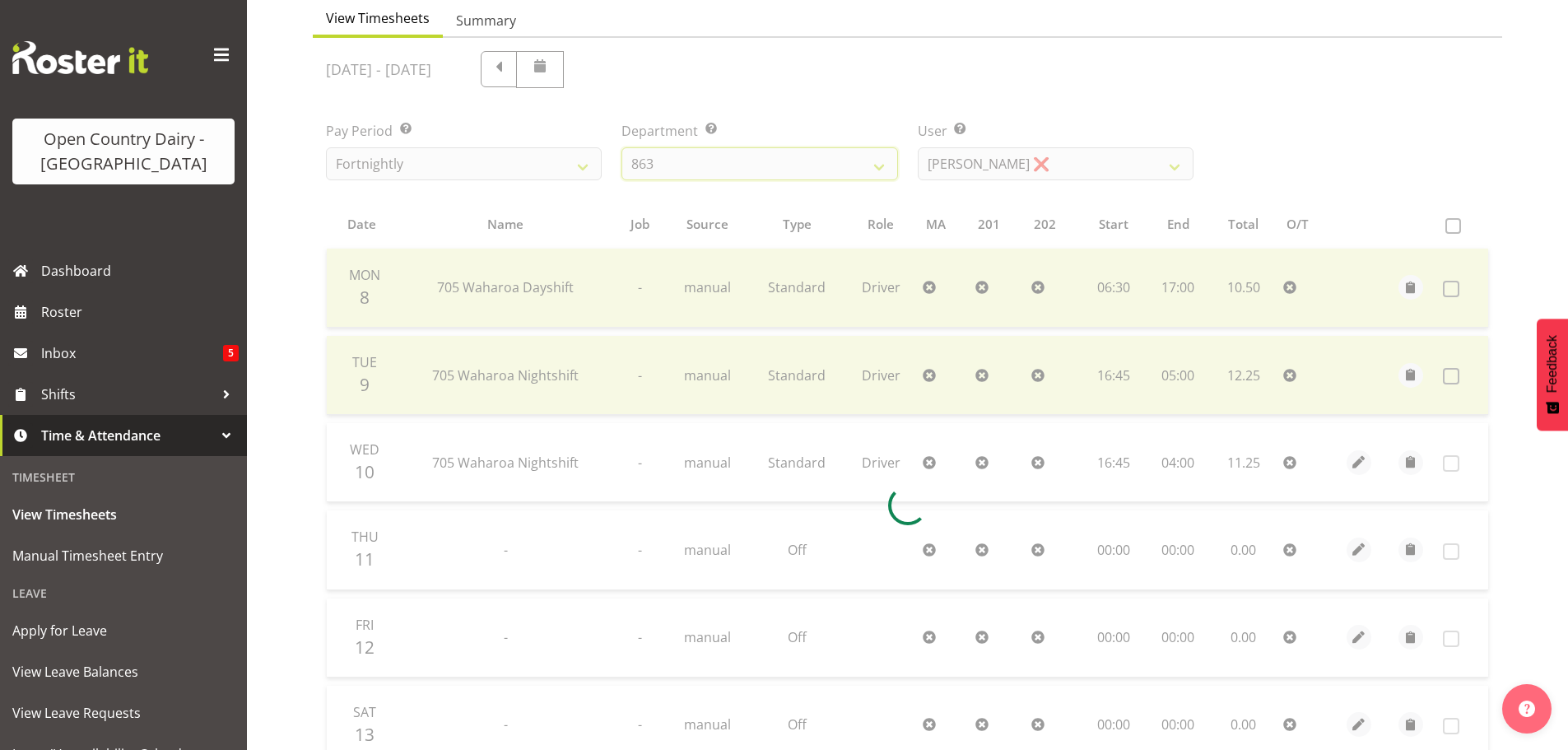
scroll to position [77, 0]
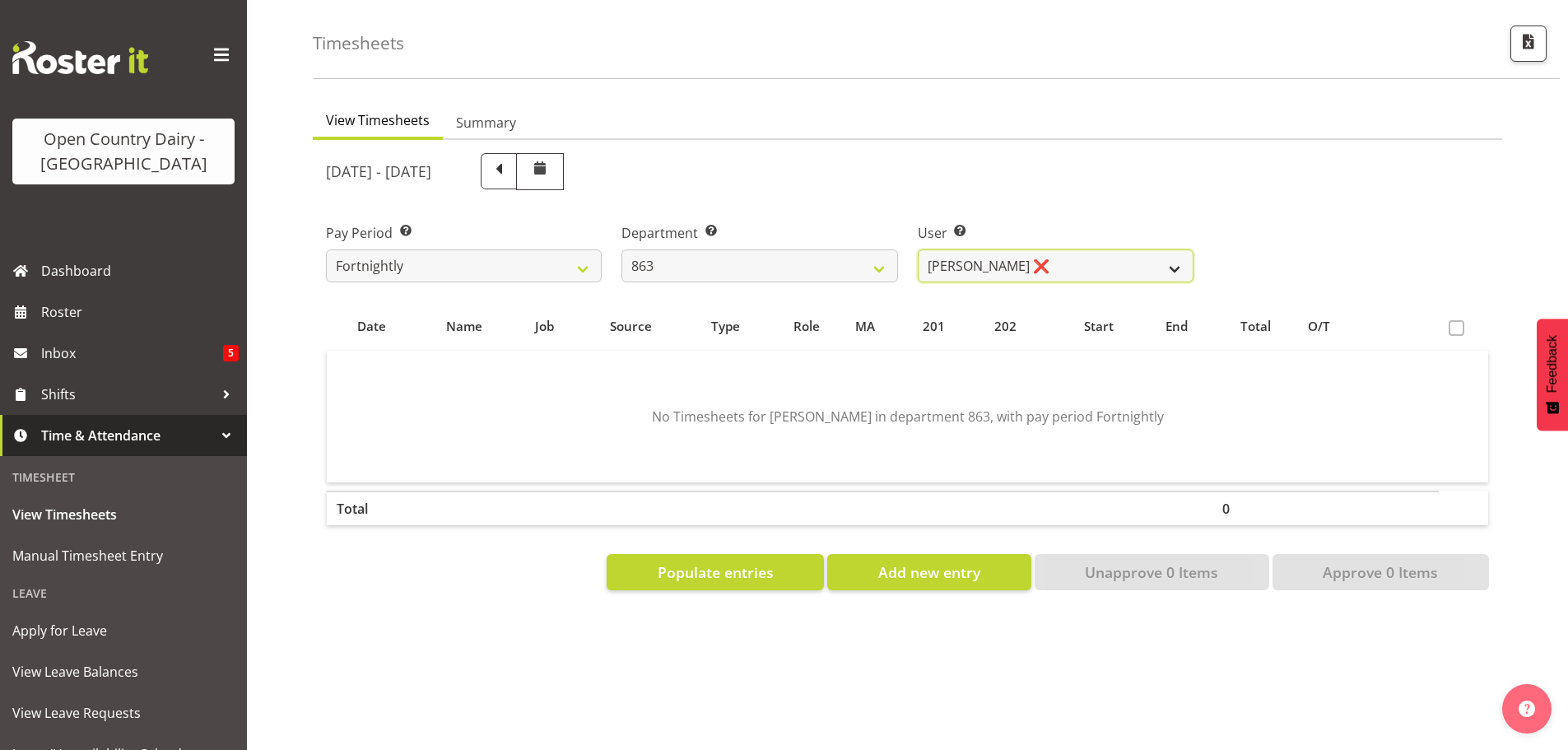
click at [1044, 258] on select "[PERSON_NAME] ❌ [PERSON_NAME] ❌ [PERSON_NAME] ❌ [PERSON_NAME] ❌" at bounding box center [1055, 265] width 276 height 33
select select "11251"
click at [918, 249] on select "[PERSON_NAME] ❌ [PERSON_NAME] ❌ [PERSON_NAME] ❌ [PERSON_NAME] ❌" at bounding box center [1055, 265] width 276 height 33
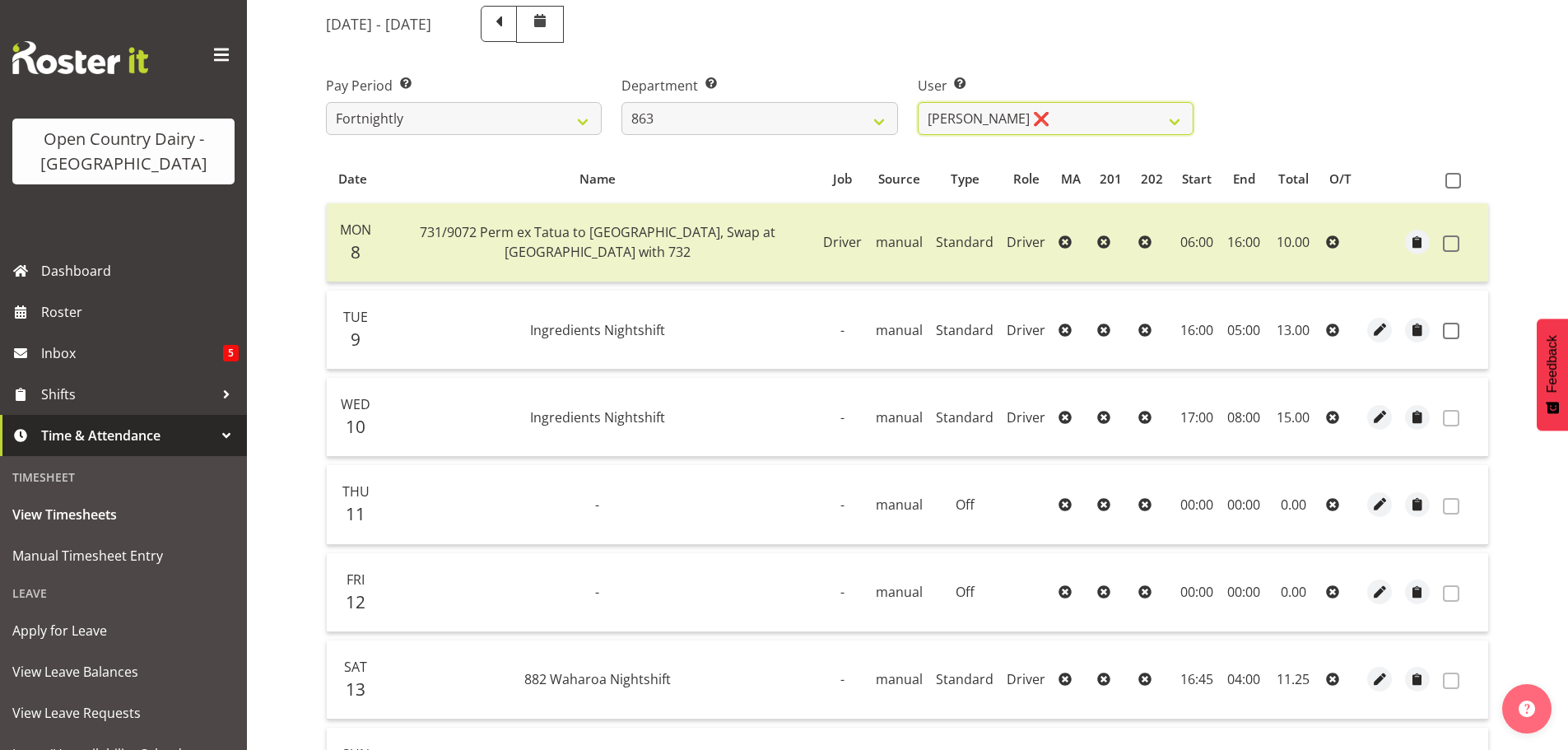
scroll to position [242, 0]
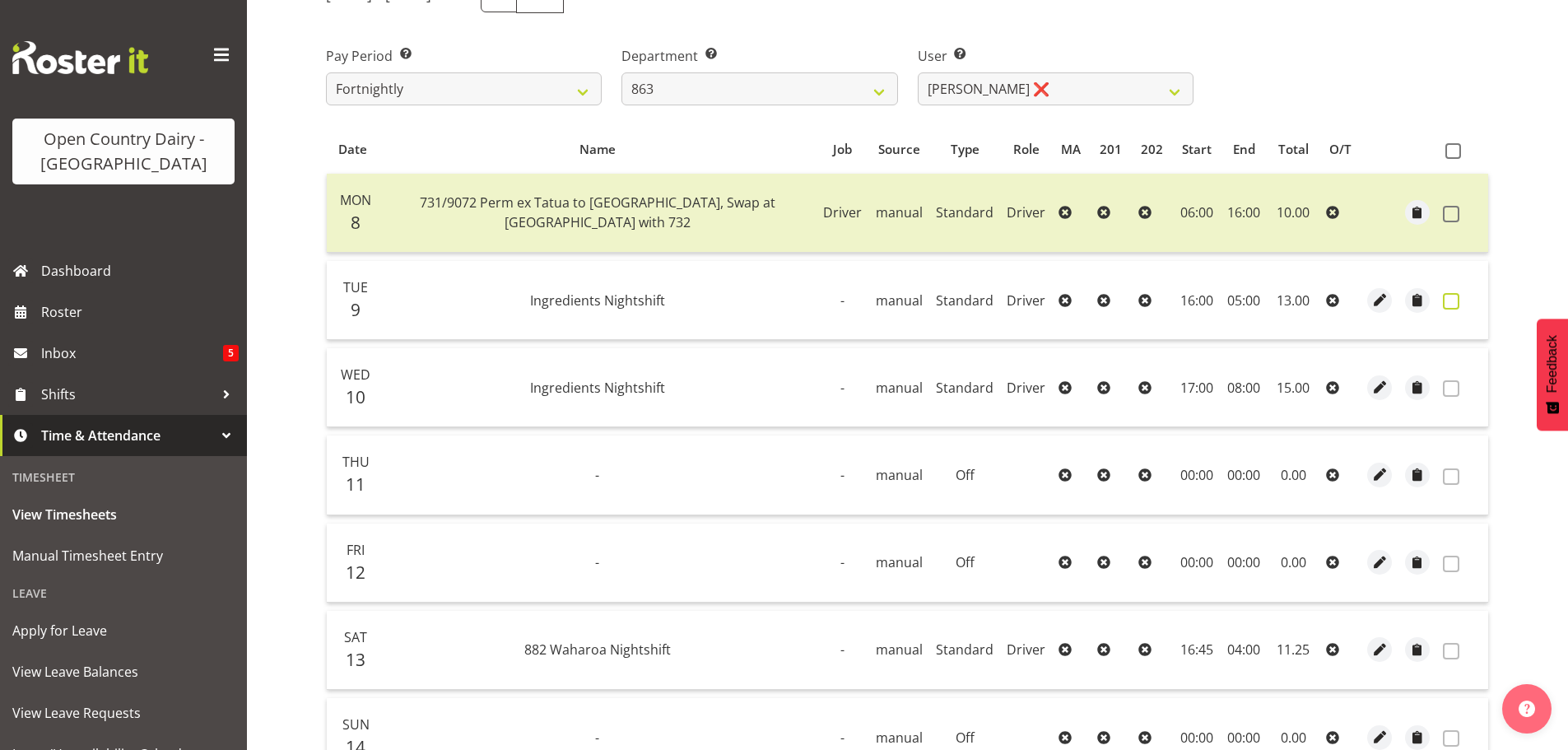
click at [1451, 301] on span at bounding box center [1451, 301] width 16 height 16
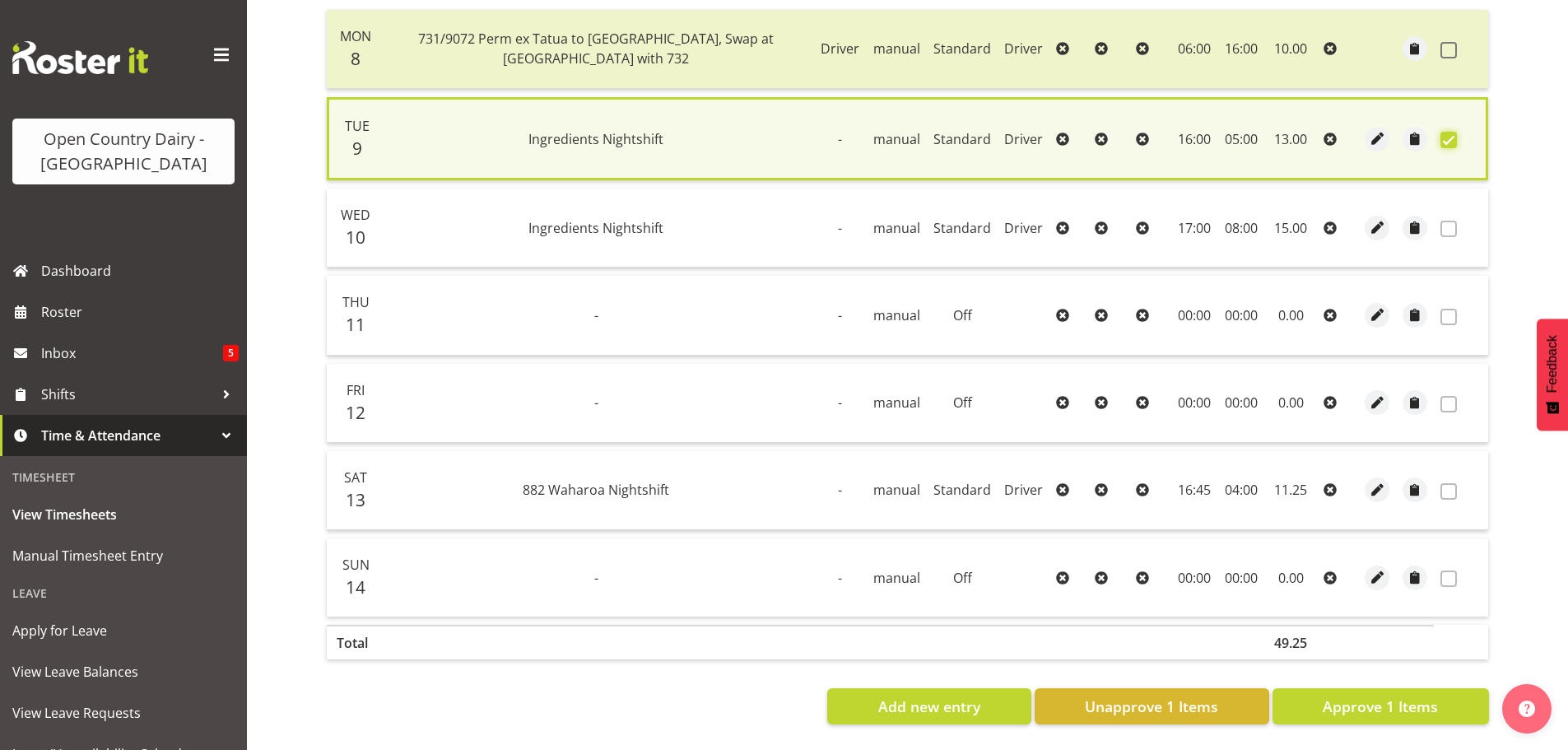
scroll to position [417, 0]
click at [1348, 696] on span "Approve 1 Items" at bounding box center [1381, 706] width 115 height 21
checkbox input "false"
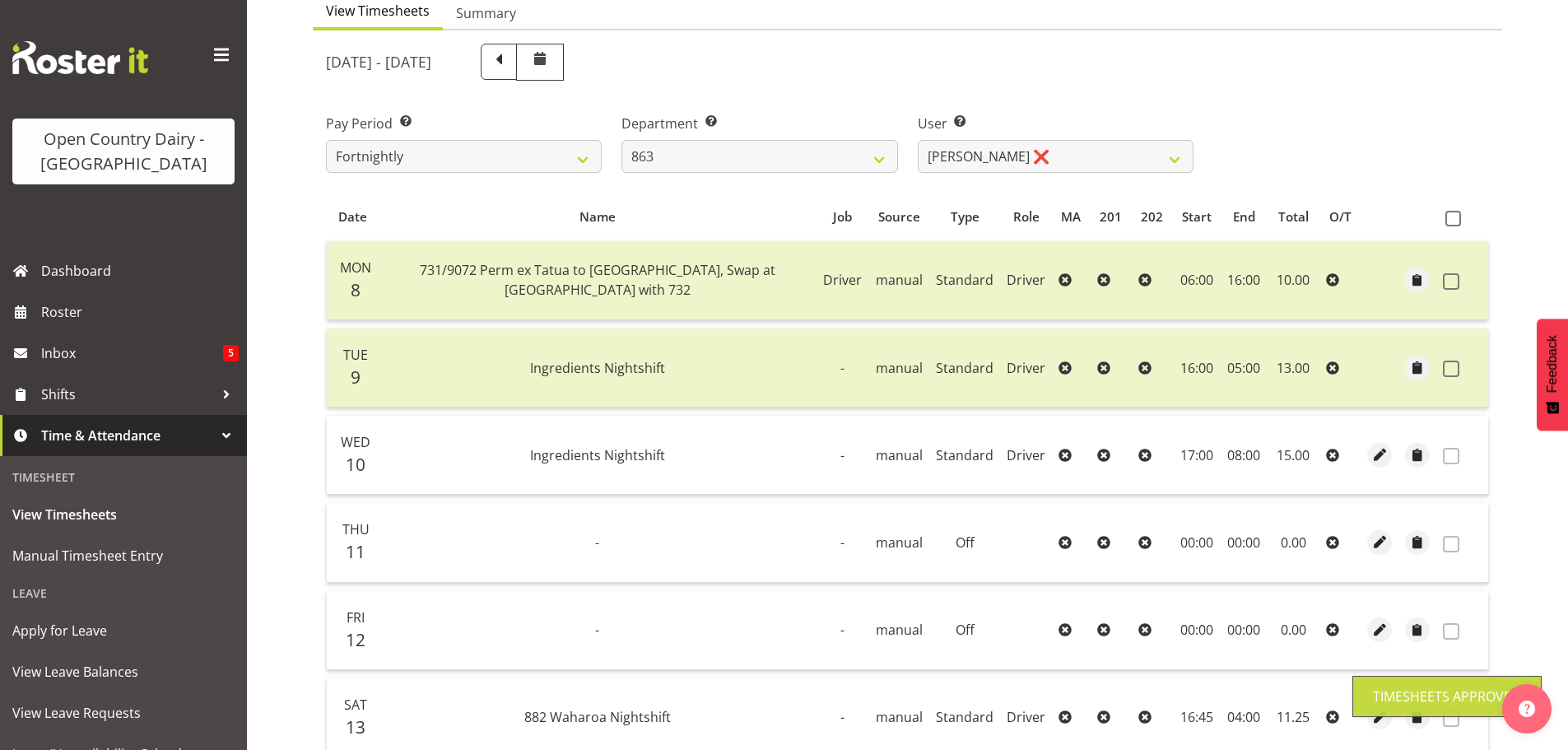
scroll to position [166, 0]
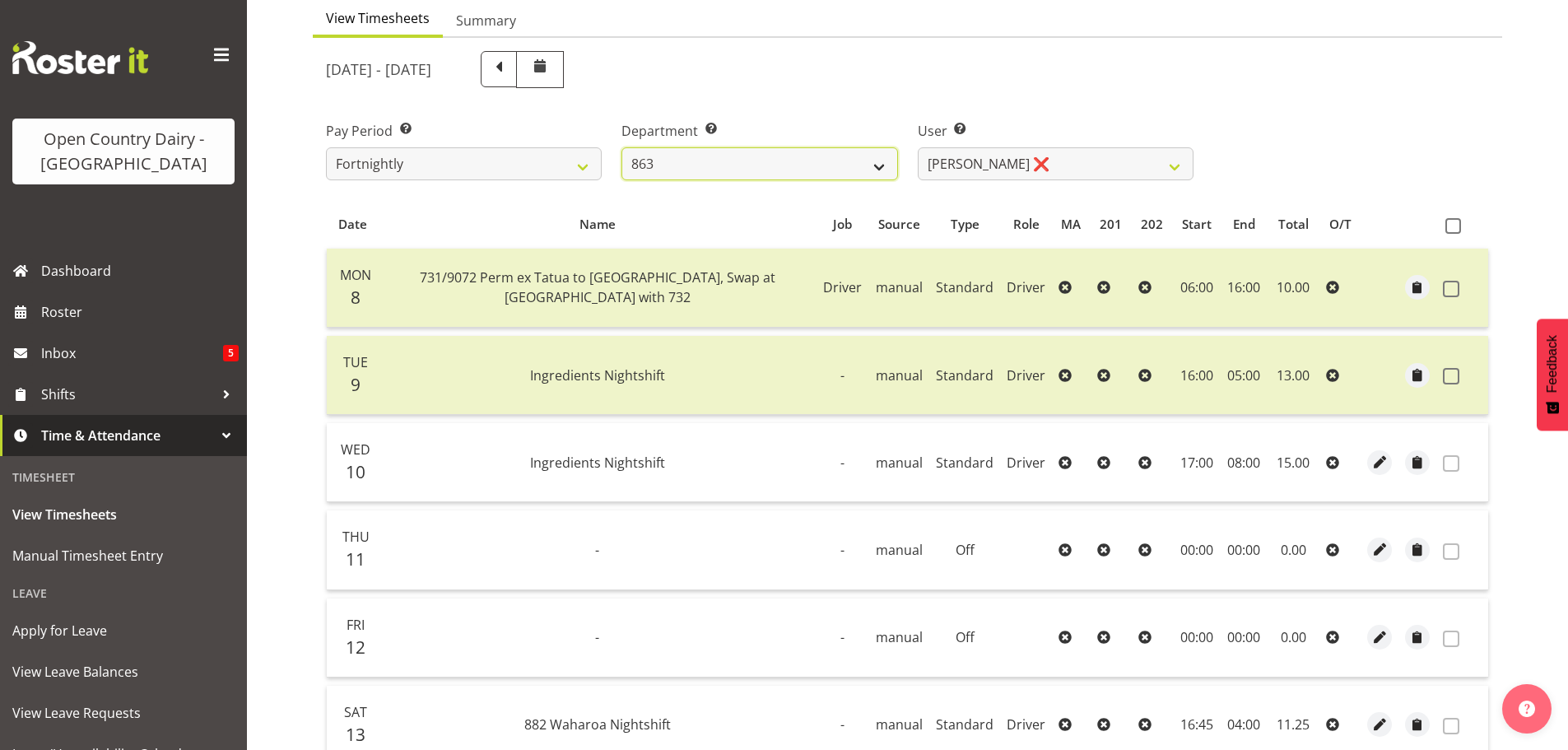
click at [730, 169] on select "701 702 703 704 705 706 707 708 709 710 711 712 713 714 715 716 717 718 719 720" at bounding box center [759, 163] width 276 height 33
select select "735"
click at [621, 147] on select "701 702 703 704 705 706 707 708 709 710 711 712 713 714 715 716 717 718 719 720" at bounding box center [759, 163] width 276 height 33
select select "10056"
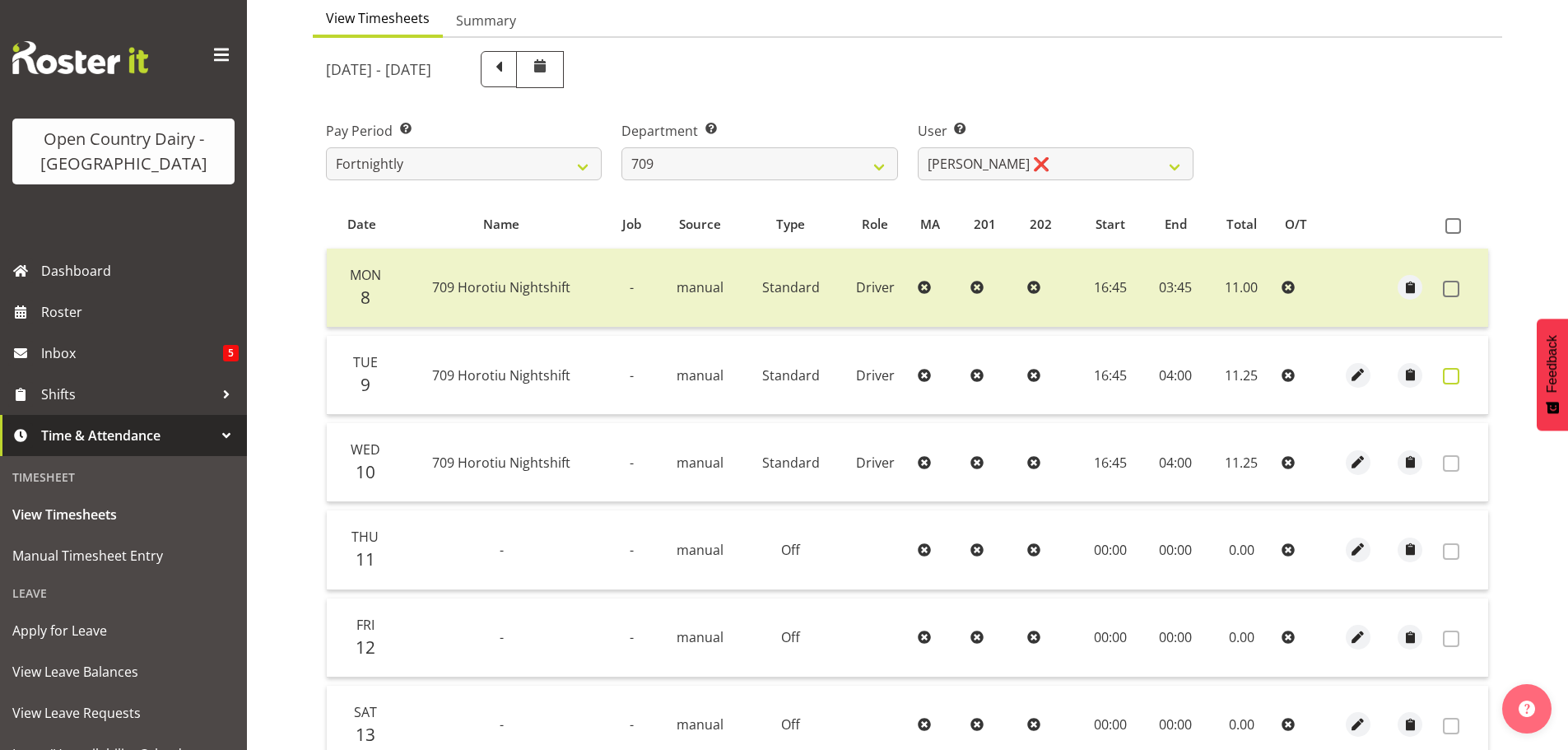
drag, startPoint x: 1453, startPoint y: 372, endPoint x: 1449, endPoint y: 382, distance: 10.8
click at [1452, 372] on span at bounding box center [1451, 376] width 16 height 16
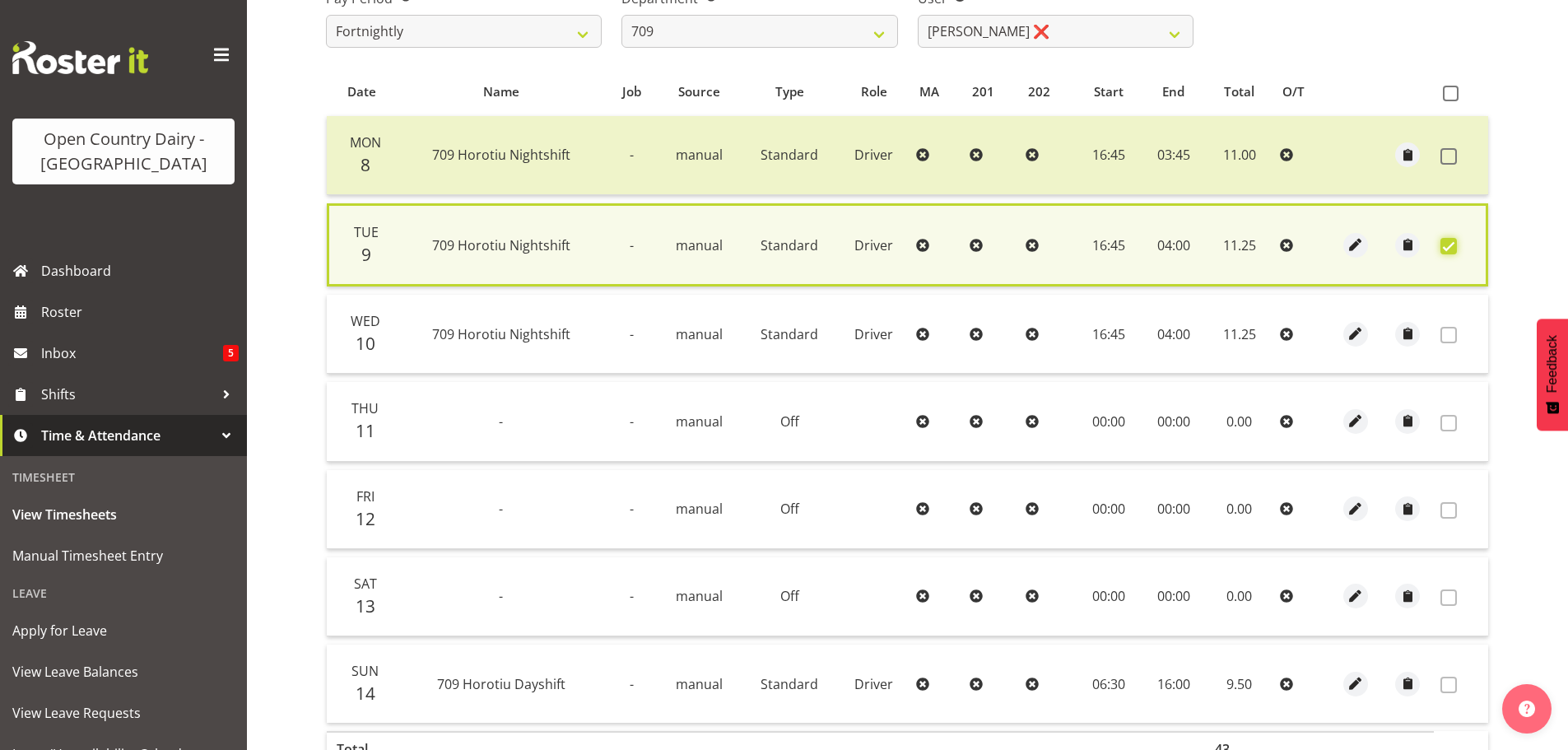
scroll to position [417, 0]
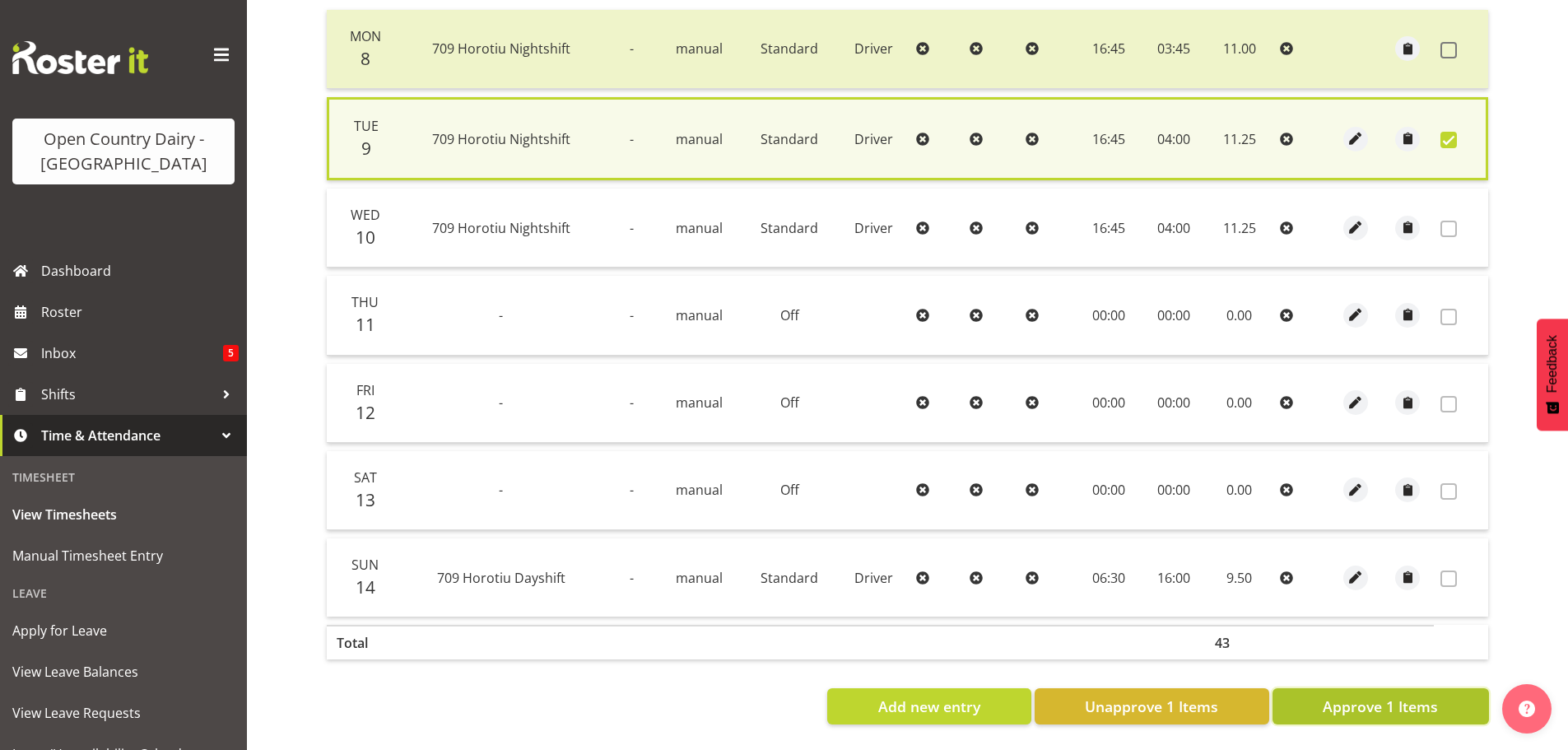
click at [1357, 696] on span "Approve 1 Items" at bounding box center [1381, 706] width 115 height 21
checkbox input "false"
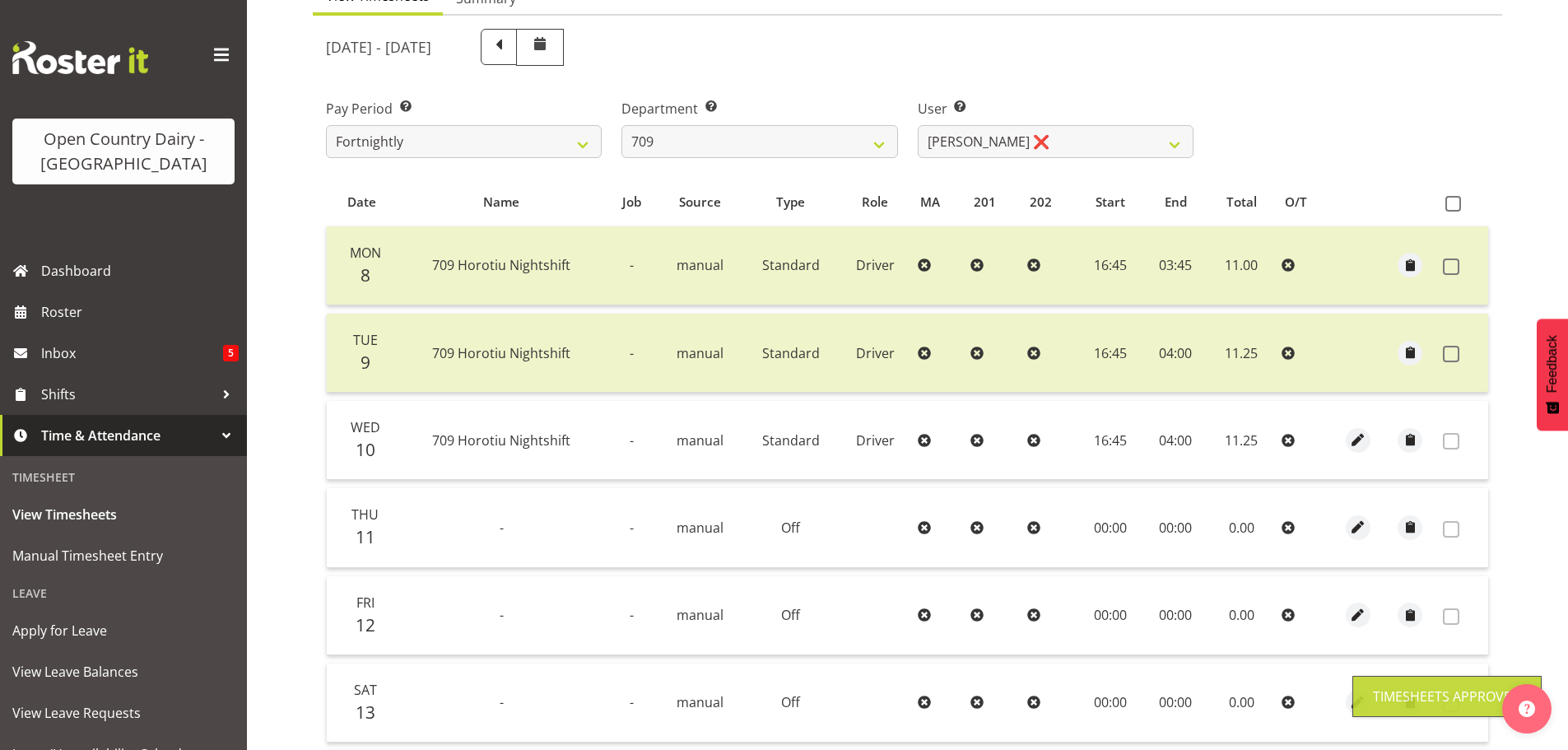
scroll to position [166, 0]
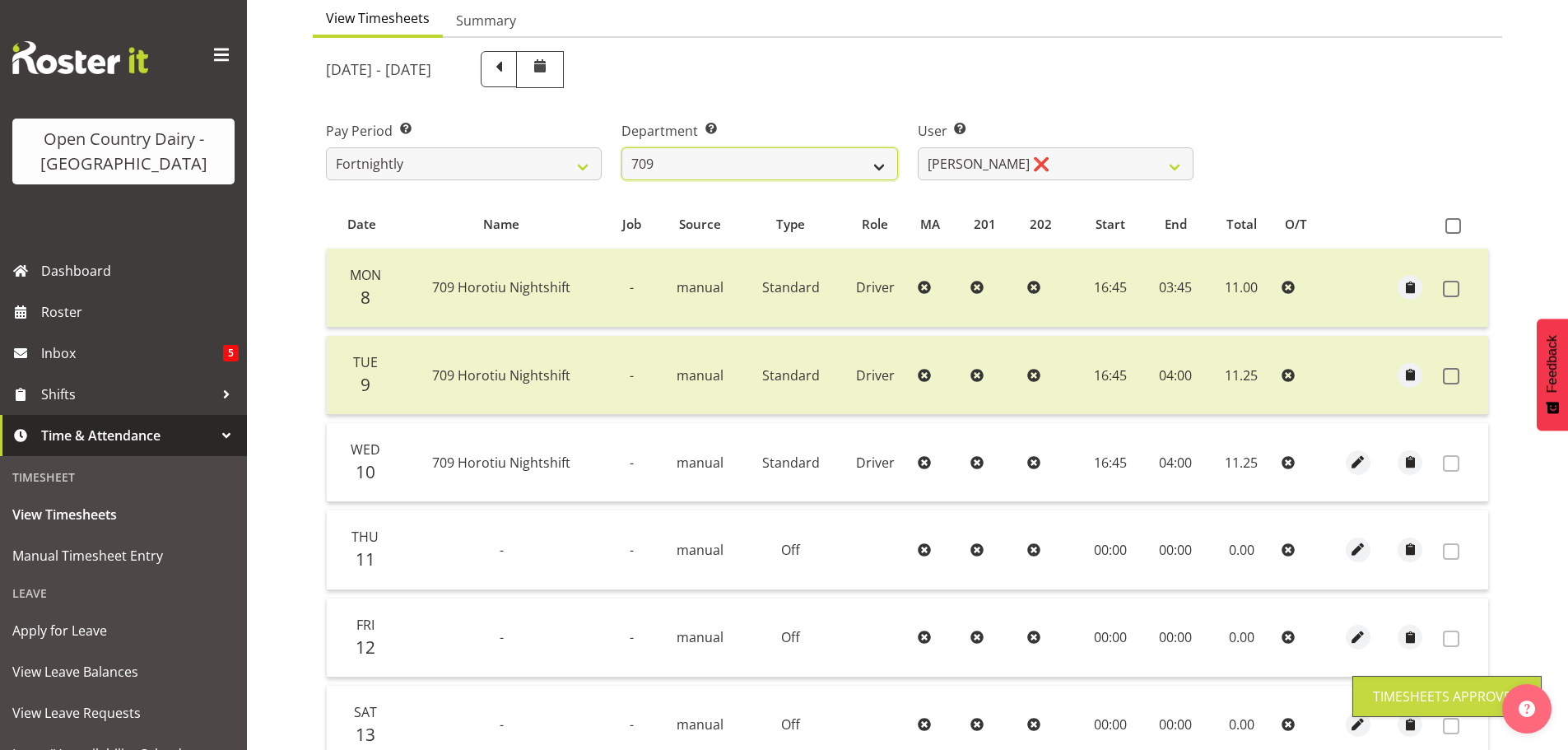
click at [710, 167] on select "701 702 703 704 705 706 707 708 709 710 711 712 713 714 715 716 717 718 719 720" at bounding box center [759, 163] width 276 height 33
select select "733"
click at [621, 147] on select "701 702 703 704 705 706 707 708 709 710 711 712 713 714 715 716 717 718 719 720" at bounding box center [759, 163] width 276 height 33
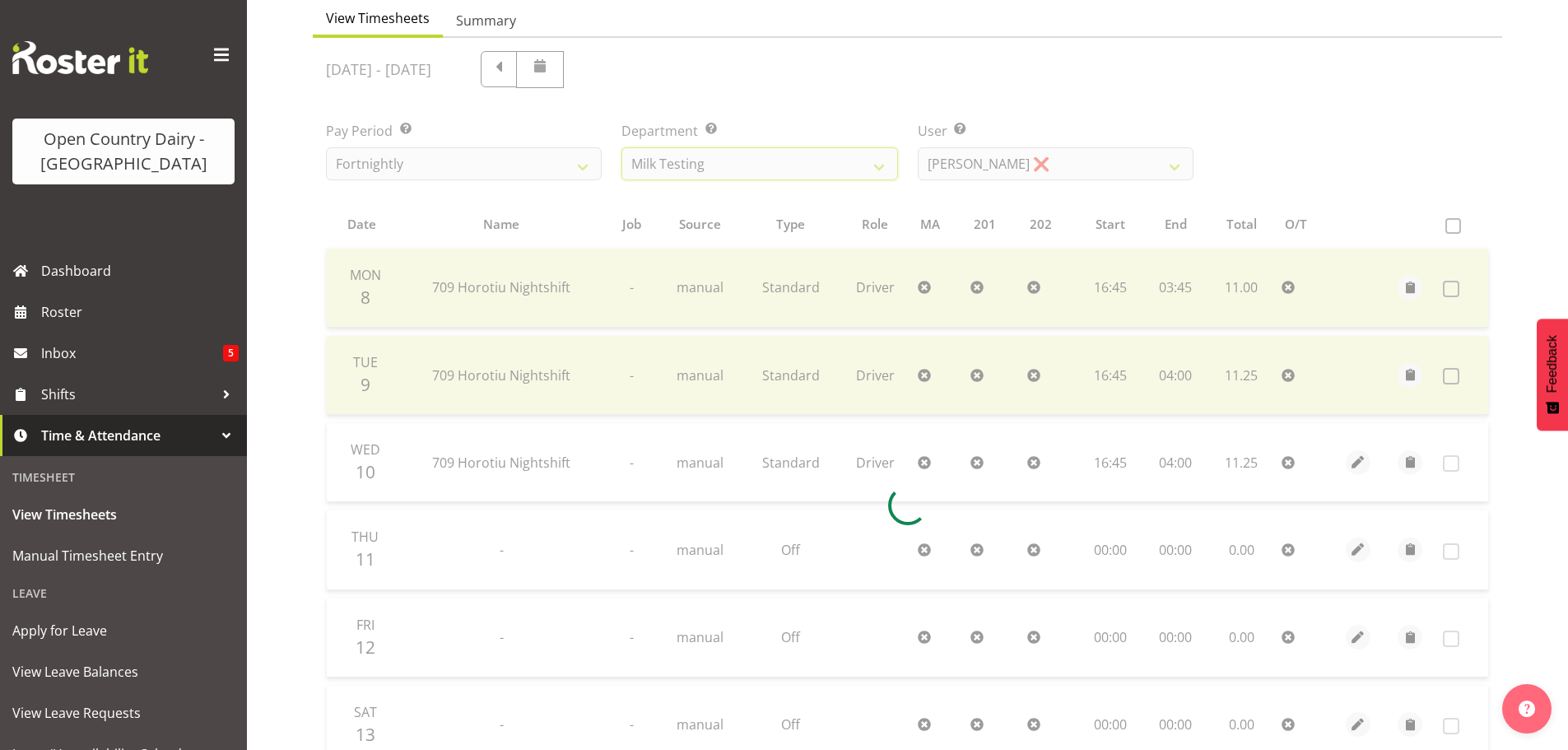
scroll to position [77, 0]
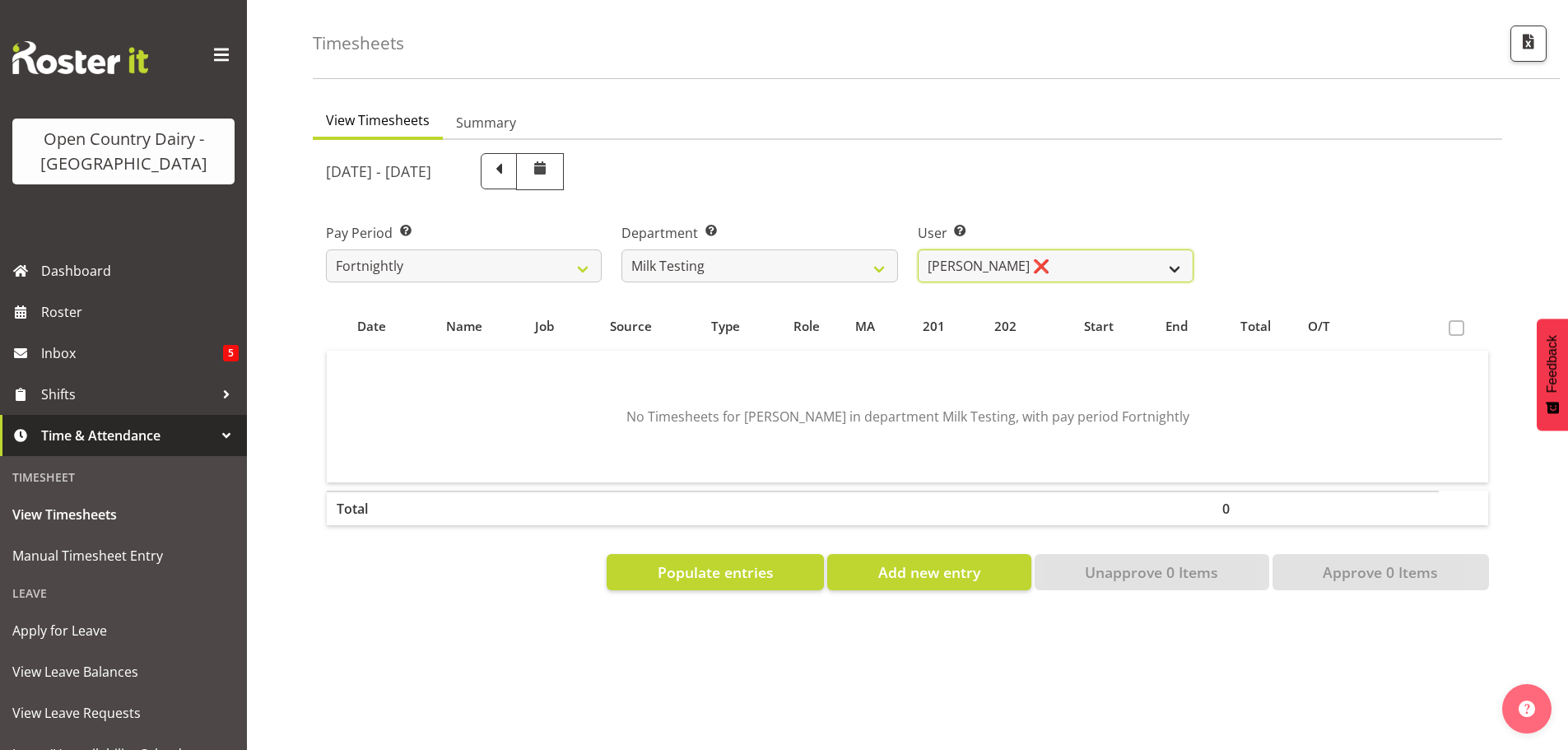
click at [1074, 249] on select "[PERSON_NAME] ❌ [PERSON_NAME] ❌ [PERSON_NAME] ❌ [PERSON_NAME] ❌ [PERSON_NAME] ❌…" at bounding box center [1055, 265] width 276 height 33
select select "7421"
click at [918, 249] on select "[PERSON_NAME] ❌ [PERSON_NAME] ❌ [PERSON_NAME] ❌ [PERSON_NAME] ❌ [PERSON_NAME] ❌…" at bounding box center [1055, 265] width 276 height 33
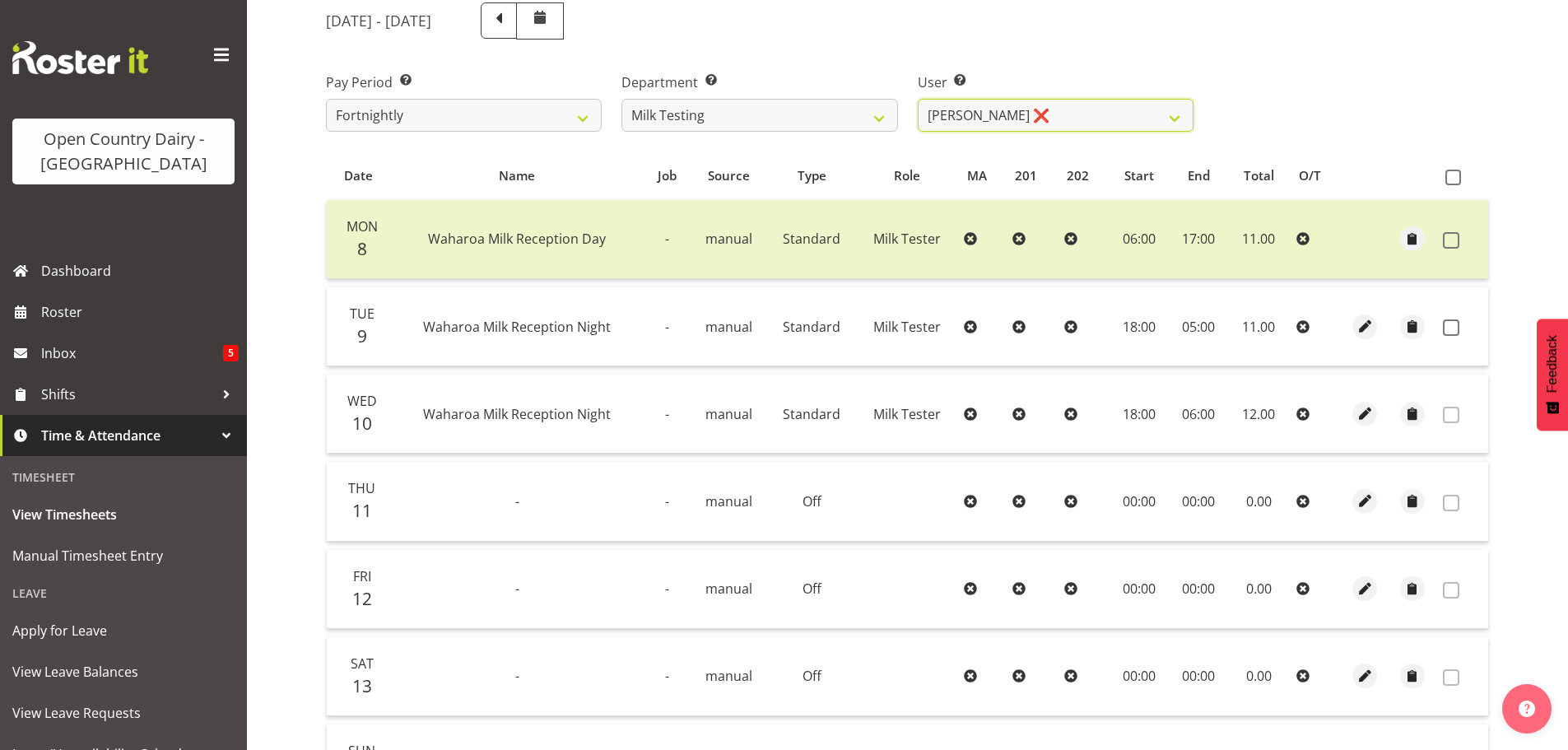
scroll to position [242, 0]
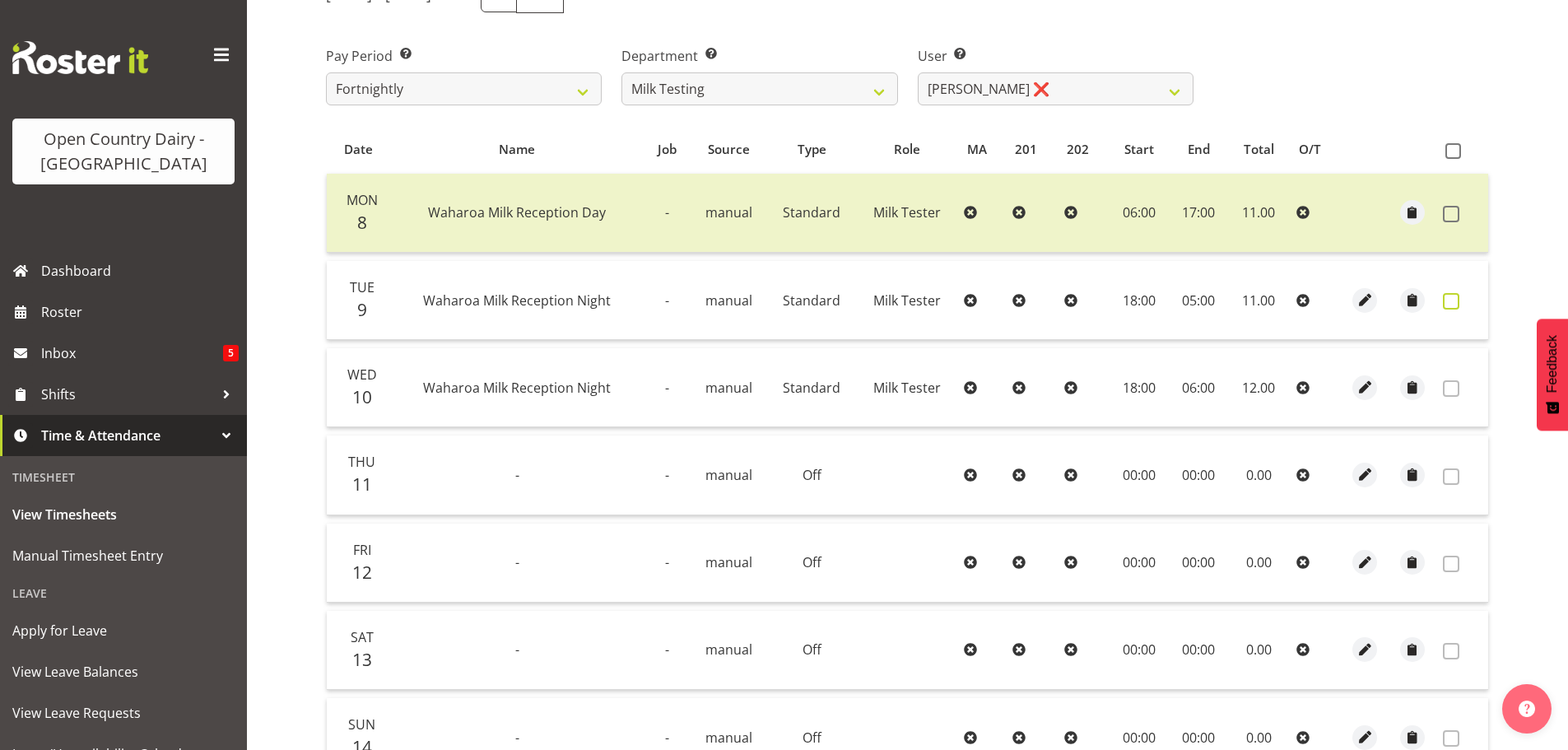
click at [1454, 302] on span at bounding box center [1451, 301] width 16 height 16
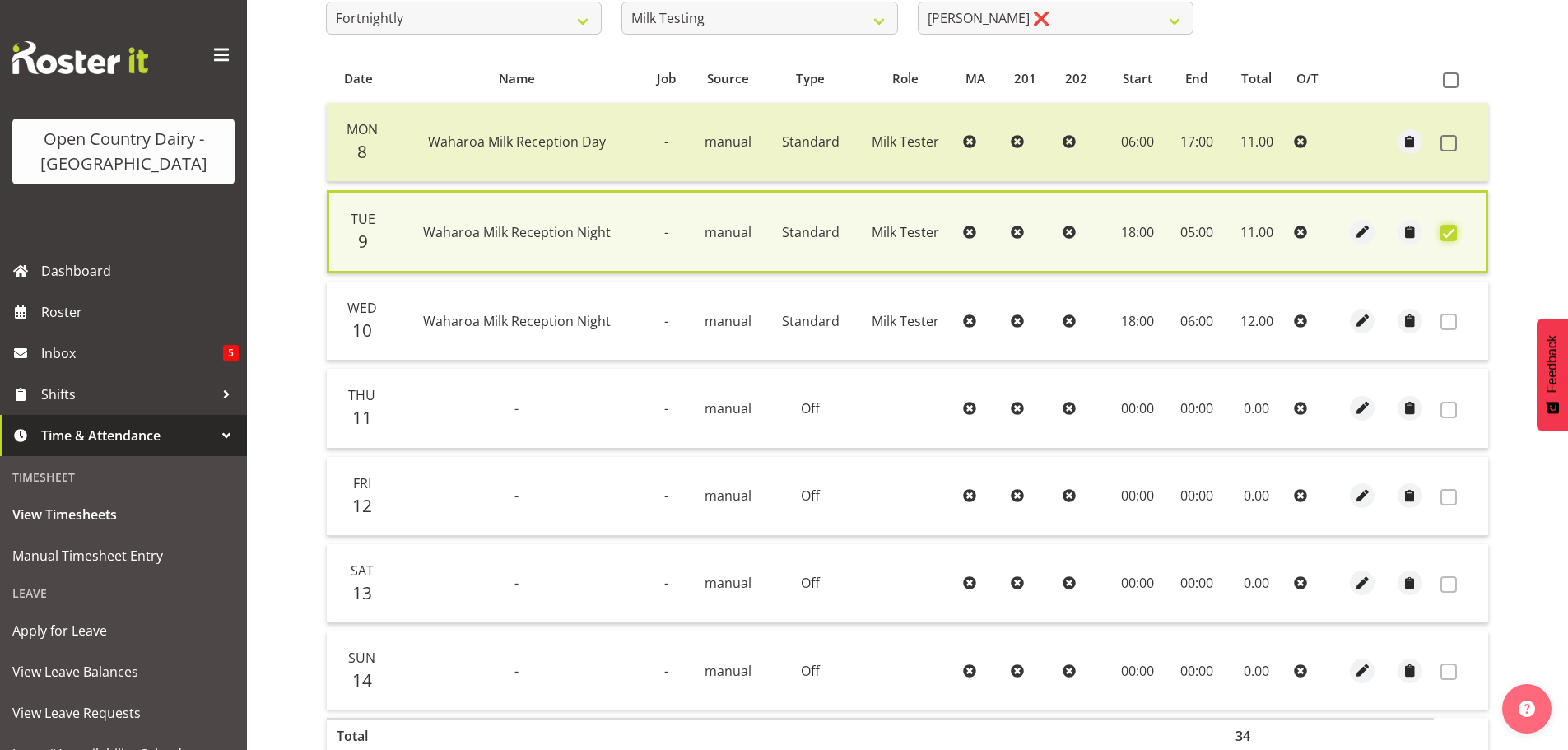
scroll to position [417, 0]
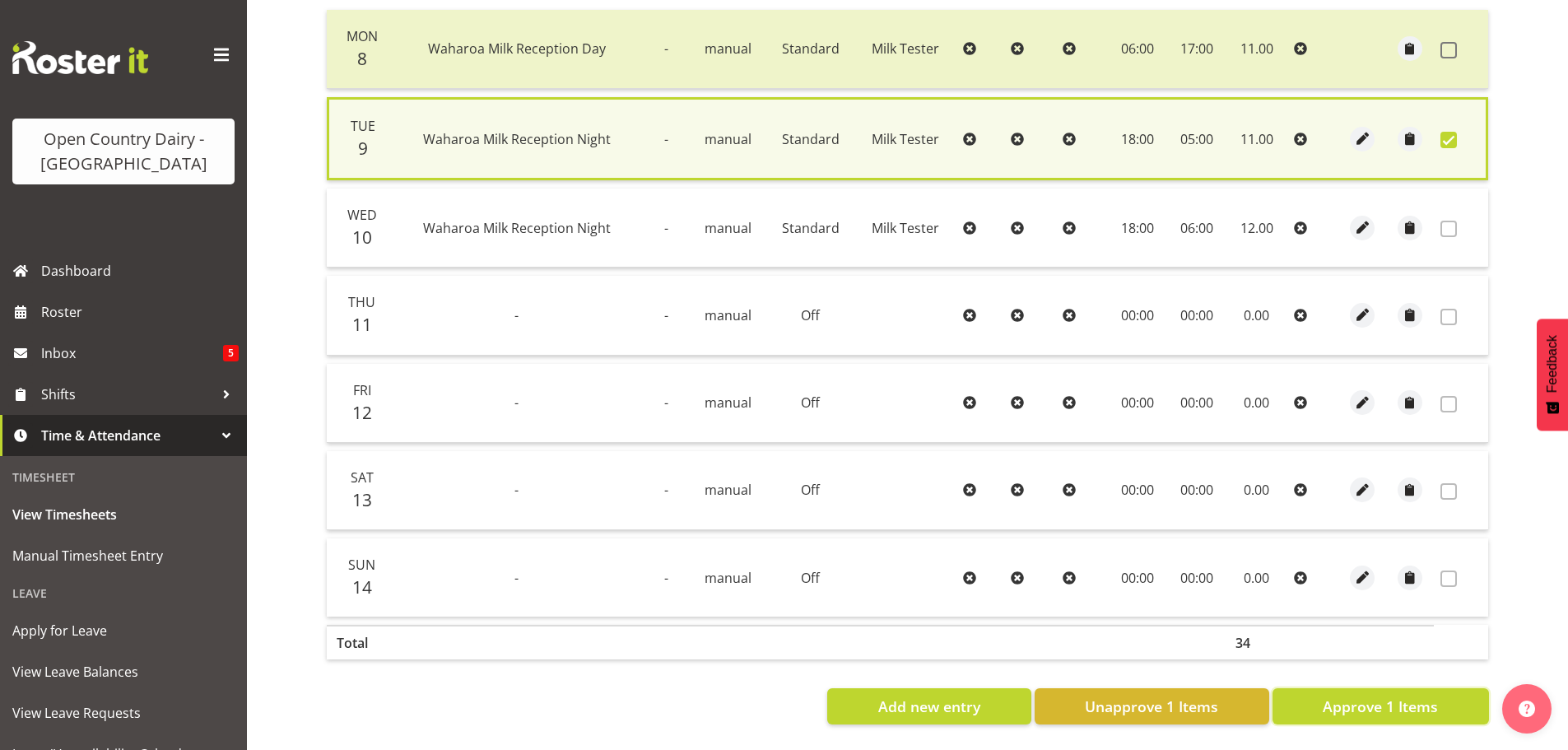
click at [1342, 696] on span "Approve 1 Items" at bounding box center [1381, 706] width 115 height 21
checkbox input "false"
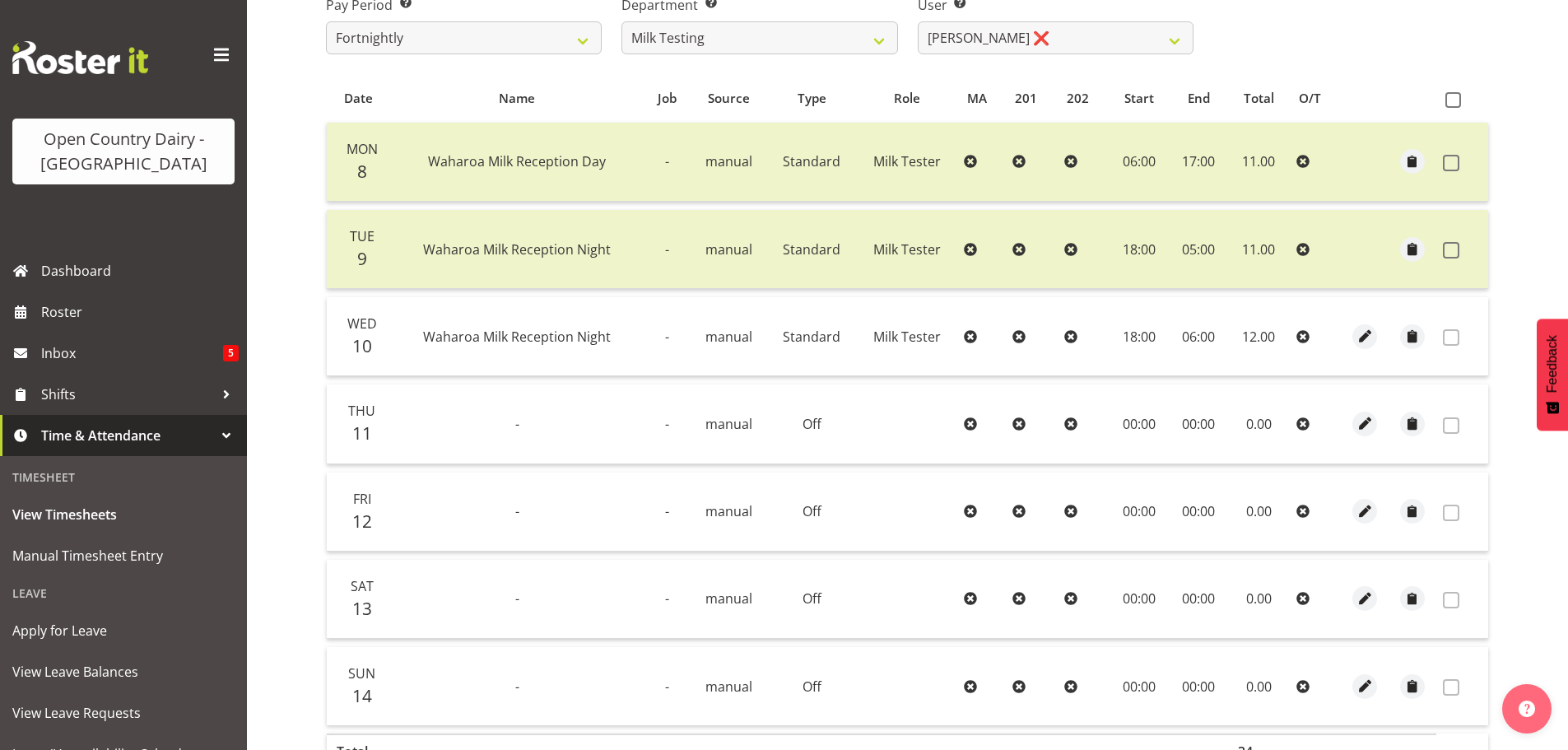
scroll to position [2, 0]
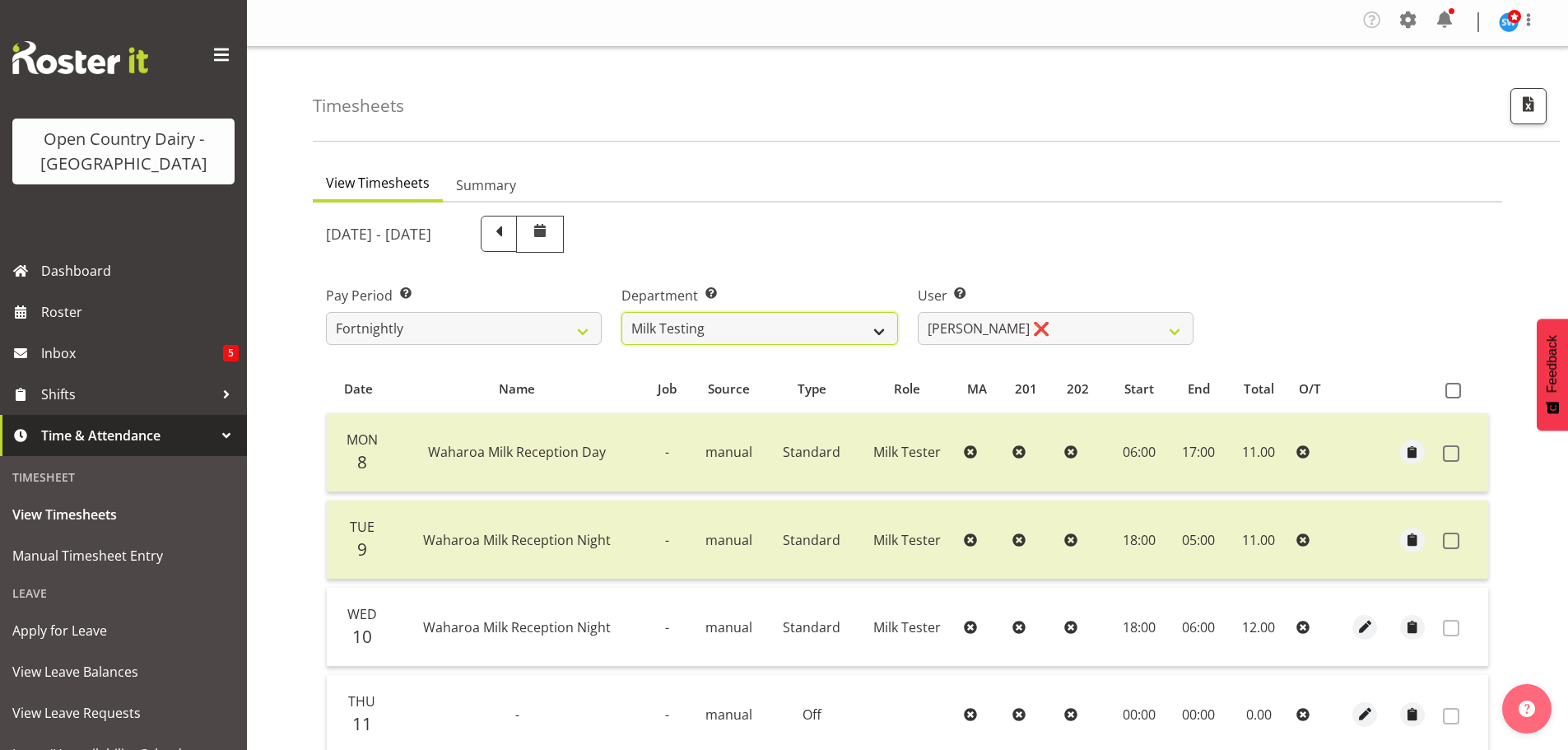
click at [719, 319] on select "701 702 703 704 705 706 707 708 709 710 711 712 713 714 715 716 717 718 719 720" at bounding box center [759, 328] width 276 height 33
select select "823"
click at [621, 312] on select "701 702 703 704 705 706 707 708 709 710 711 712 713 714 715 716 717 718 719 720" at bounding box center [759, 328] width 276 height 33
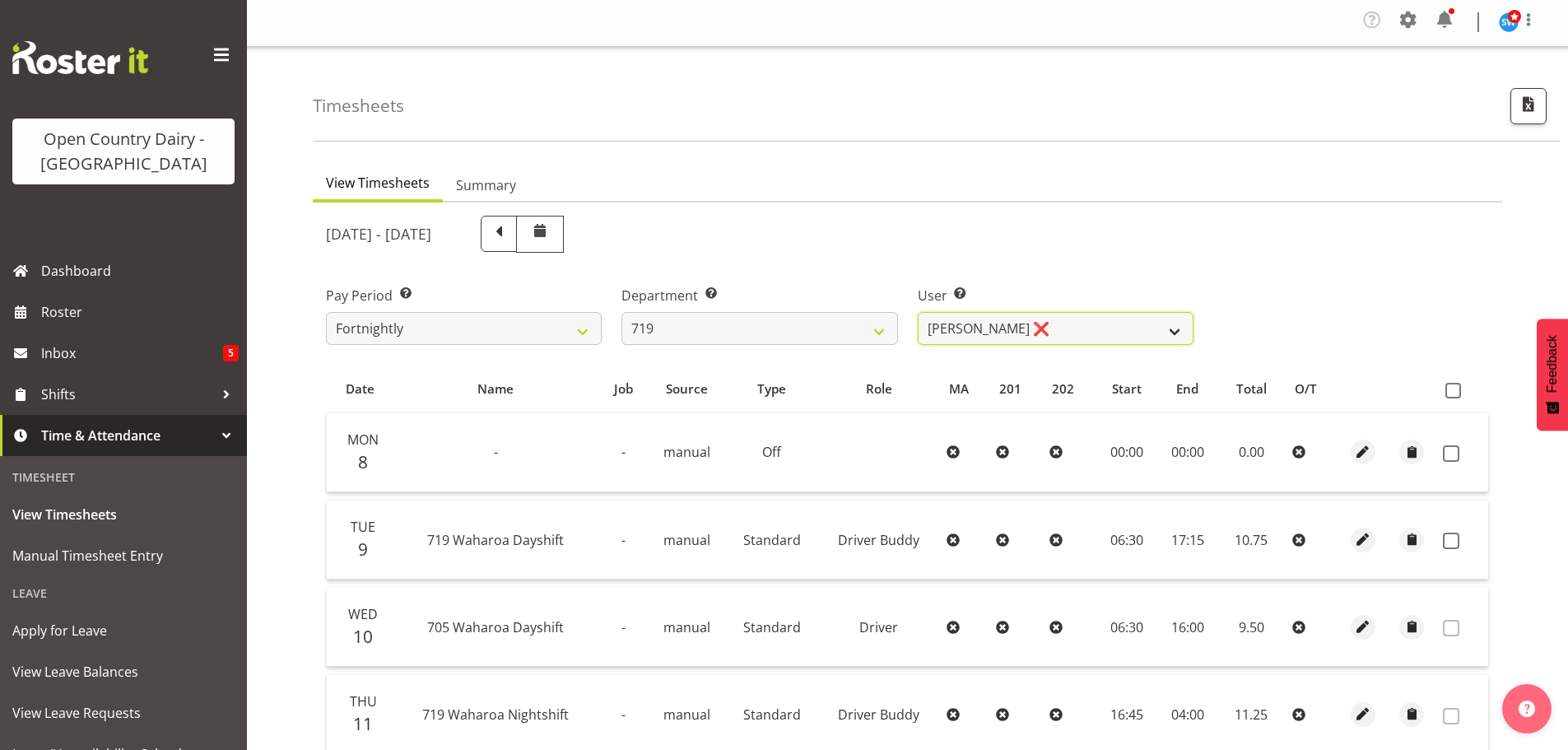
click at [1059, 322] on select "[PERSON_NAME] ❌ [PERSON_NAME] ❌ [PERSON_NAME] ❌" at bounding box center [1055, 328] width 276 height 33
select select "11013"
click at [918, 312] on select "[PERSON_NAME] ❌ [PERSON_NAME] ❌ [PERSON_NAME] ❌" at bounding box center [1055, 328] width 276 height 33
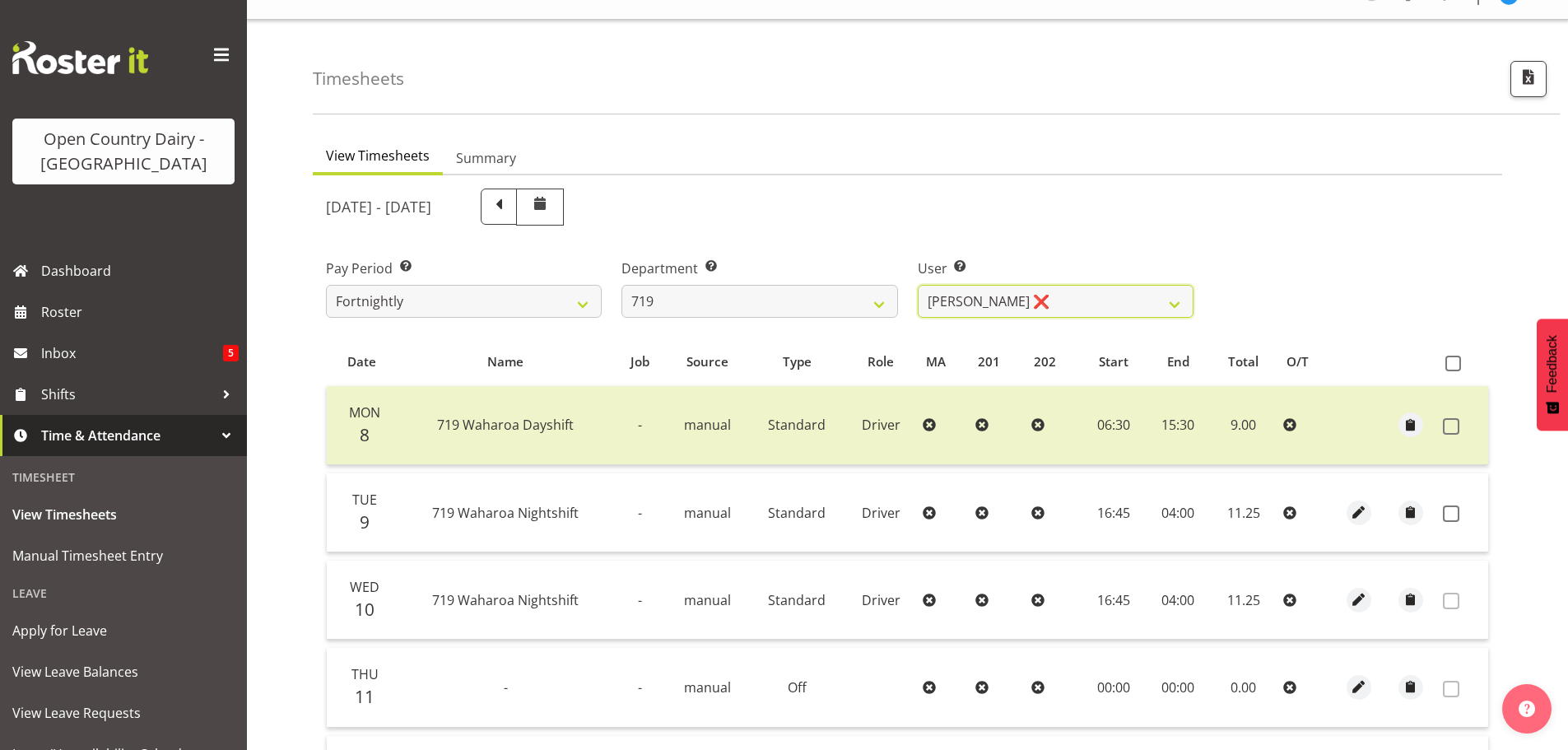
scroll to position [0, 0]
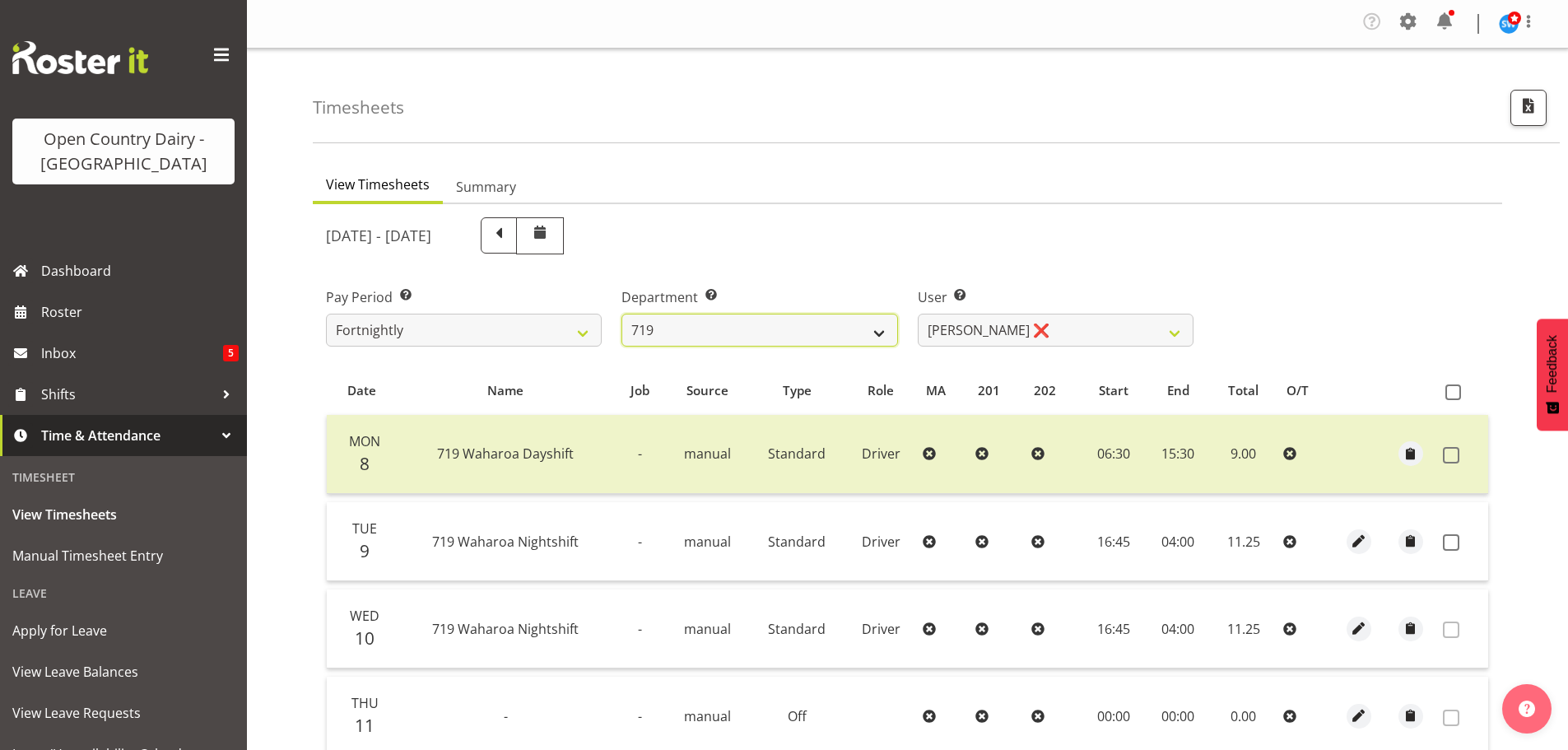
click at [828, 329] on select "701 702 703 704 705 706 707 708 709 710 711 712 713 714 715 716 717 718 719 720" at bounding box center [759, 329] width 276 height 33
select select "720"
click at [621, 313] on select "701 702 703 704 705 706 707 708 709 710 711 712 713 714 715 716 717 718 719 720" at bounding box center [759, 329] width 276 height 33
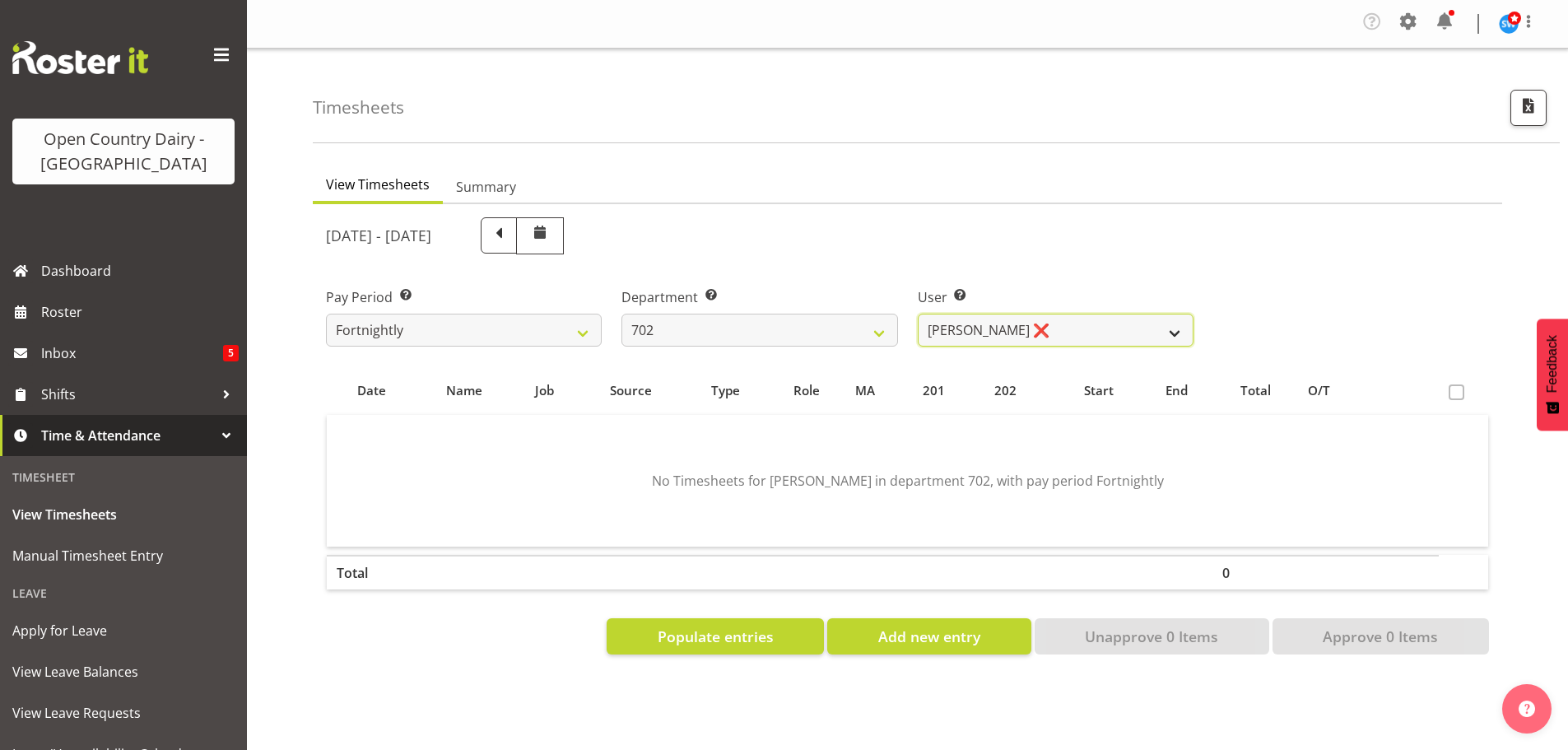
click at [1049, 321] on select "[PERSON_NAME] ❌ [PERSON_NAME] ❌ [PERSON_NAME] ❌ [PERSON_NAME] ❌" at bounding box center [1055, 329] width 276 height 33
select select "10345"
click at [918, 313] on select "[PERSON_NAME] ❌ [PERSON_NAME] ❌ [PERSON_NAME] ❌ [PERSON_NAME] ❌" at bounding box center [1055, 329] width 276 height 33
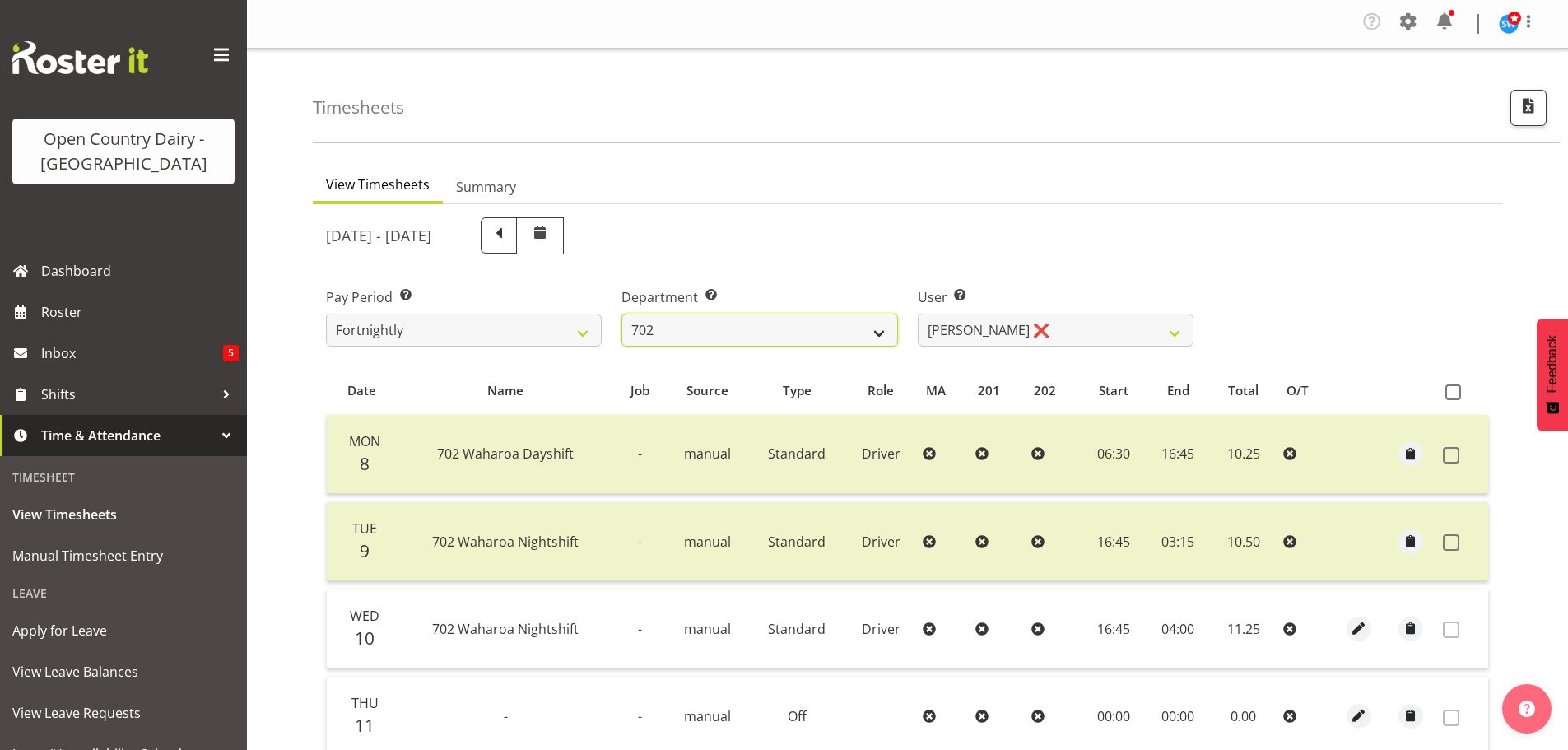
click at [799, 334] on select "701 702 703 704 705 706 707 708 709 710 711 712 713 714 715 716 717 718 719 720" at bounding box center [759, 329] width 276 height 33
select select "822"
click at [621, 313] on select "701 702 703 704 705 706 707 708 709 710 711 712 713 714 715 716 717 718 719 720" at bounding box center [759, 329] width 276 height 33
select select "8162"
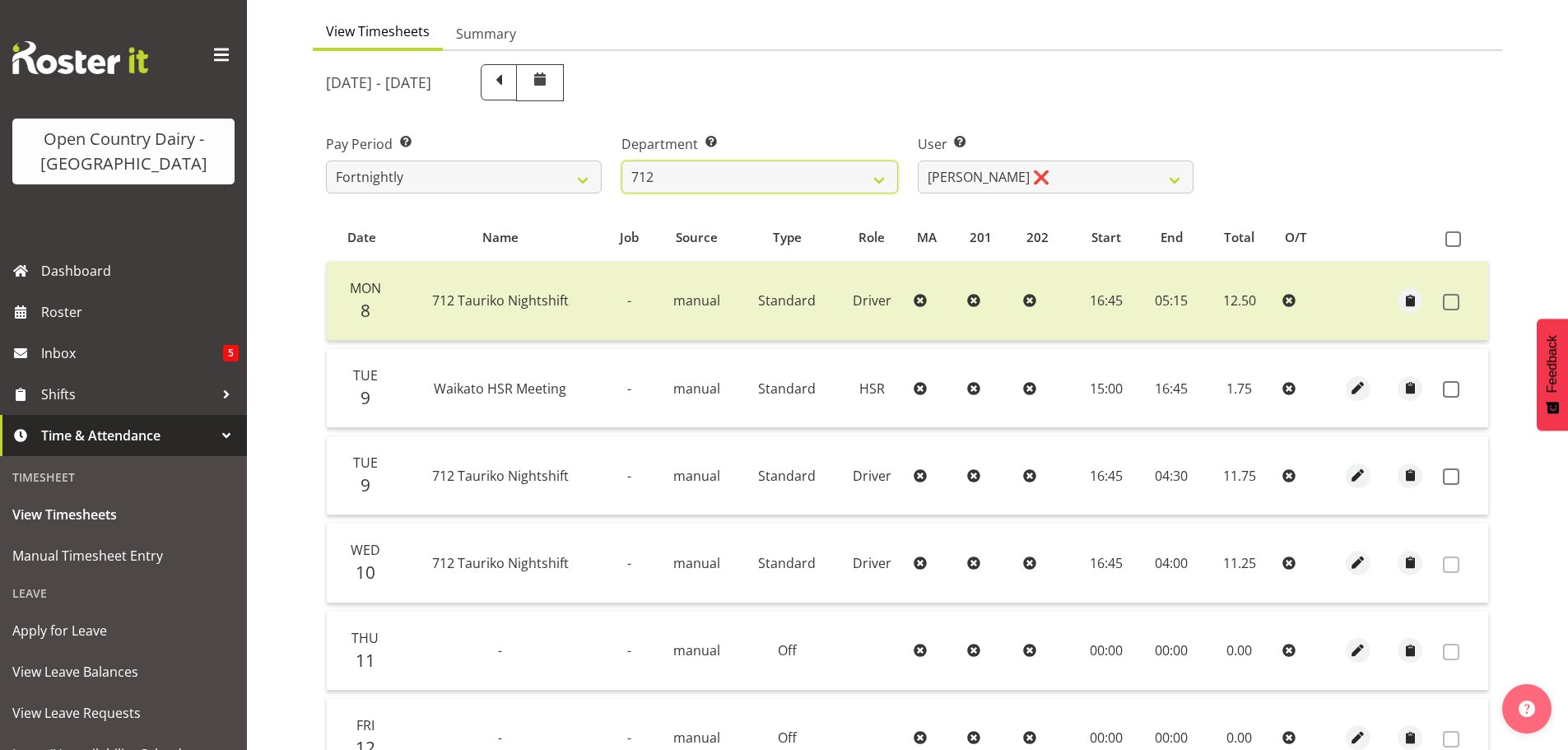
scroll to position [165, 0]
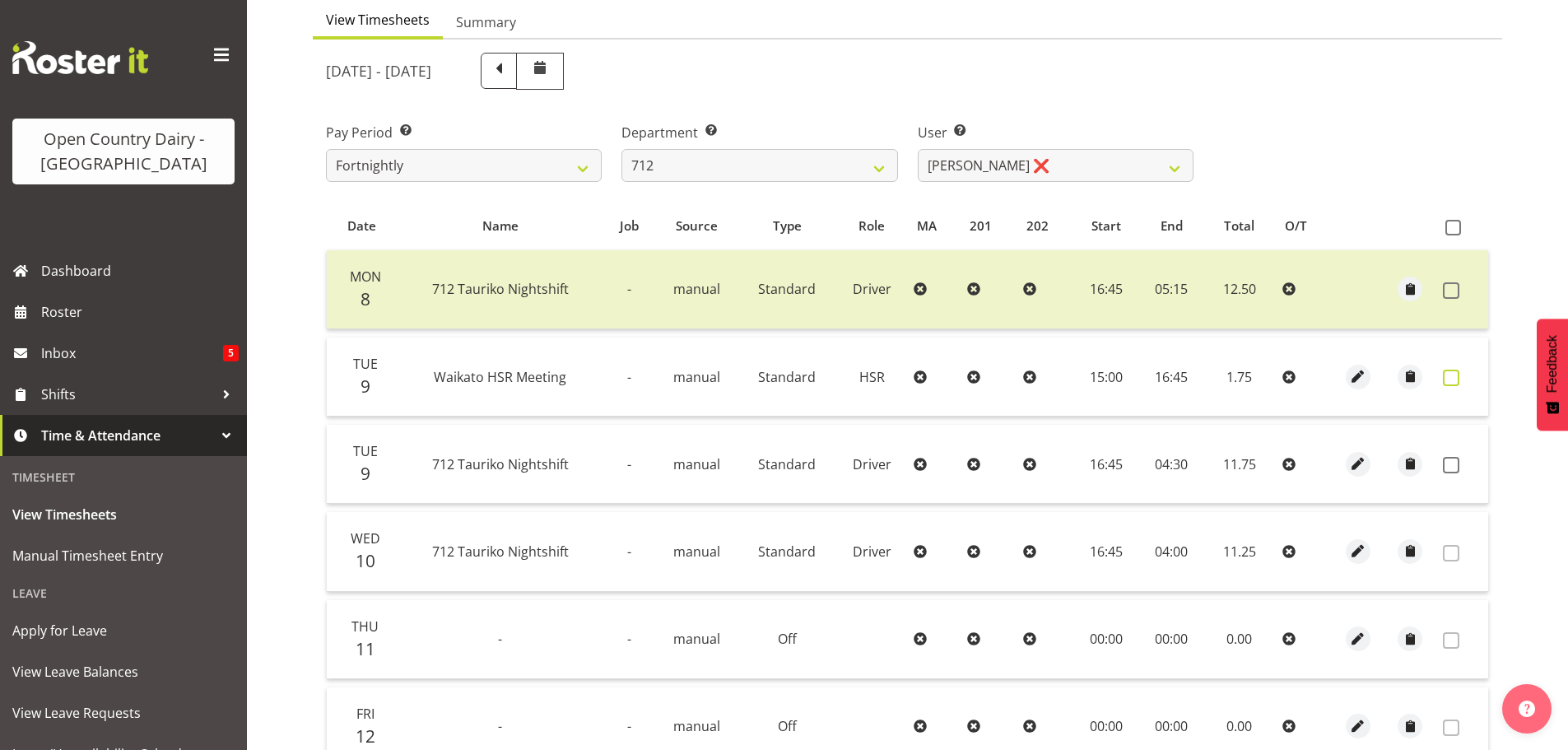
click at [1448, 376] on span at bounding box center [1451, 378] width 16 height 16
checkbox input "true"
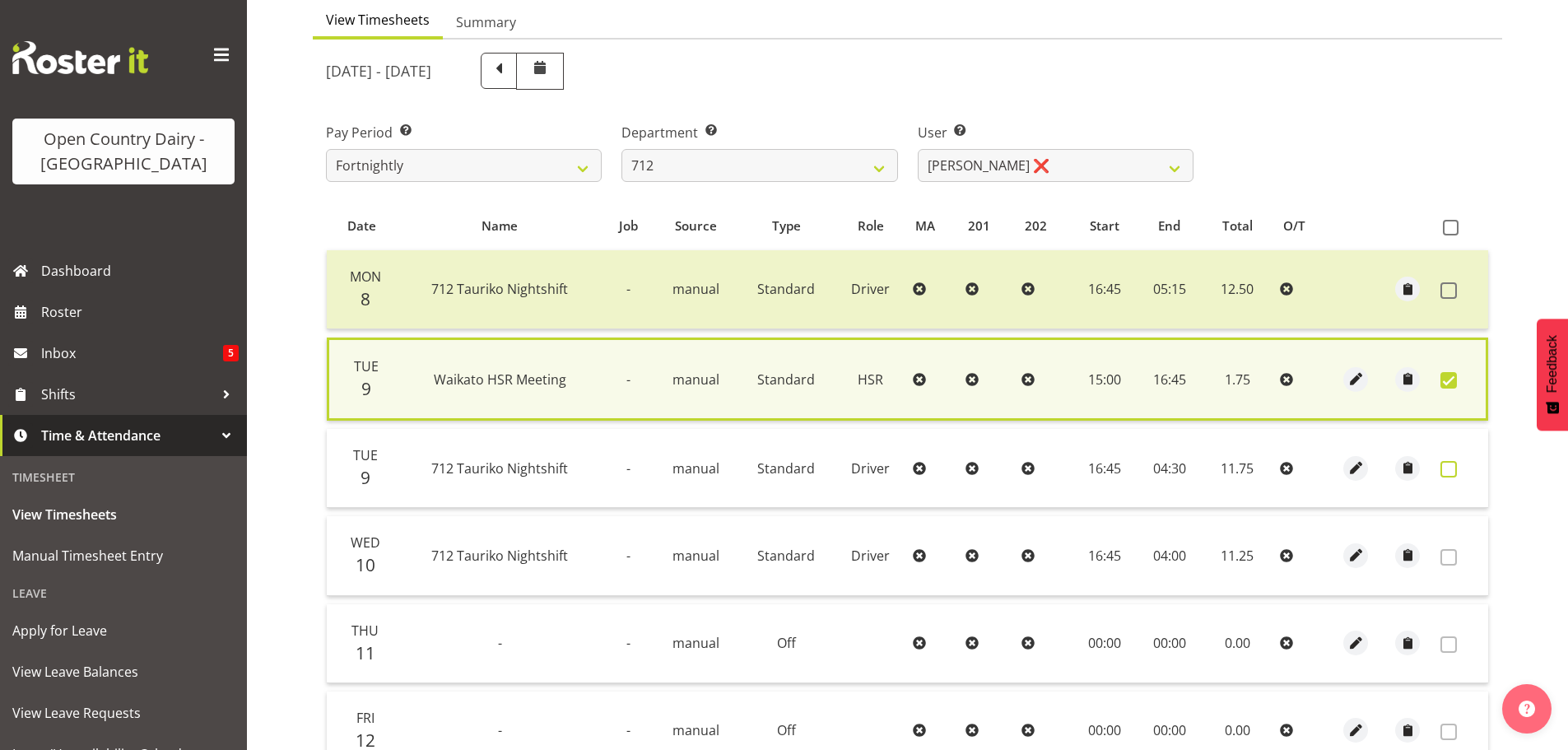
click at [1449, 467] on span at bounding box center [1448, 469] width 16 height 16
checkbox input "true"
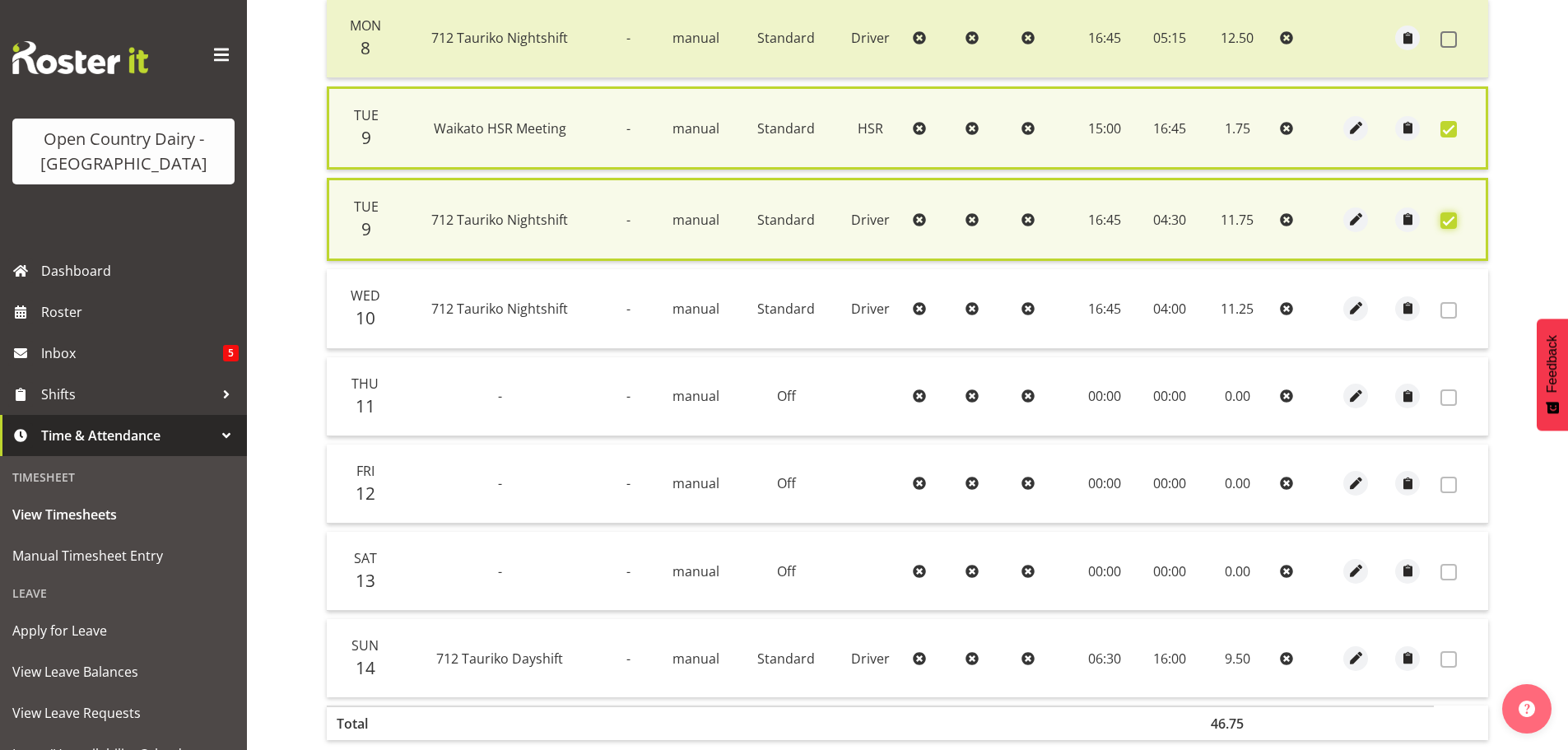
scroll to position [508, 0]
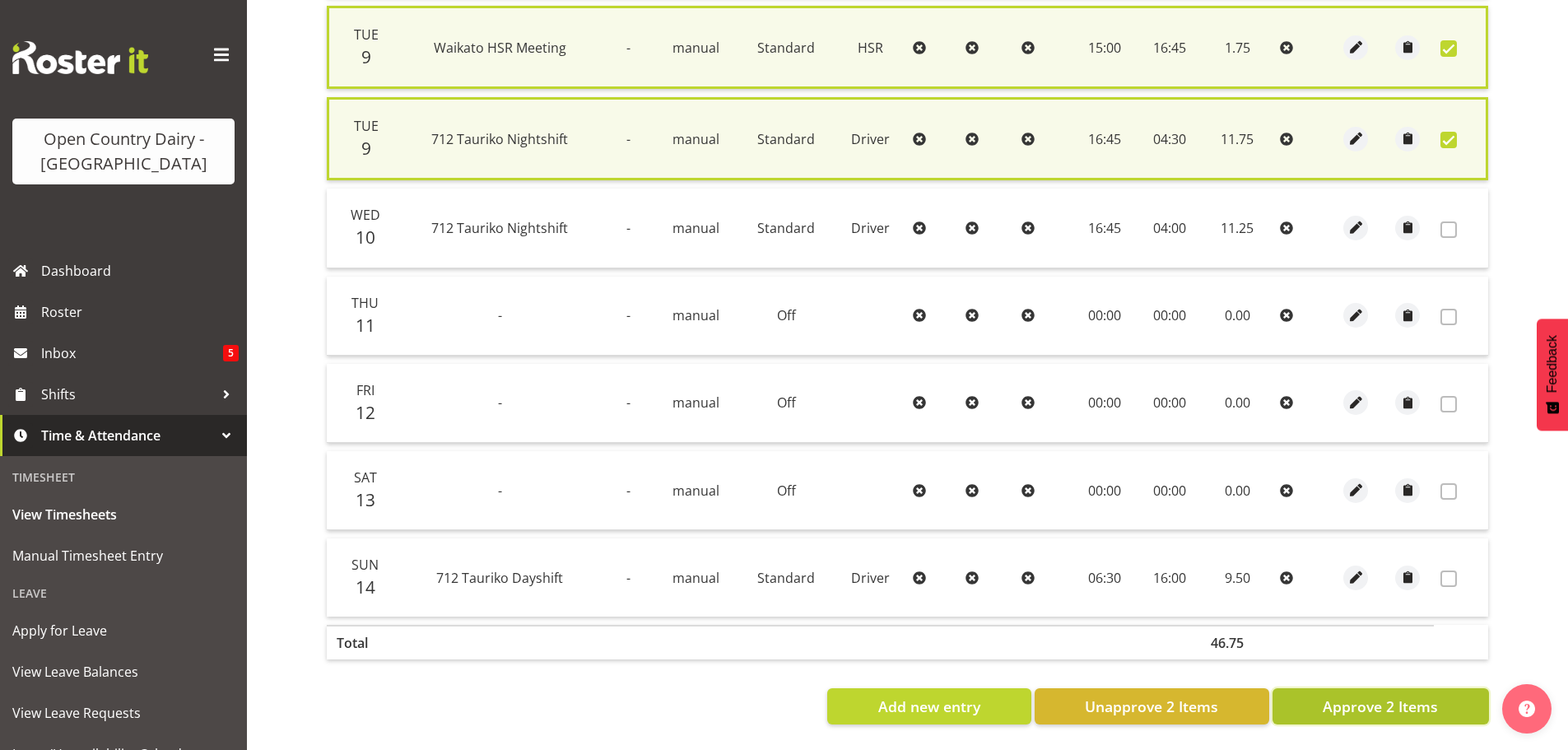
click at [1383, 699] on span "Approve 2 Items" at bounding box center [1381, 706] width 115 height 21
checkbox input "false"
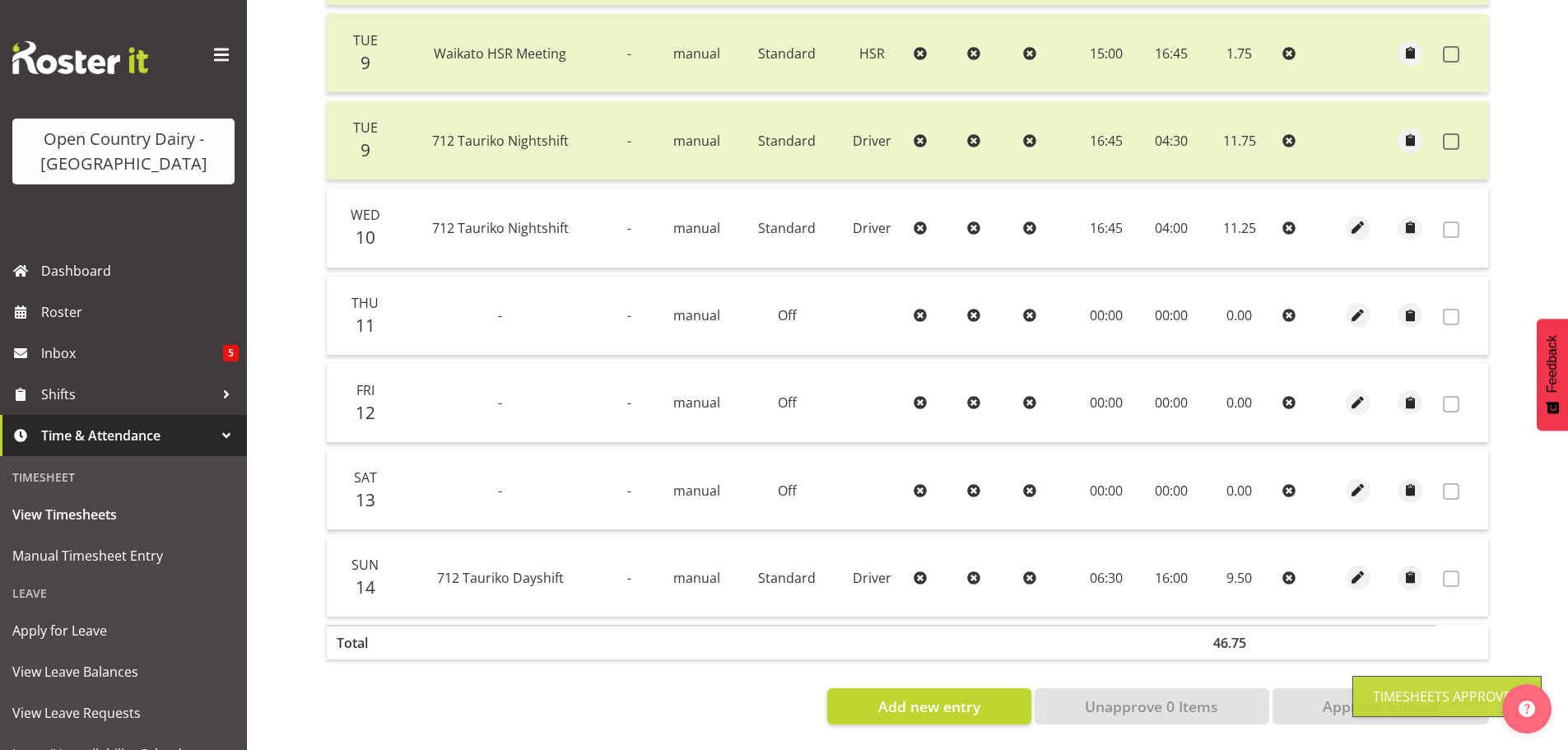
scroll to position [171, 0]
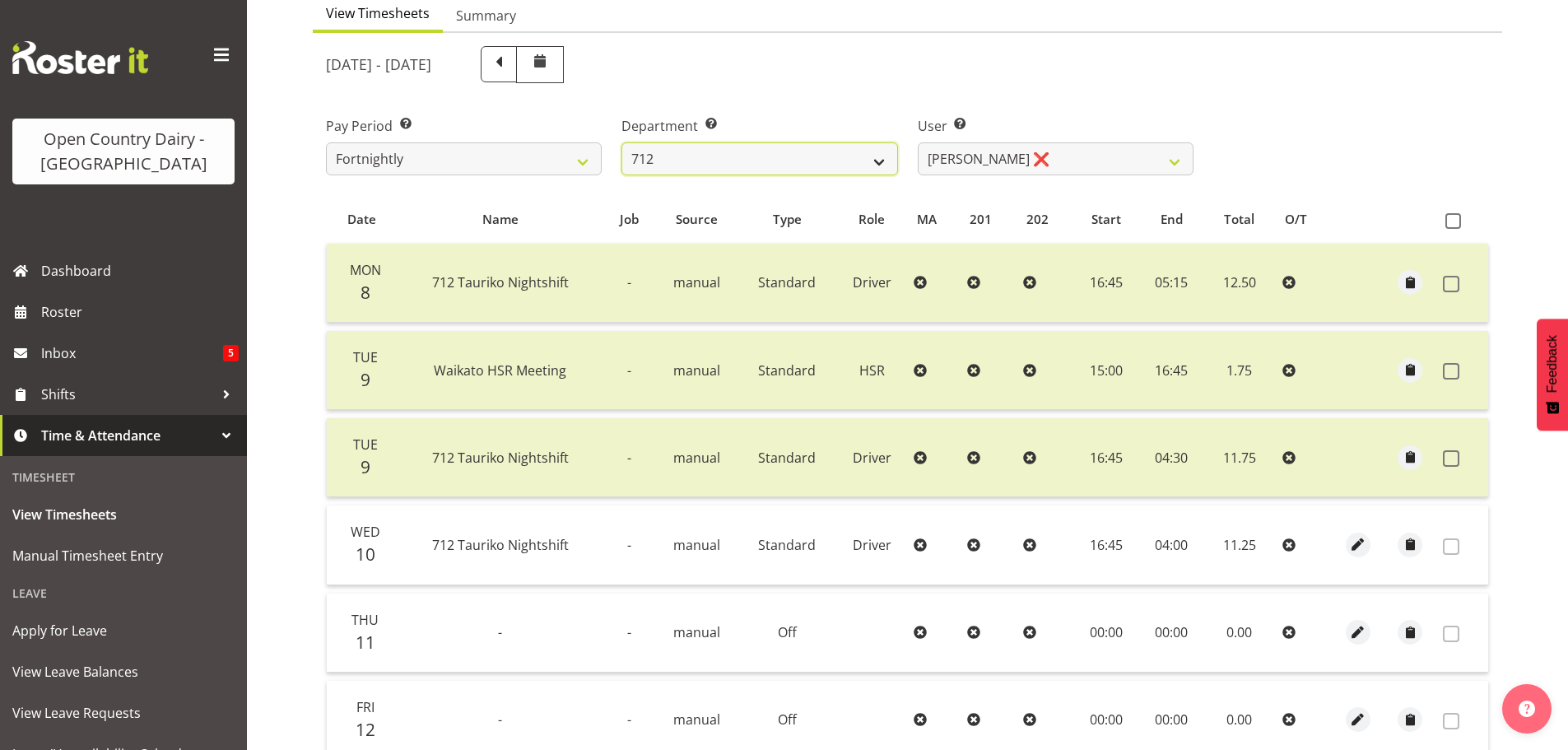
click at [716, 160] on select "701 702 703 704 705 706 707 708 709 710 711 712 713 714 715 716 717 718 719 720" at bounding box center [759, 159] width 276 height 33
select select "754"
click at [621, 143] on select "701 702 703 704 705 706 707 708 709 710 711 712 713 714 715 716 717 718 719 720" at bounding box center [759, 159] width 276 height 33
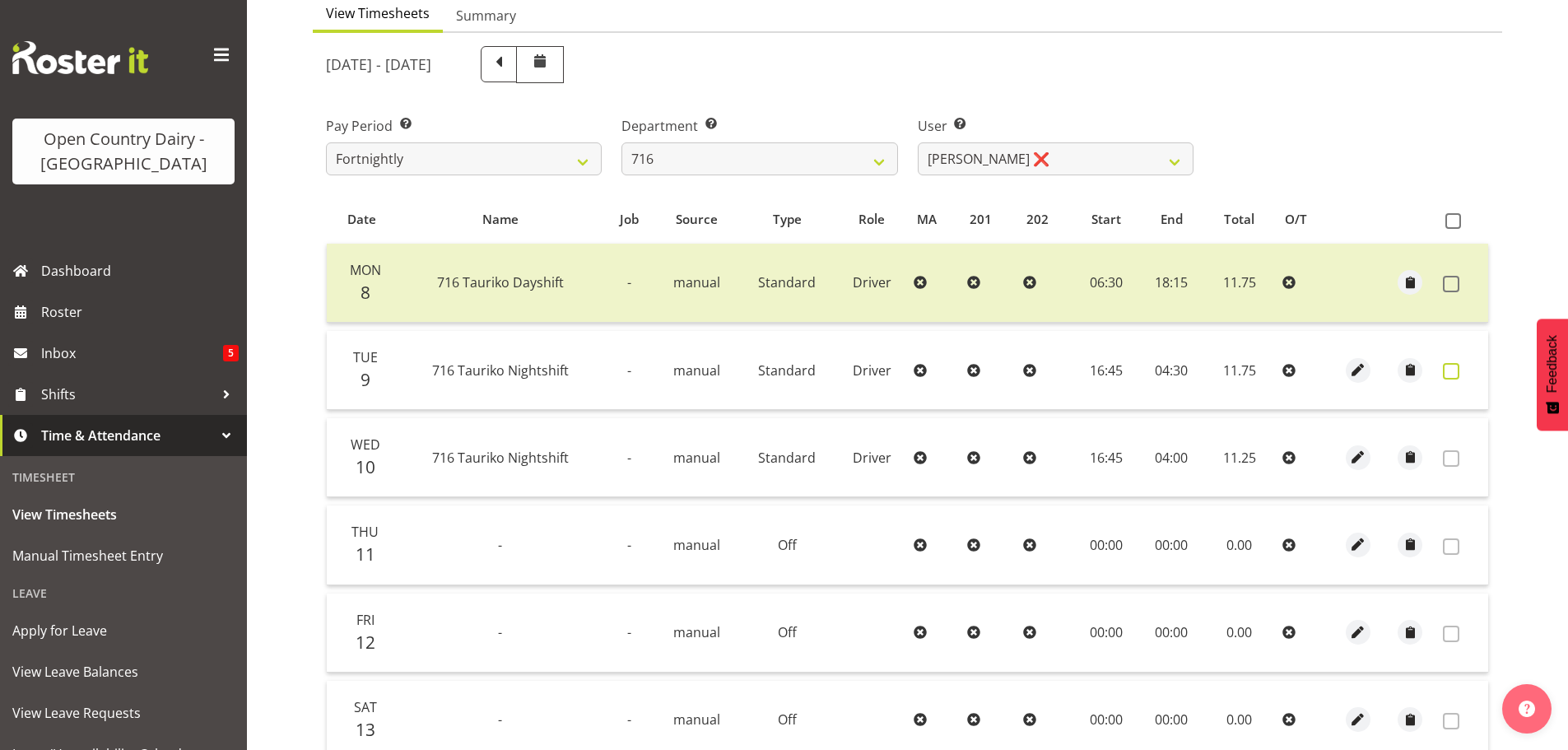
click at [1451, 373] on span at bounding box center [1451, 371] width 16 height 16
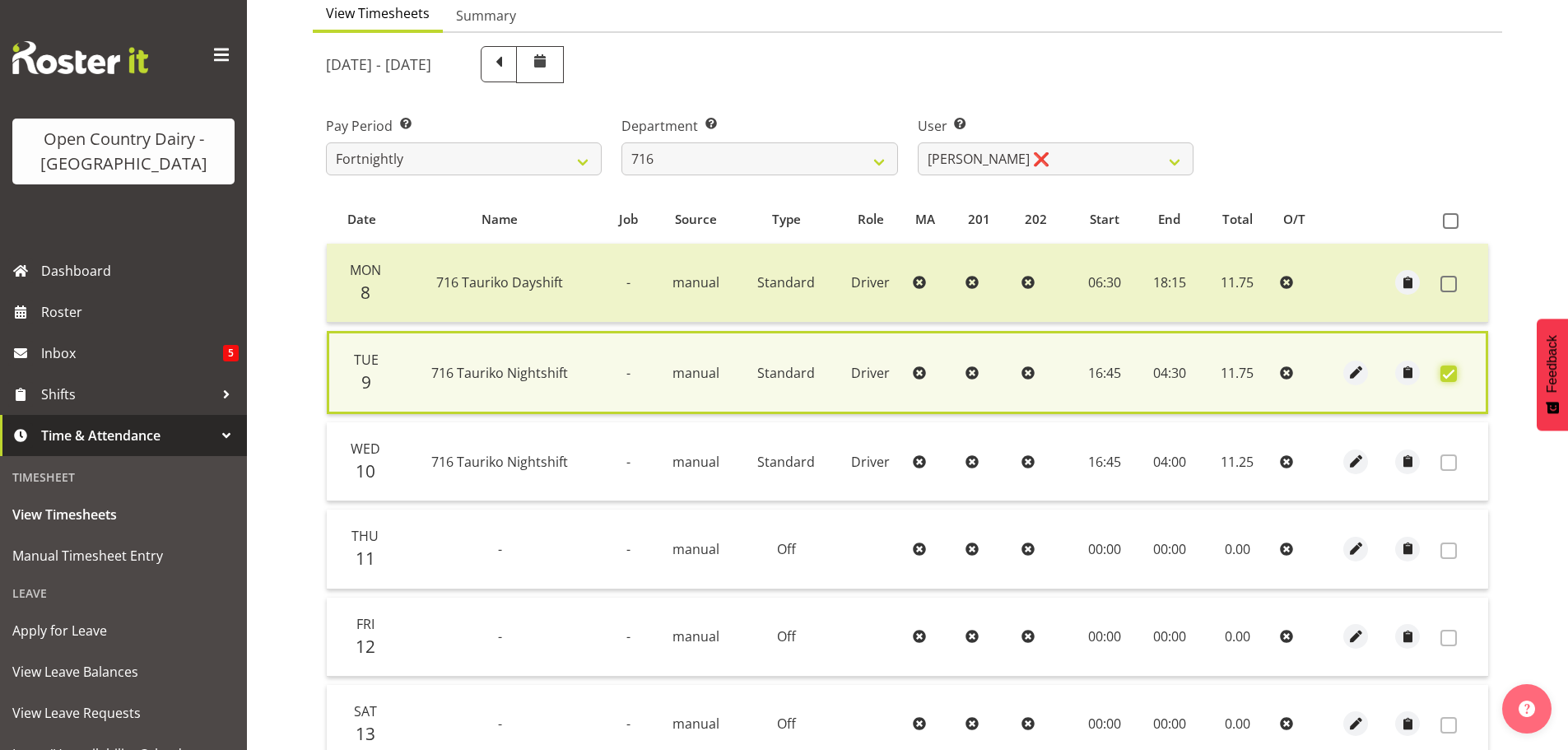
scroll to position [417, 0]
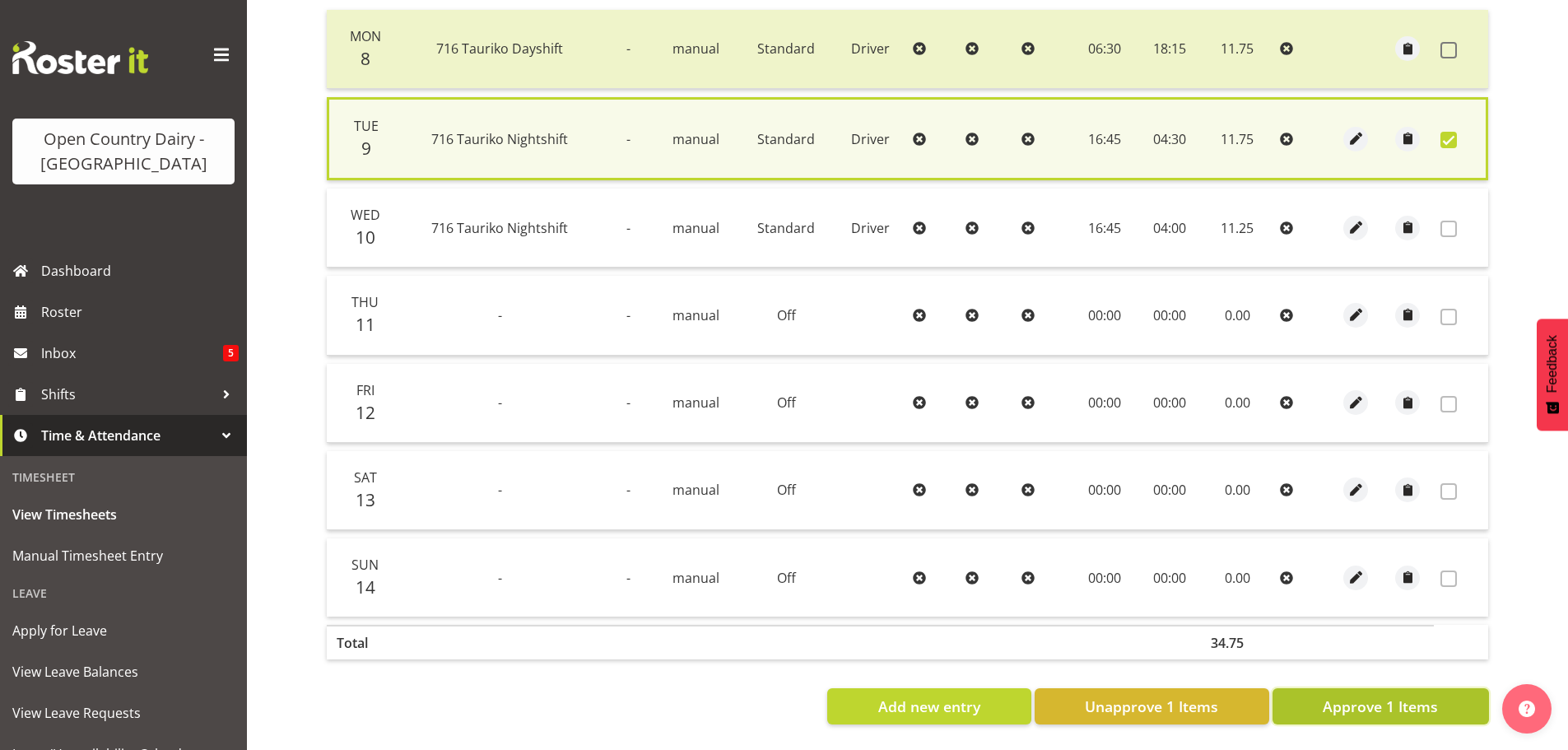
click at [1402, 698] on span "Approve 1 Items" at bounding box center [1381, 706] width 115 height 21
checkbox input "false"
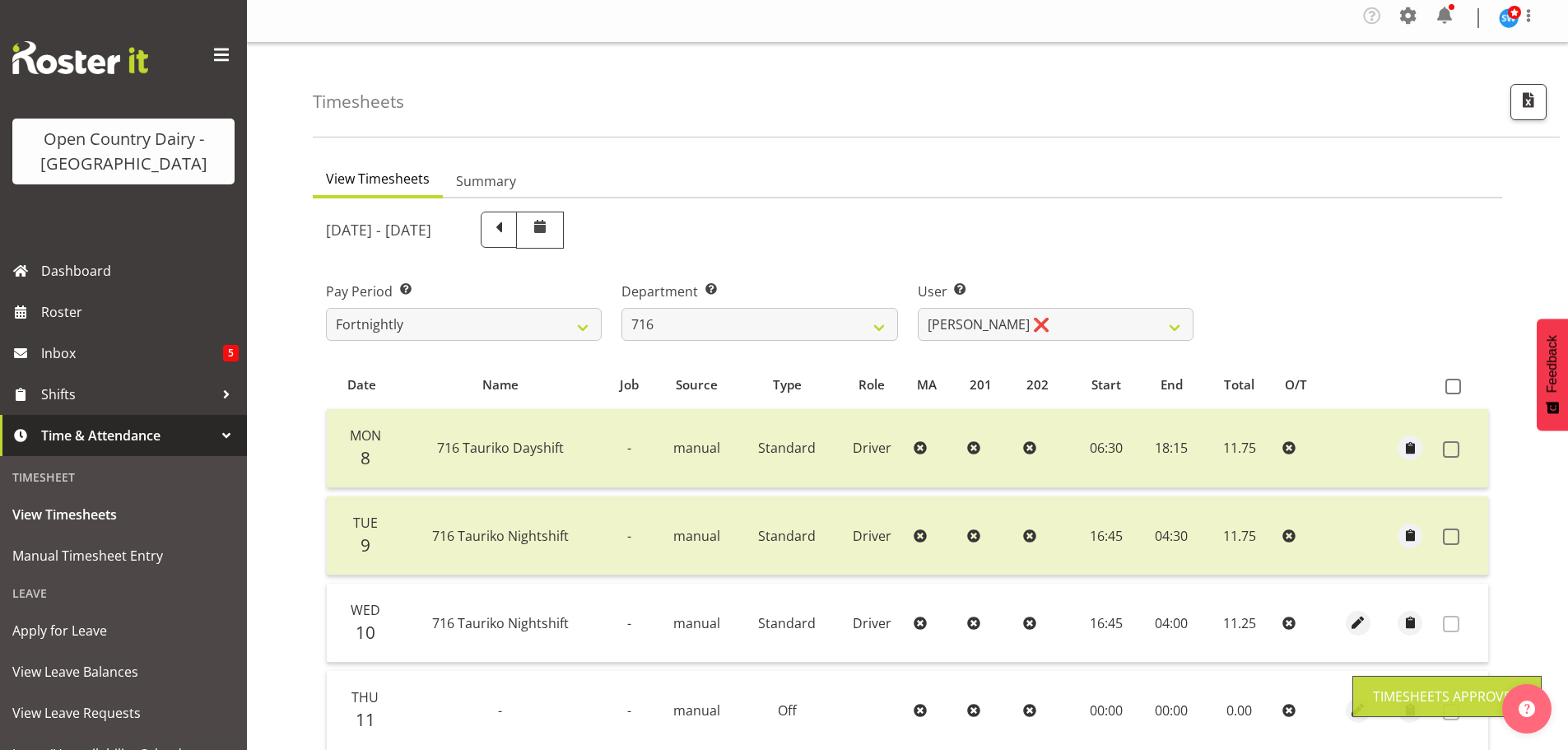
scroll to position [2, 0]
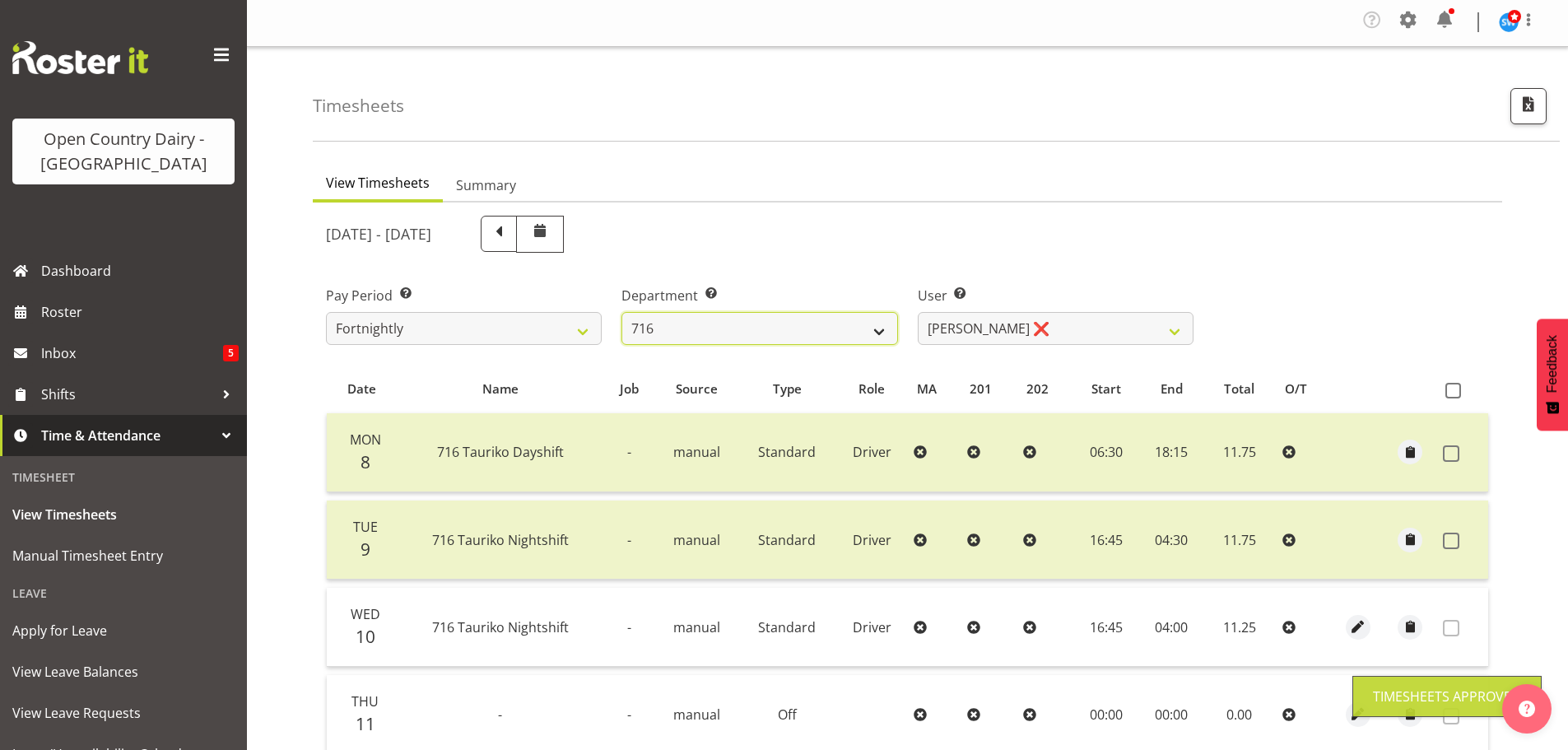
click at [768, 324] on select "701 702 703 704 705 706 707 708 709 710 711 712 713 714 715 716 717 718 719 720" at bounding box center [759, 328] width 276 height 33
select select "758"
click at [621, 312] on select "701 702 703 704 705 706 707 708 709 710 711 712 713 714 715 716 717 718 719 720" at bounding box center [759, 328] width 276 height 33
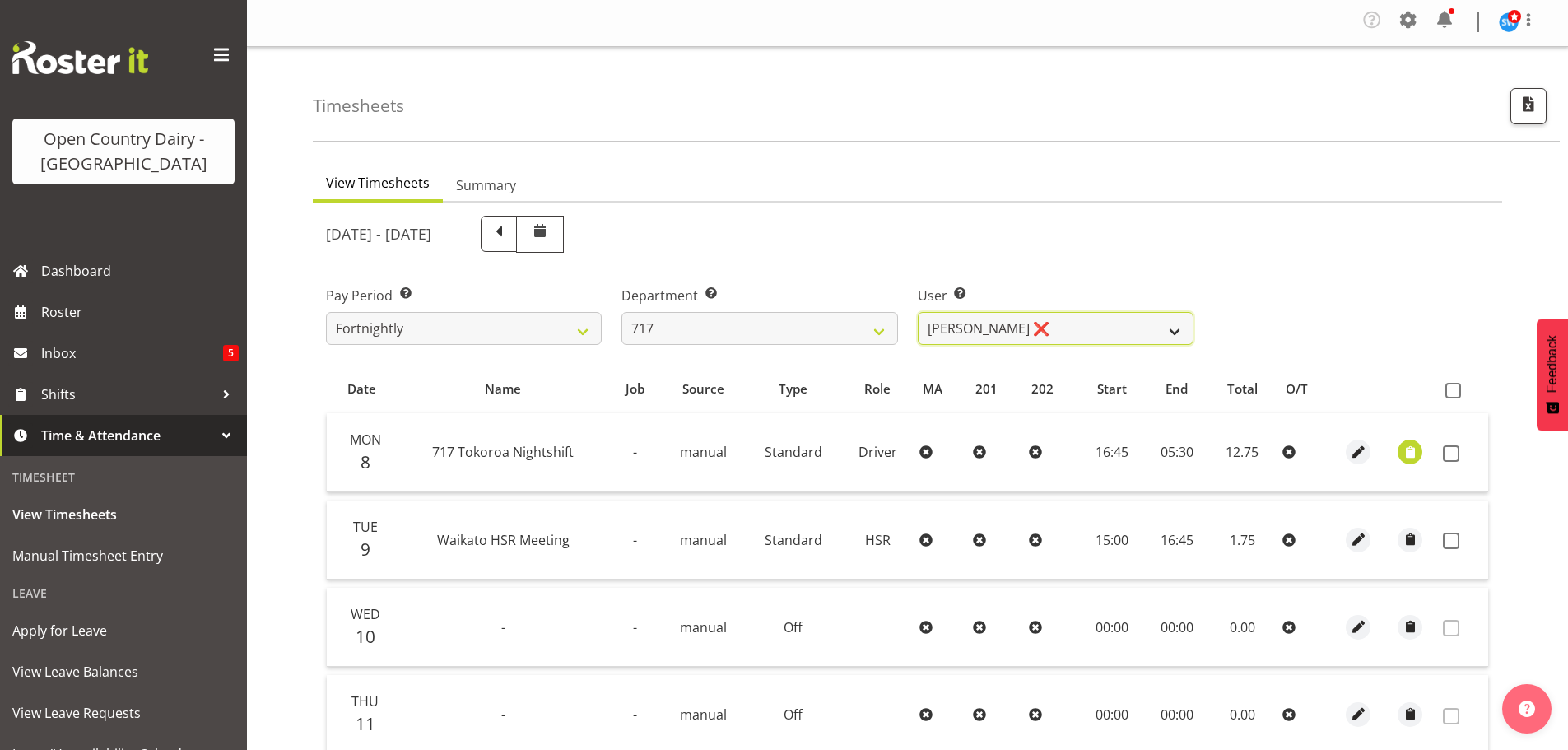
click at [1044, 329] on select "[PERSON_NAME] ❌ Dodge [PERSON_NAME] ❌ [PERSON_NAME] ❌ [PERSON_NAME] ❌" at bounding box center [1055, 328] width 276 height 33
select select "8726"
click at [918, 312] on select "[PERSON_NAME] ❌ Dodge [PERSON_NAME] ❌ [PERSON_NAME] ❌ [PERSON_NAME] ❌" at bounding box center [1055, 328] width 276 height 33
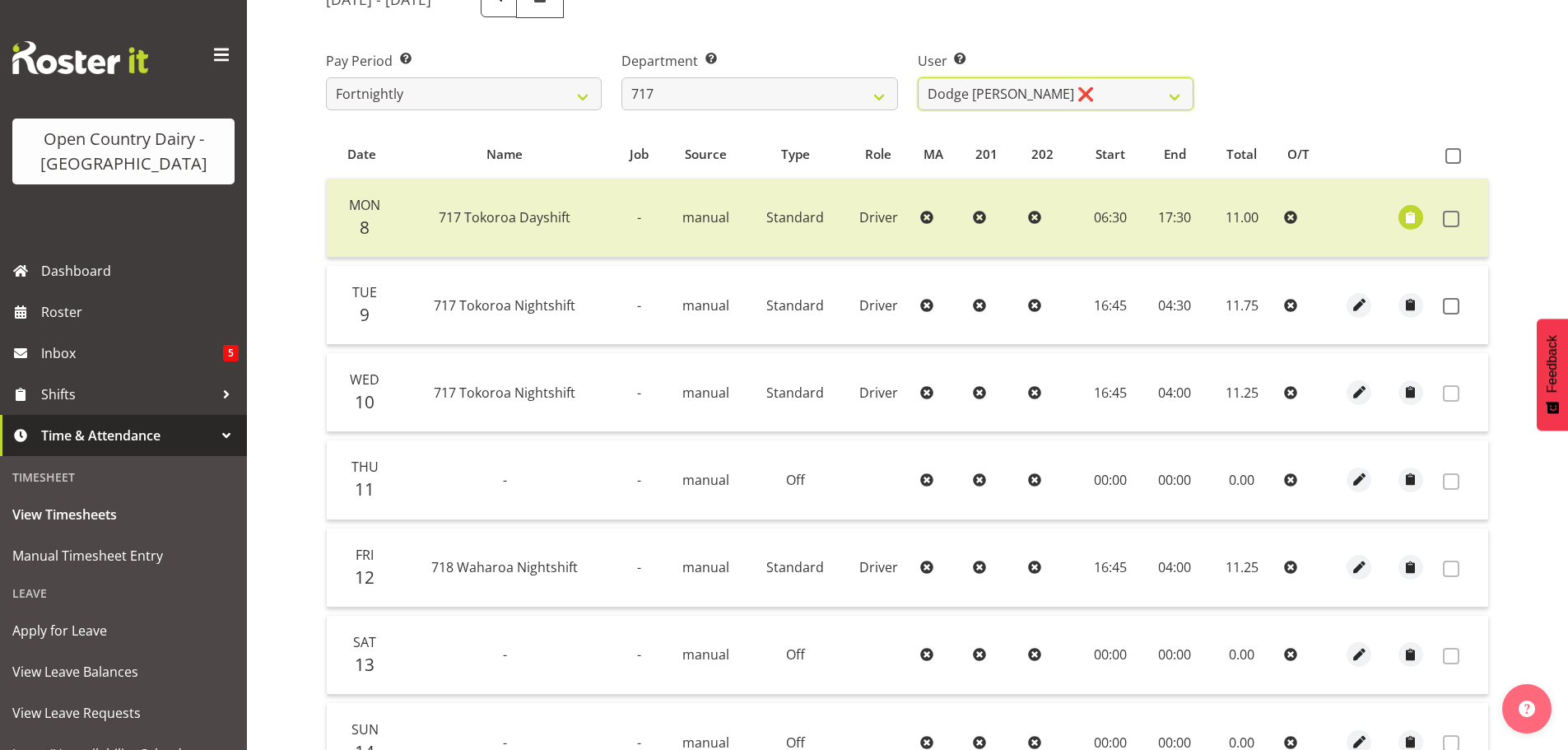
scroll to position [248, 0]
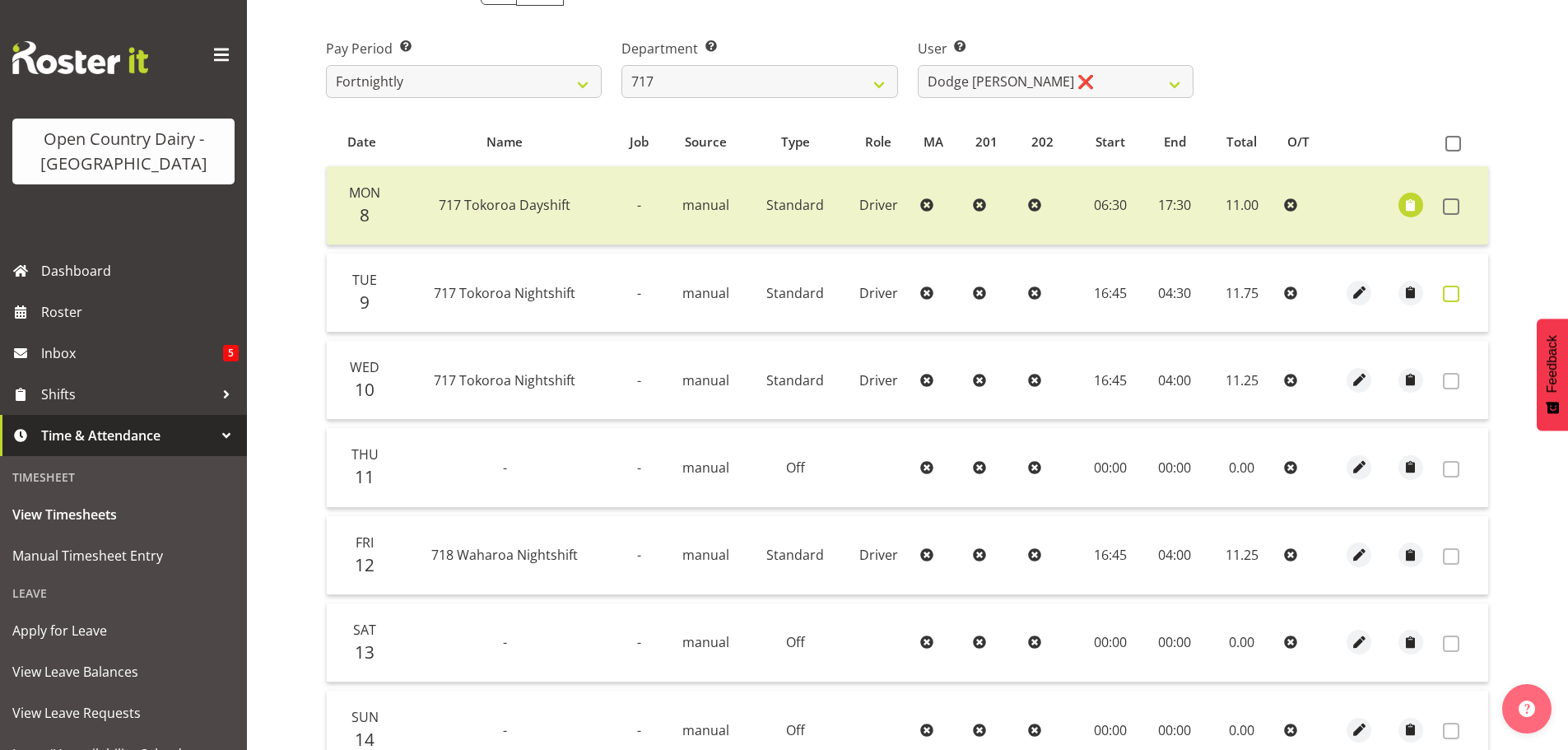
click at [1449, 290] on span at bounding box center [1451, 293] width 16 height 16
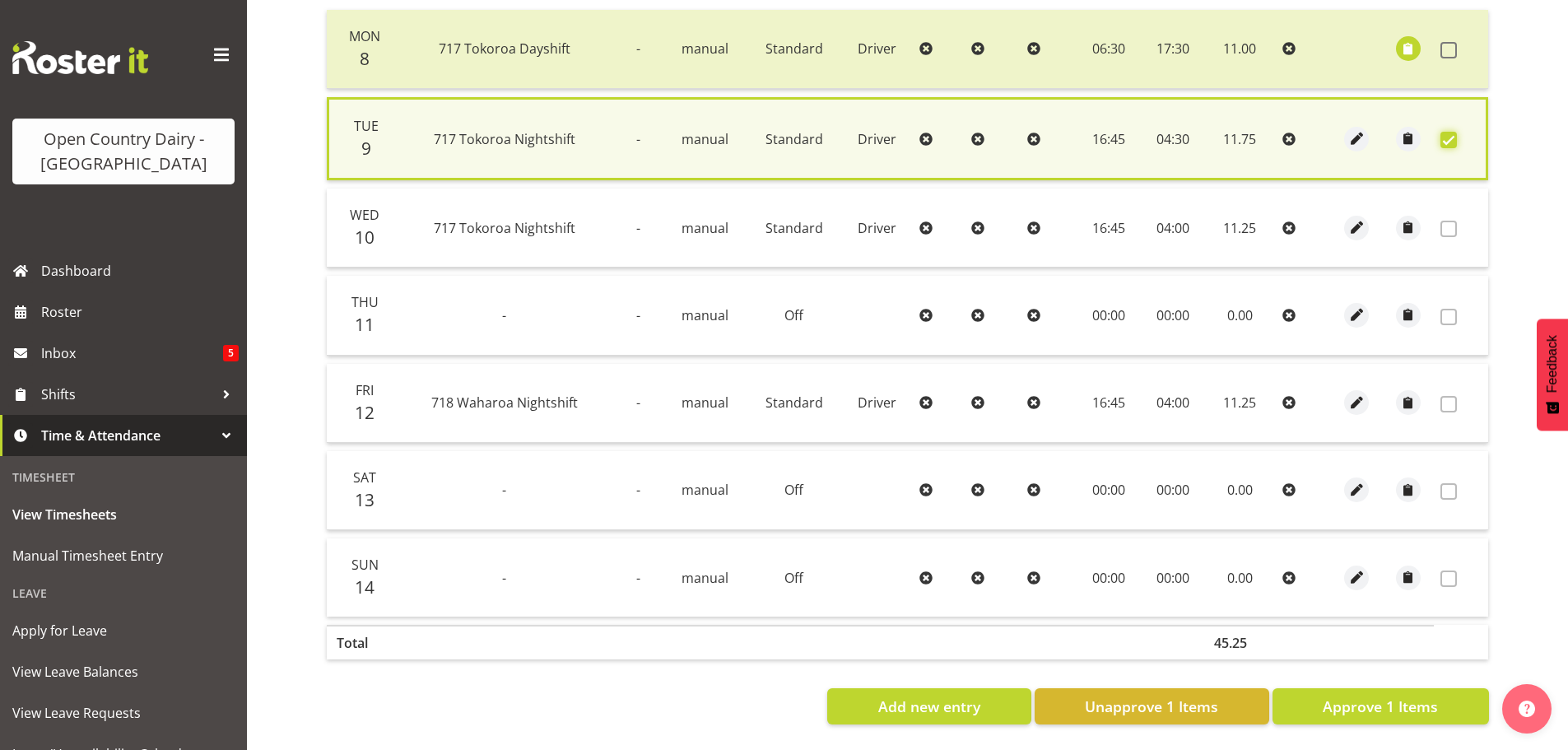
scroll to position [417, 0]
click at [1381, 696] on span "Approve 1 Items" at bounding box center [1381, 706] width 115 height 21
checkbox input "false"
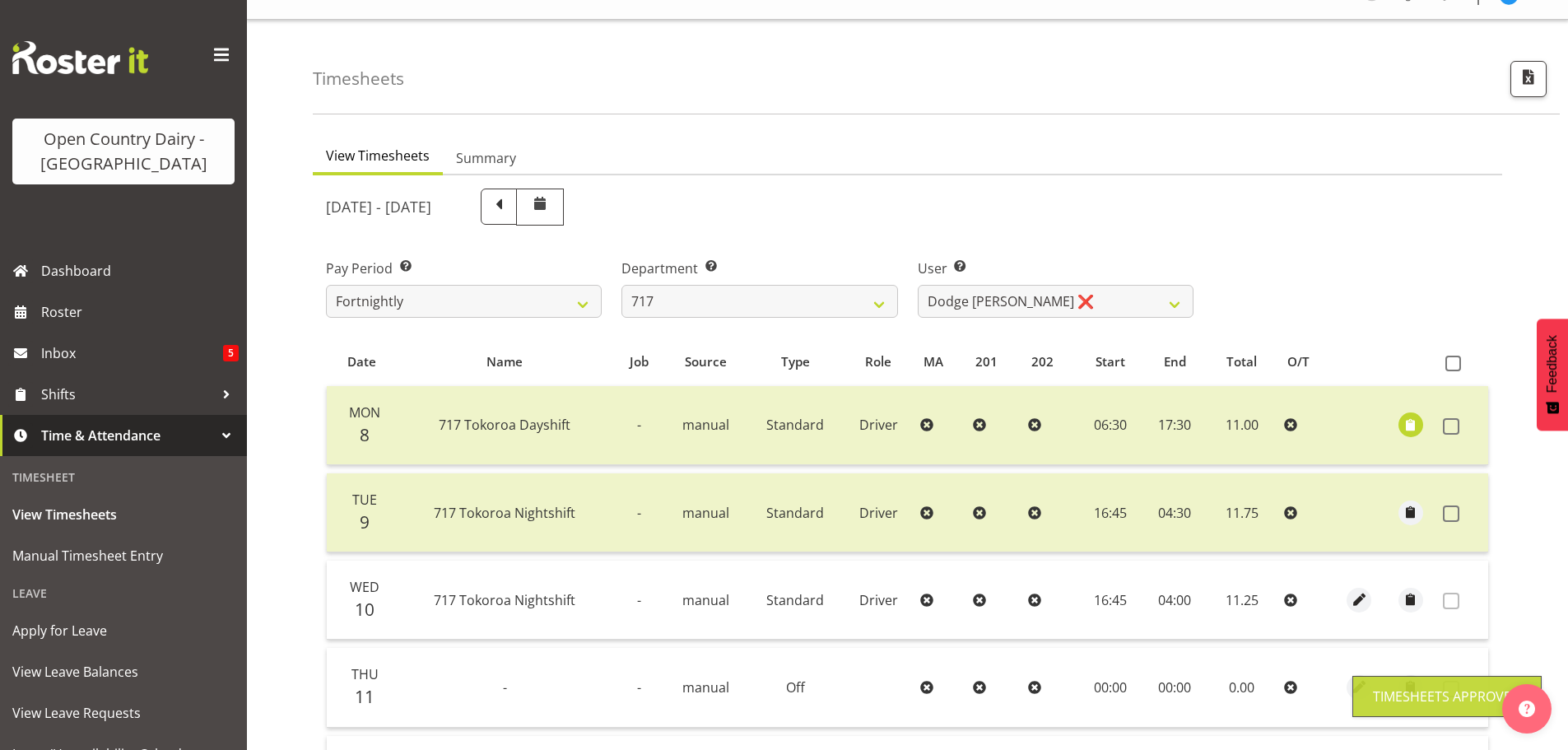
scroll to position [2, 0]
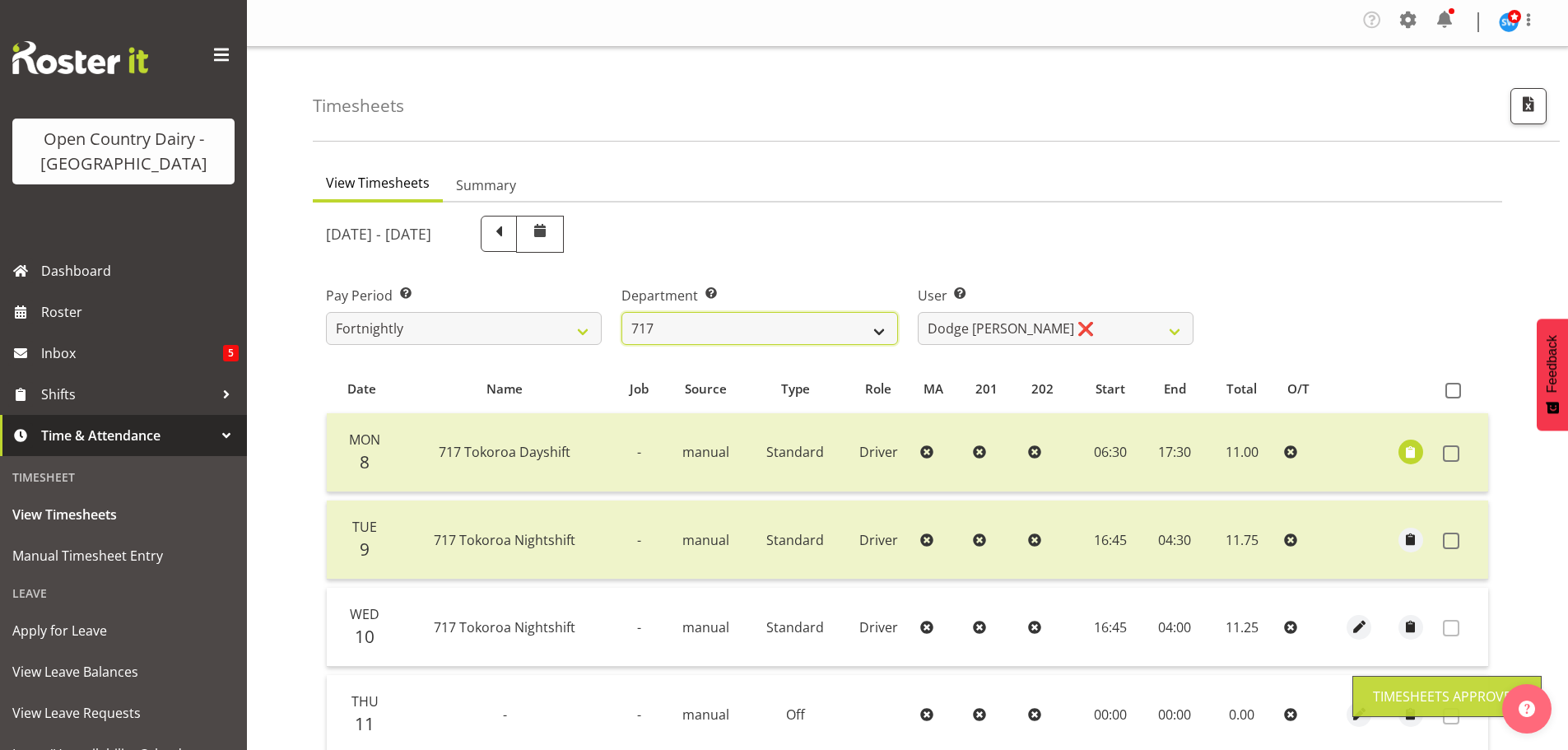
click at [772, 327] on select "701 702 703 704 705 706 707 708 709 710 711 712 713 714 715 716 717 718 719 720" at bounding box center [759, 328] width 276 height 33
select select "814"
click at [621, 312] on select "701 702 703 704 705 706 707 708 709 710 711 712 713 714 715 716 717 718 719 720" at bounding box center [759, 328] width 276 height 33
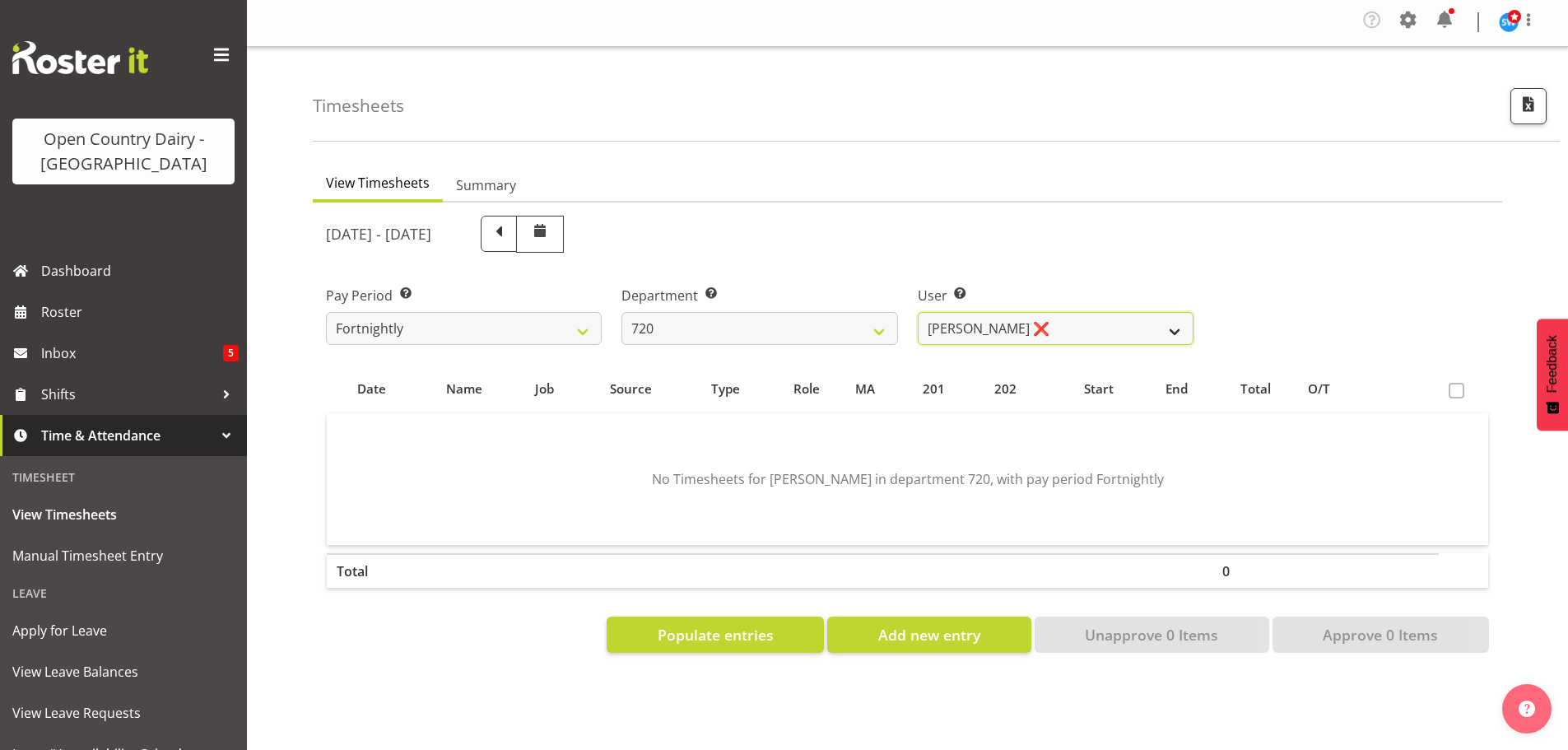
click at [1044, 331] on select "[PERSON_NAME] ❌ [PERSON_NAME] ❌ [PERSON_NAME] ❌ [PERSON_NAME] ❌" at bounding box center [1055, 328] width 276 height 33
select select "8200"
click at [918, 312] on select "[PERSON_NAME] ❌ [PERSON_NAME] ❌ [PERSON_NAME] ❌ [PERSON_NAME] ❌" at bounding box center [1055, 328] width 276 height 33
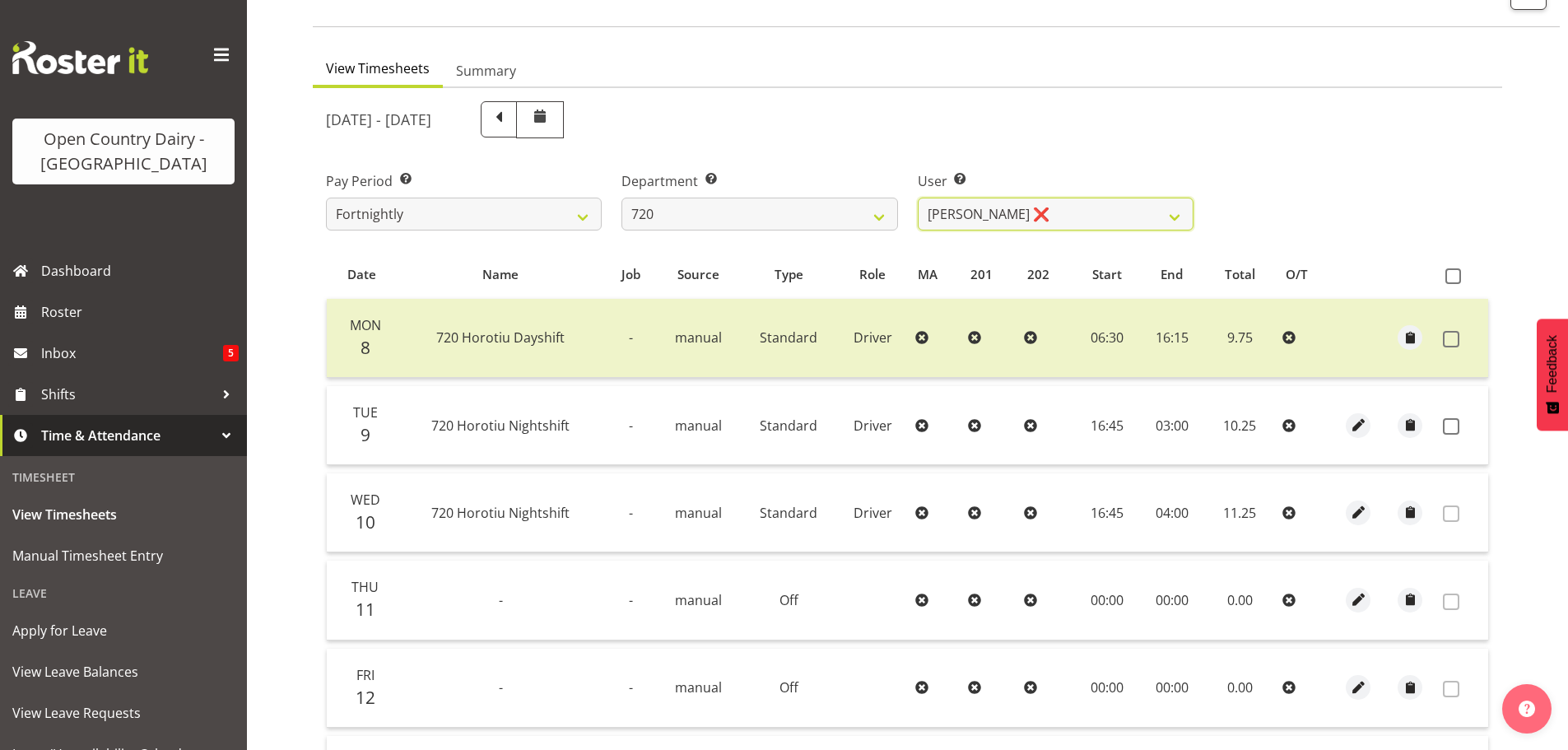
scroll to position [166, 0]
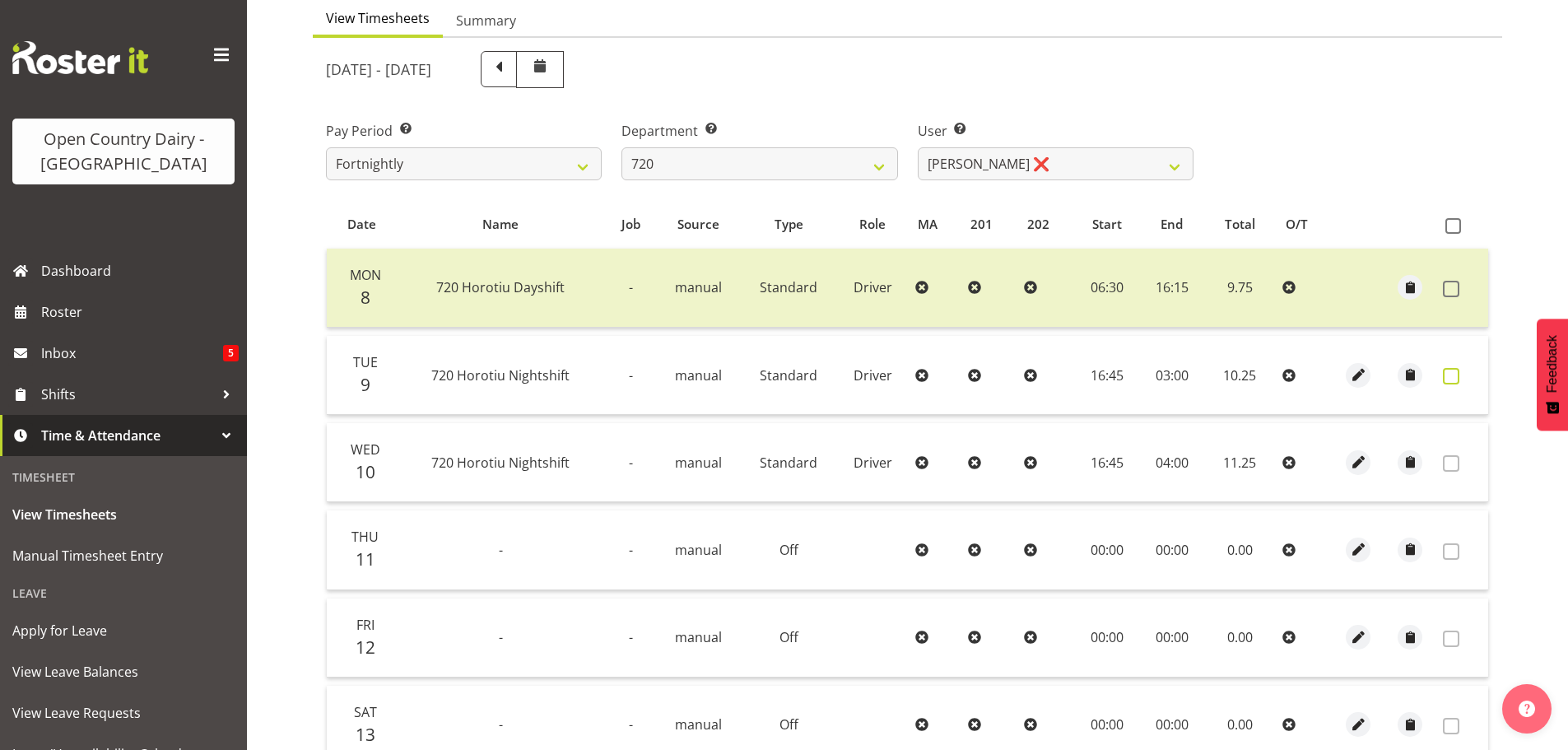
click at [1453, 378] on span at bounding box center [1451, 376] width 16 height 16
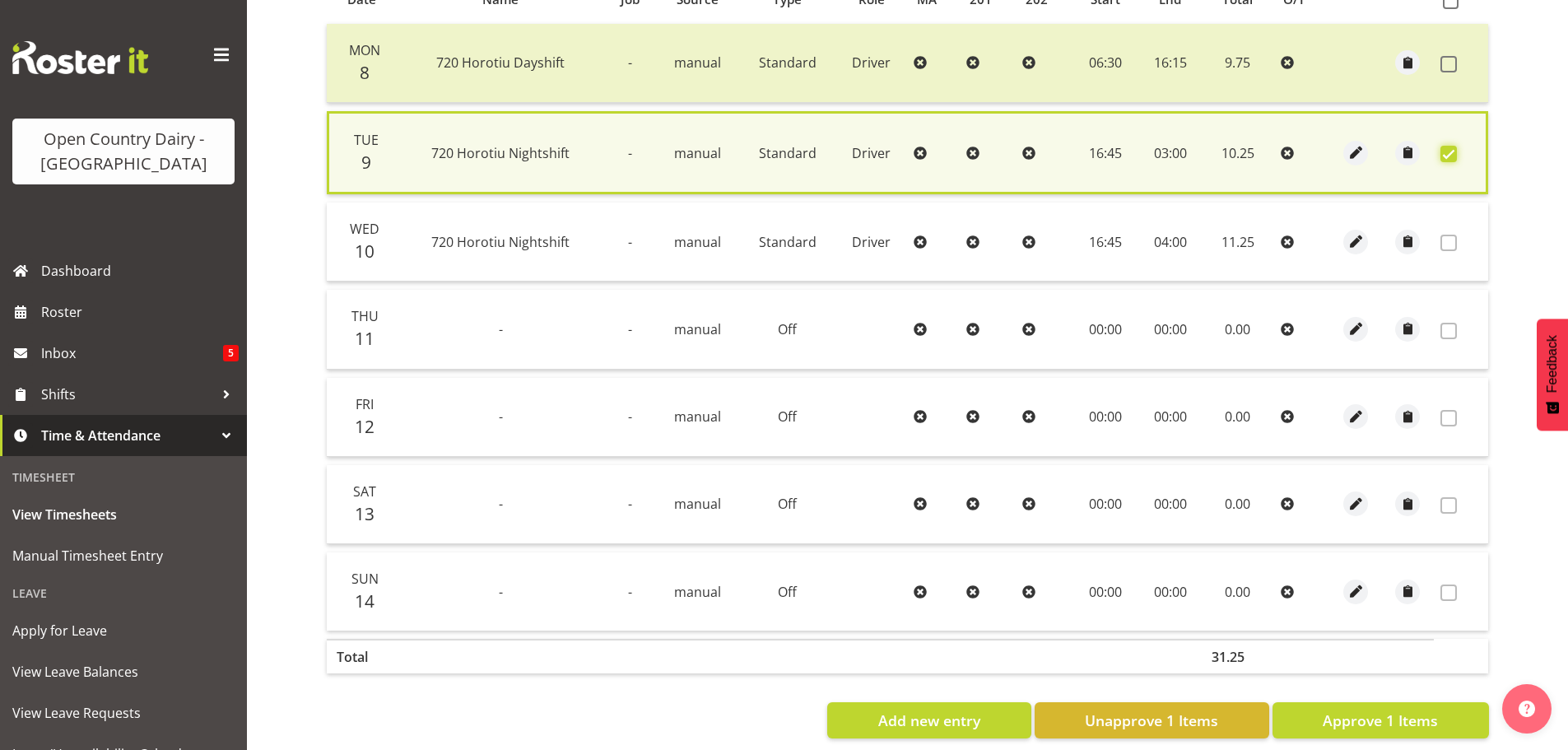
scroll to position [417, 0]
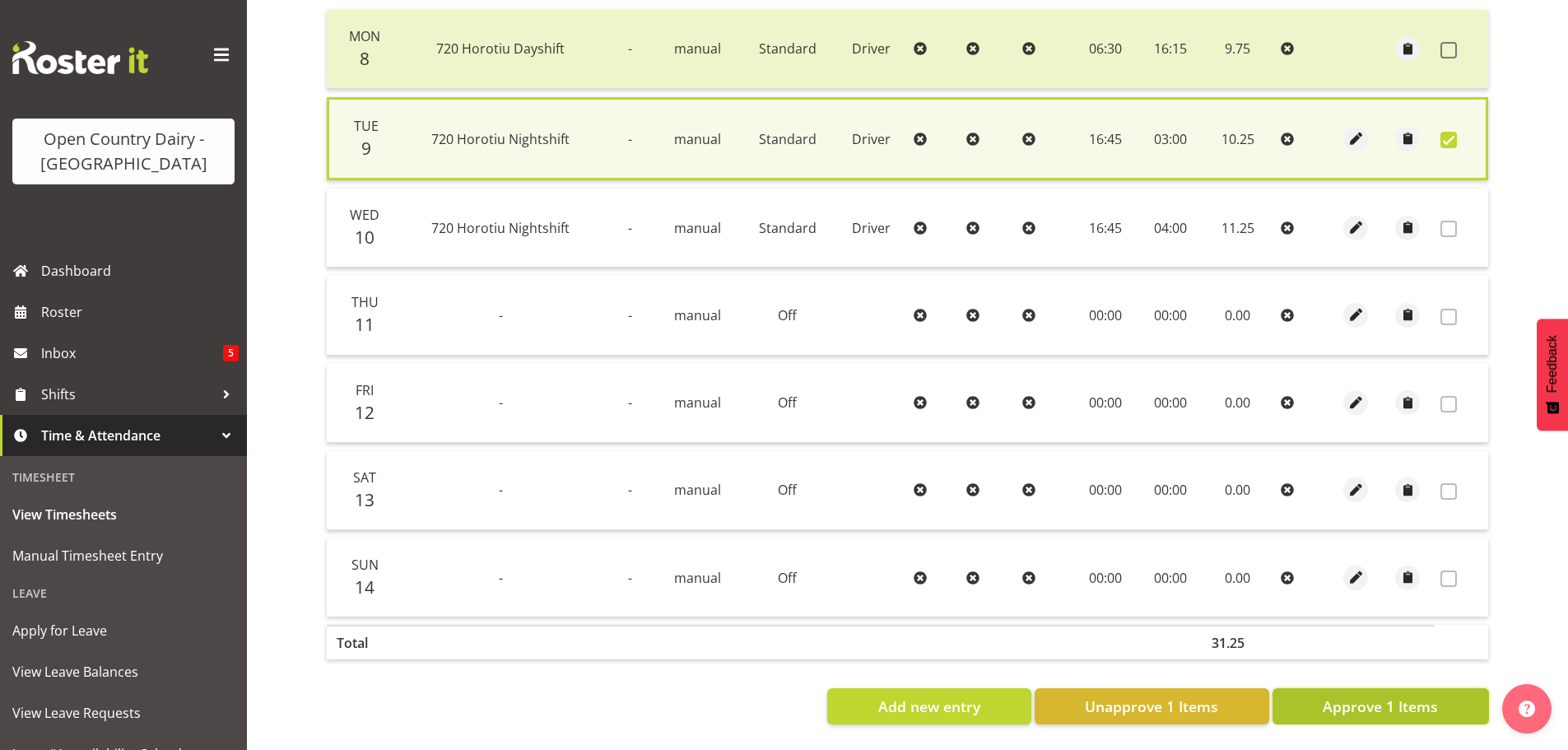
click at [1446, 693] on button "Approve 1 Items" at bounding box center [1381, 706] width 216 height 36
checkbox input "false"
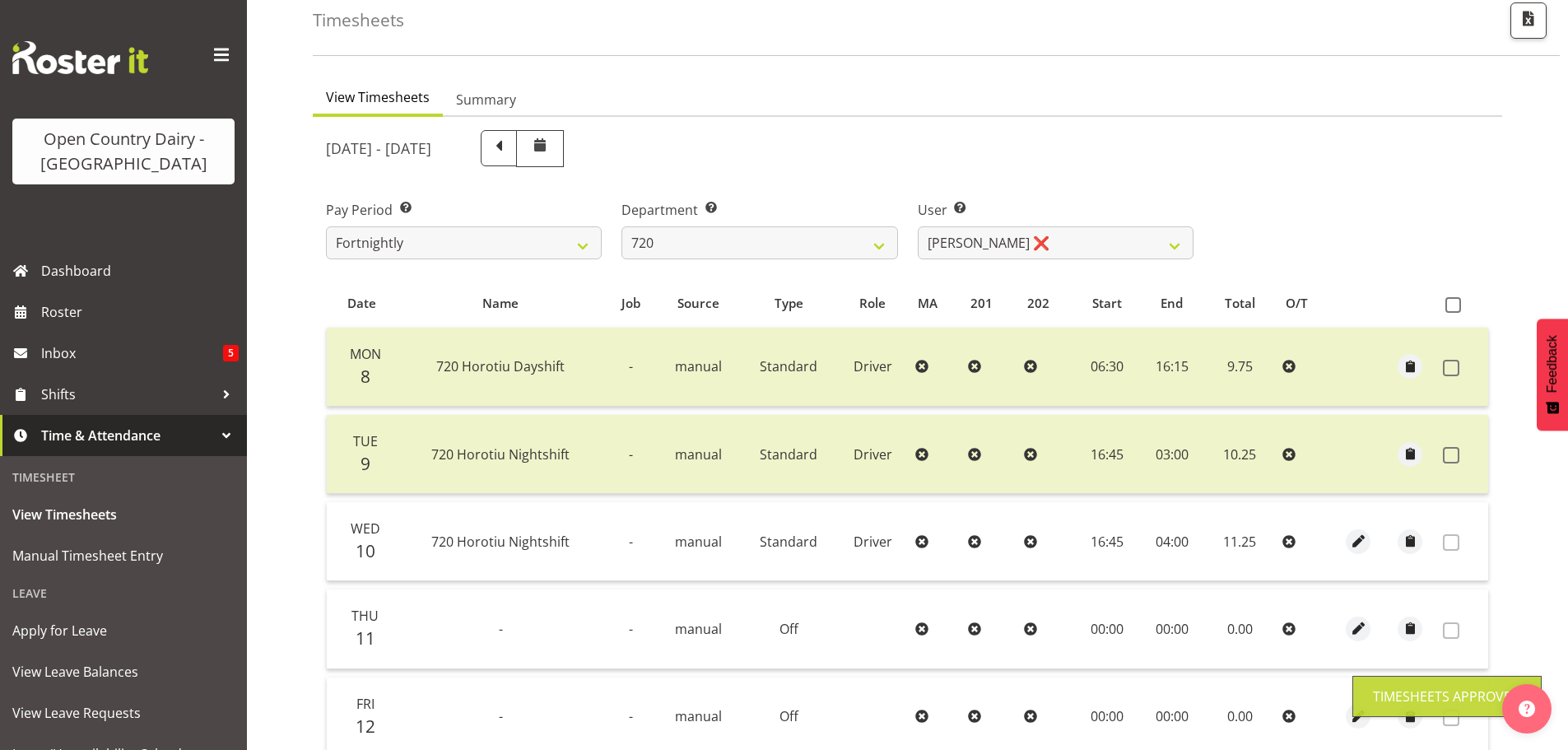
scroll to position [84, 0]
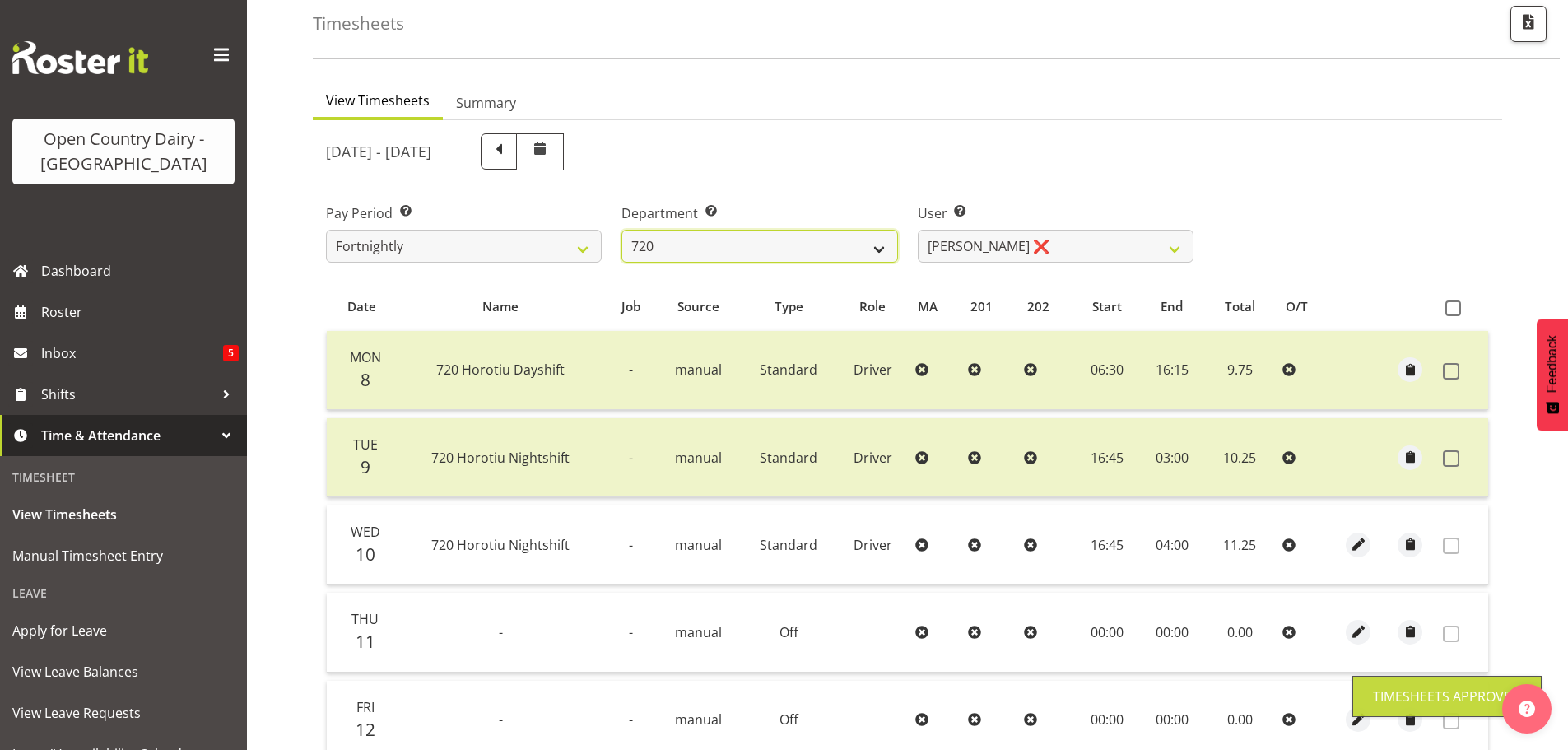
click at [707, 251] on select "701 702 703 704 705 706 707 708 709 710 711 712 713 714 715 716 717 718 719 720" at bounding box center [759, 246] width 276 height 33
select select "874"
click at [621, 230] on select "701 702 703 704 705 706 707 708 709 710 711 712 713 714 715 716 717 718 719 720" at bounding box center [759, 246] width 276 height 33
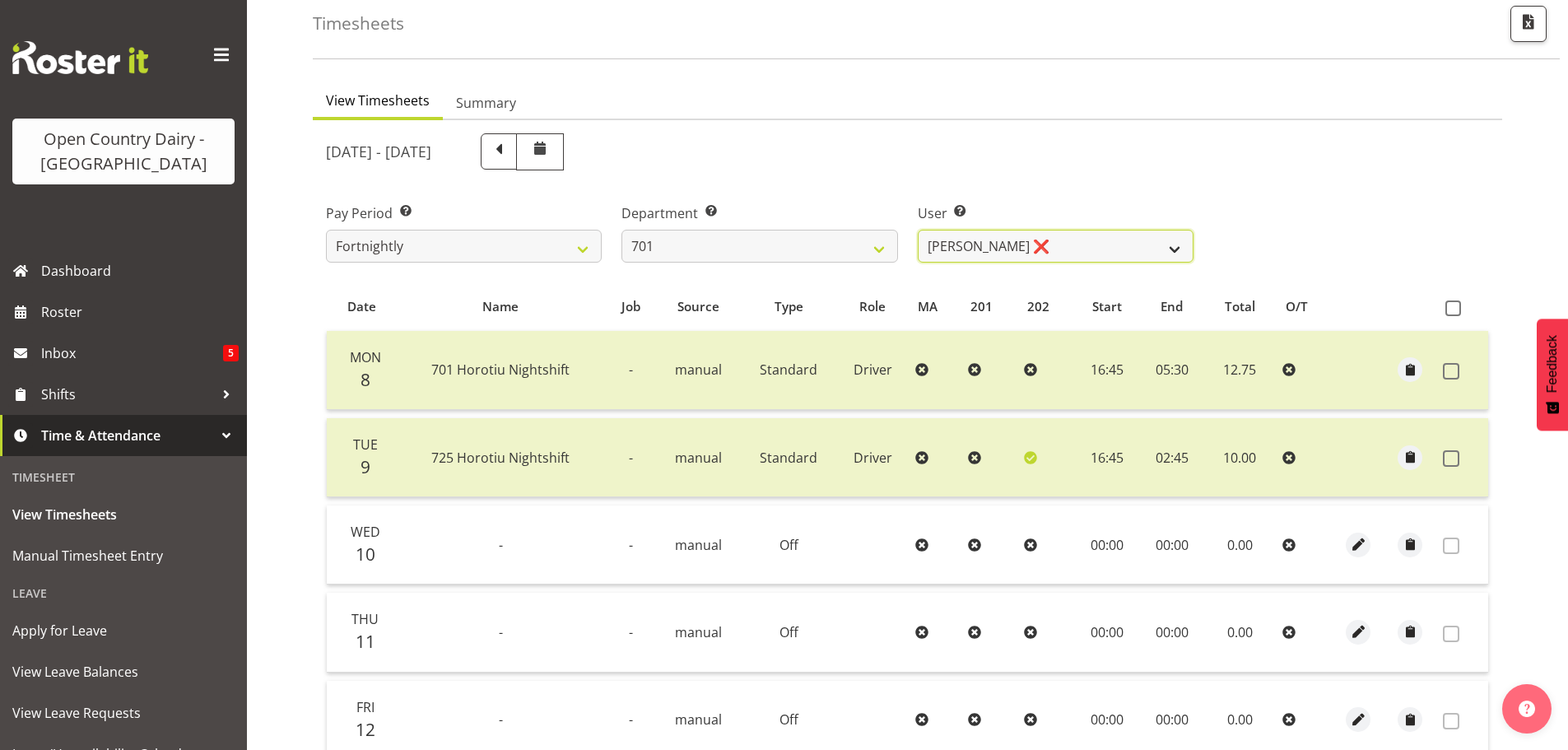
click at [1082, 242] on select "[PERSON_NAME] ❌ [PERSON_NAME] ❌ [PERSON_NAME] ❌ [PERSON_NAME] ❌" at bounding box center [1055, 246] width 276 height 33
select select "8383"
click at [918, 230] on select "[PERSON_NAME] ❌ [PERSON_NAME] ❌ [PERSON_NAME] ❌ [PERSON_NAME] ❌" at bounding box center [1055, 246] width 276 height 33
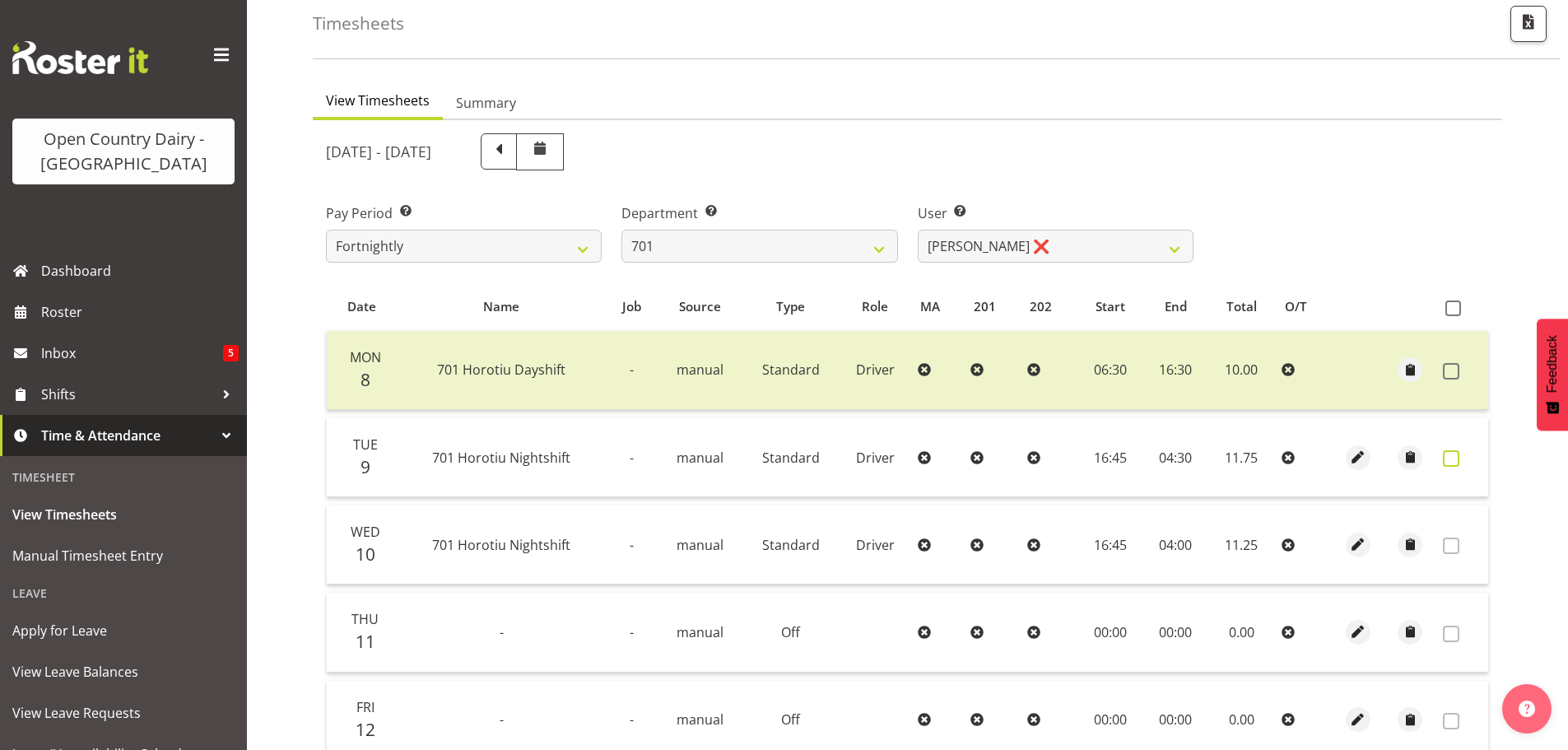
click at [1448, 459] on span at bounding box center [1451, 458] width 16 height 16
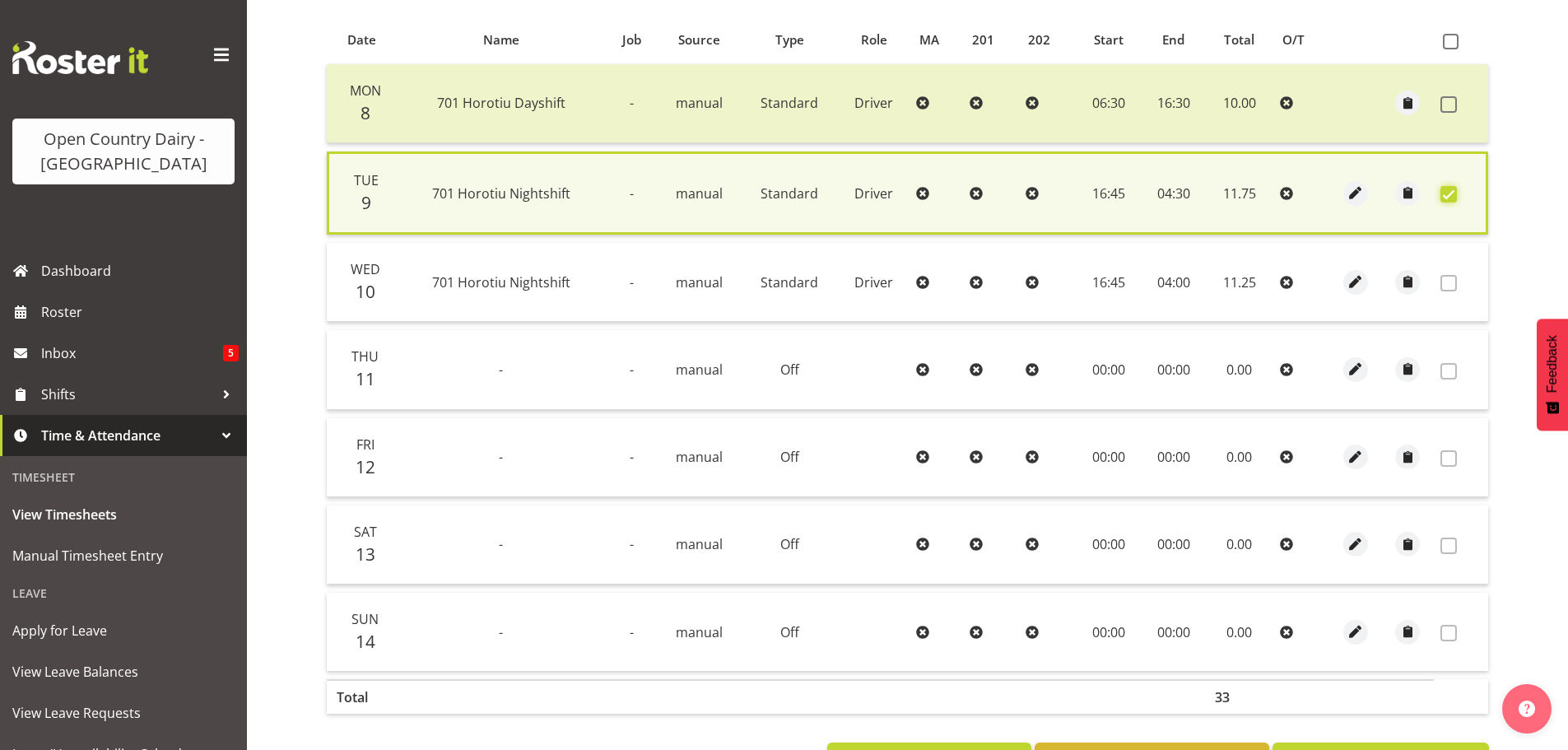
scroll to position [417, 0]
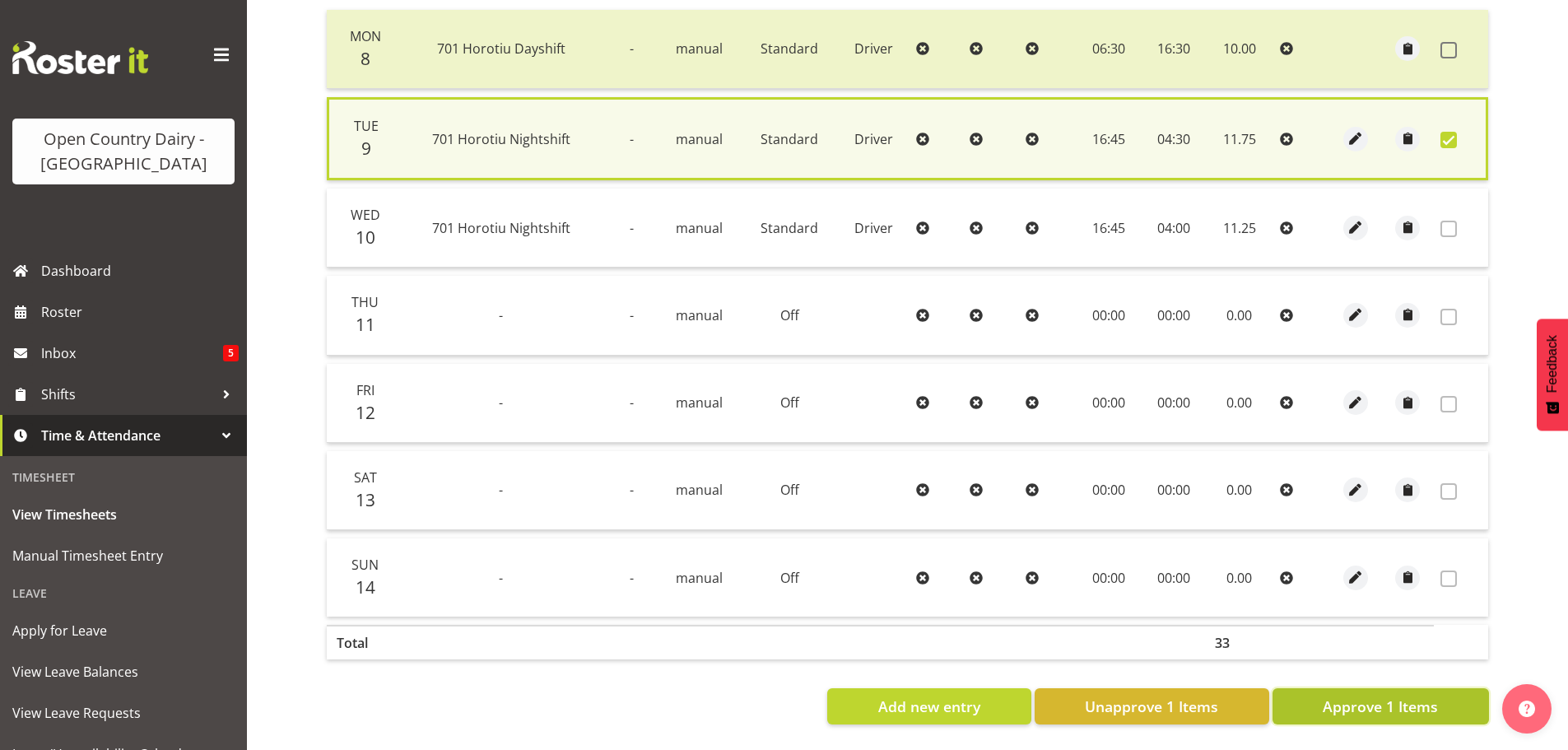
click at [1337, 696] on span "Approve 1 Items" at bounding box center [1381, 706] width 115 height 21
checkbox input "false"
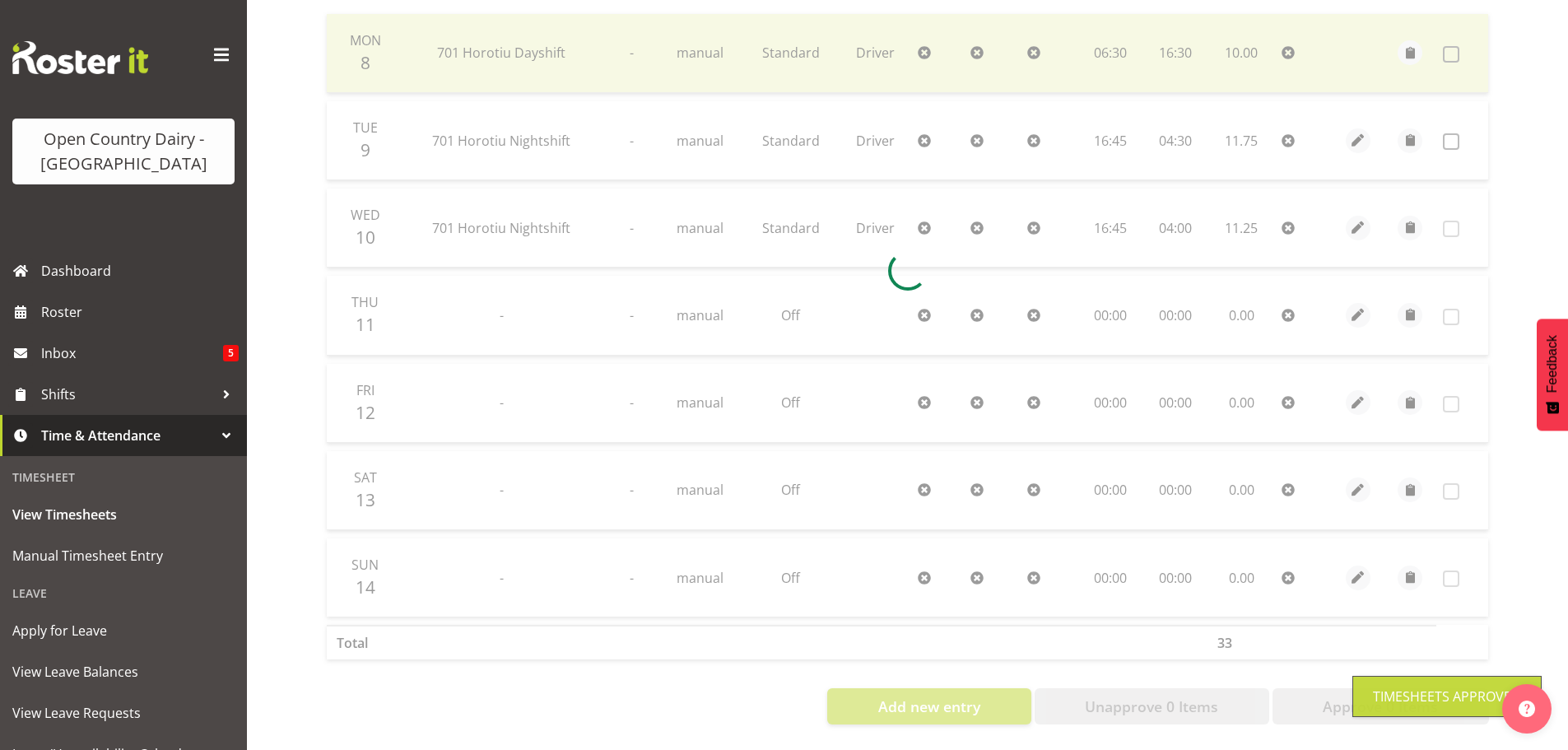
scroll to position [413, 0]
